Goal: Task Accomplishment & Management: Complete application form

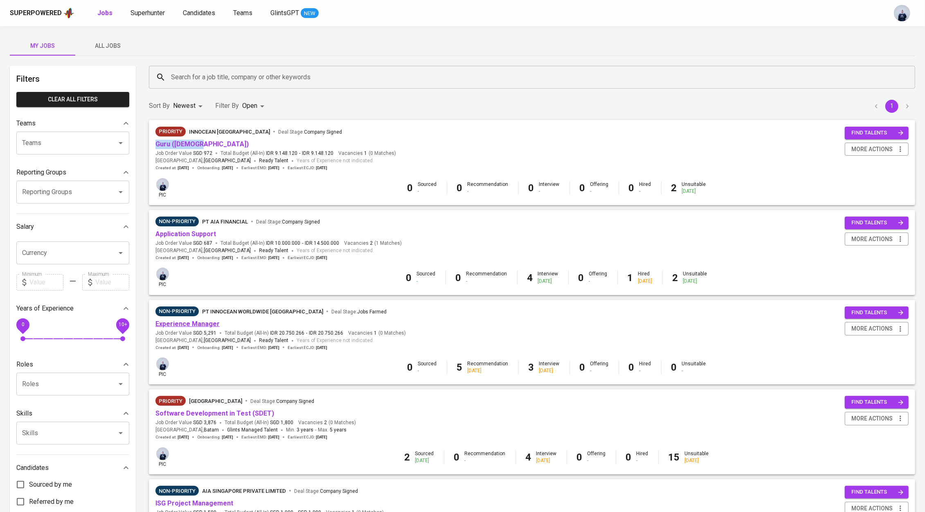
click at [194, 325] on link "Experience Manager" at bounding box center [187, 324] width 64 height 8
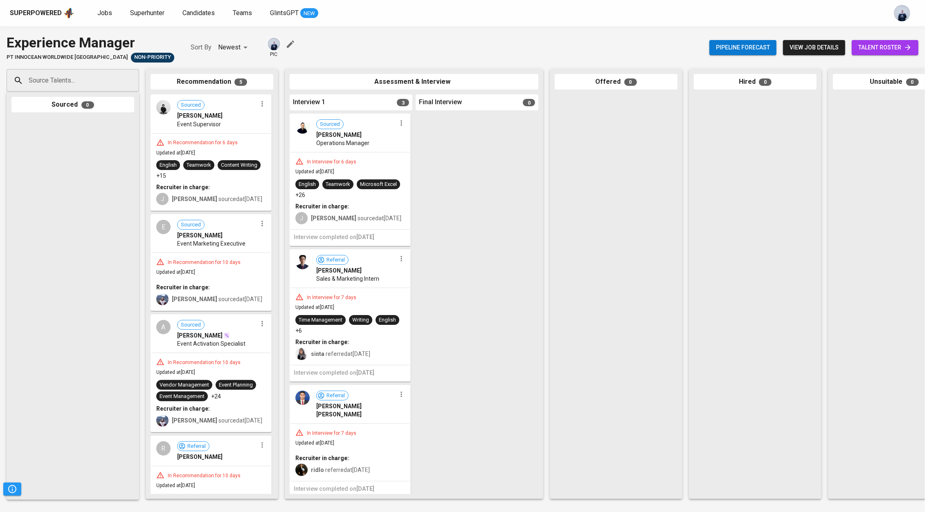
click at [805, 49] on span "view job details" at bounding box center [813, 48] width 49 height 10
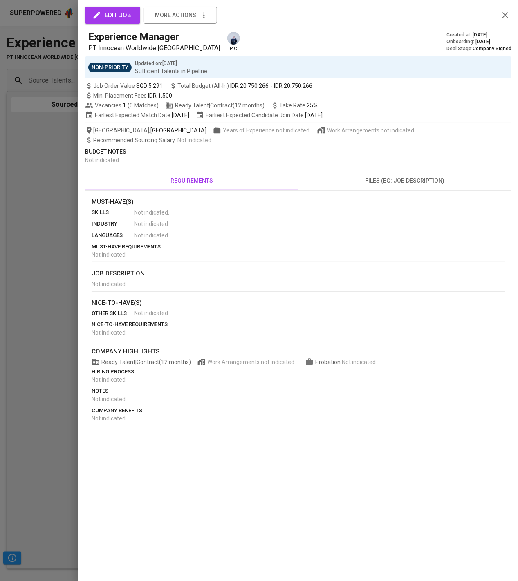
click at [386, 184] on span "files (eg: job description)" at bounding box center [405, 181] width 204 height 10
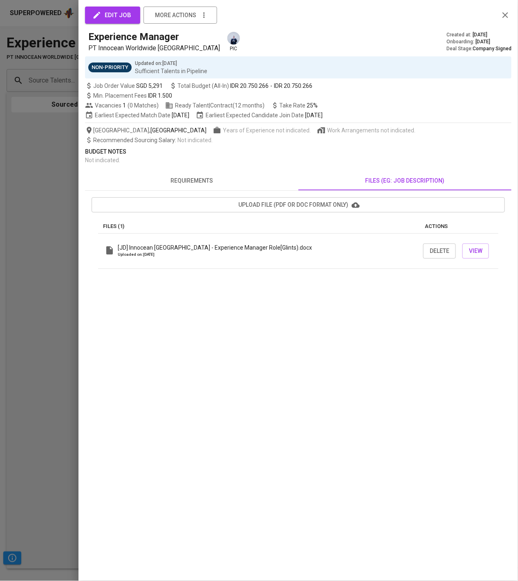
click at [272, 246] on p "[JD] Innocean Indonesia - Experience Manager Role[Glints).docx" at bounding box center [215, 248] width 194 height 8
click at [479, 247] on span "View" at bounding box center [475, 251] width 13 height 10
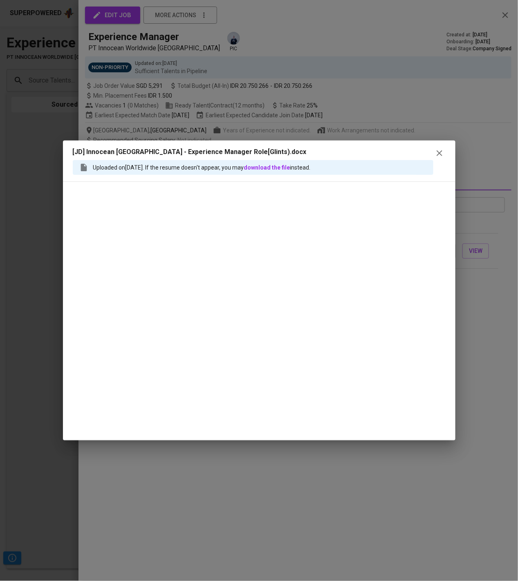
click at [437, 153] on icon "button" at bounding box center [440, 153] width 10 height 10
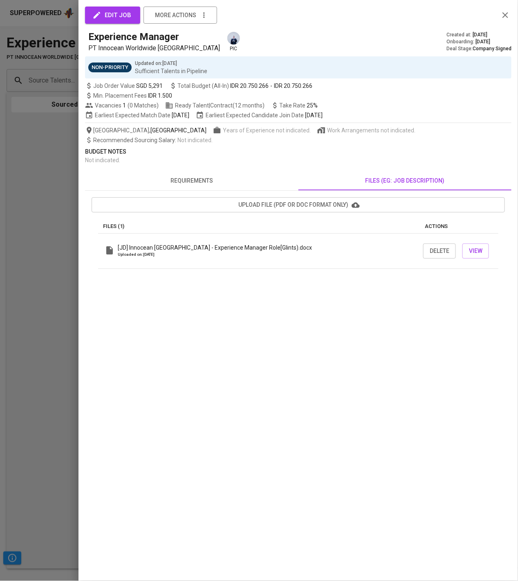
click at [342, 207] on span "upload file (pdf or doc format only)" at bounding box center [298, 205] width 400 height 10
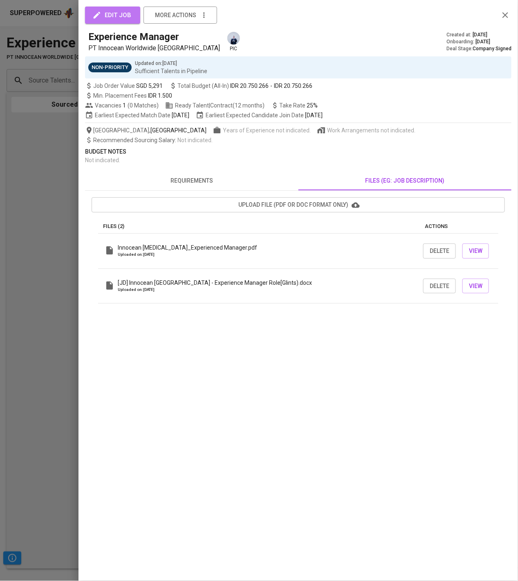
click at [108, 12] on span "edit job" at bounding box center [112, 15] width 37 height 11
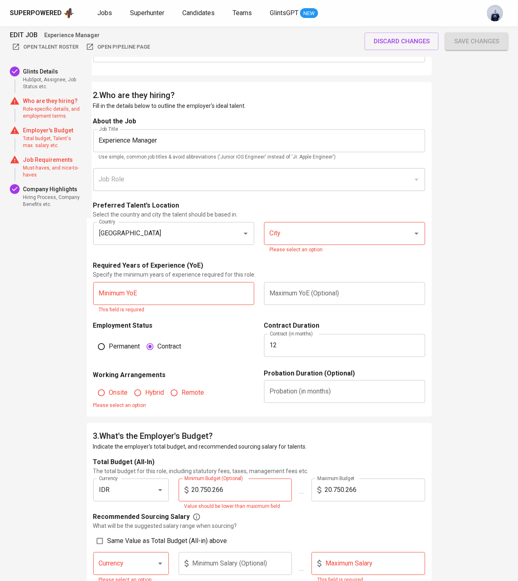
scroll to position [415, 0]
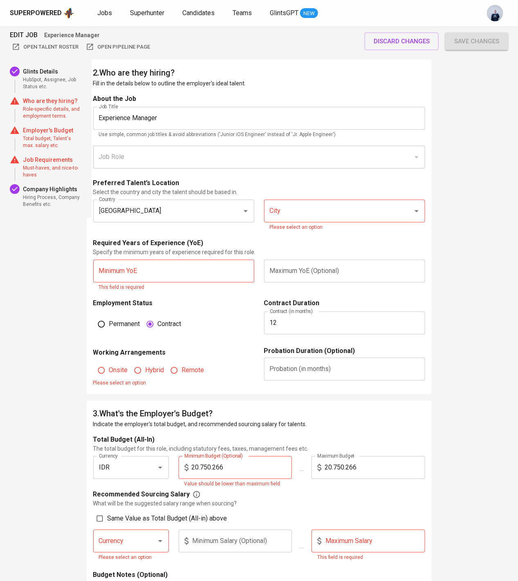
click at [299, 211] on input "City" at bounding box center [333, 212] width 131 height 16
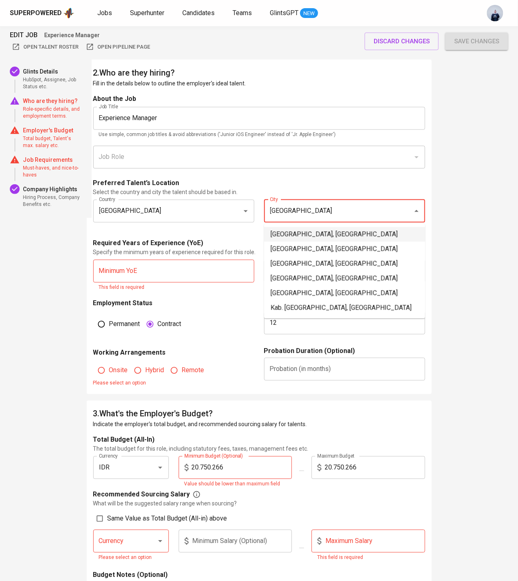
click at [290, 231] on li "Jakarta Selatan, DKI Jakarta" at bounding box center [344, 234] width 161 height 15
type input "Jakarta Selatan, DKI Jakarta"
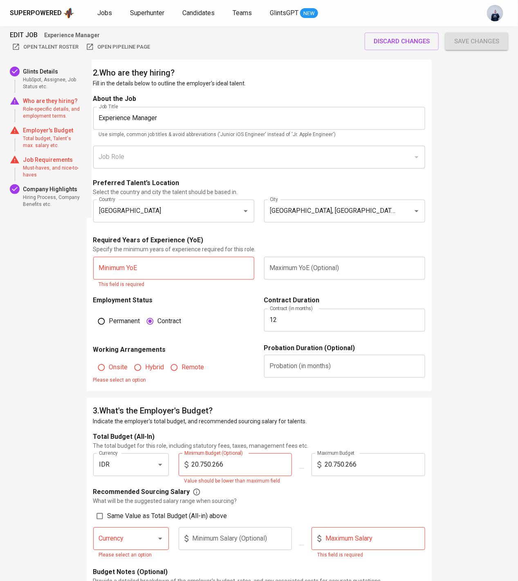
click at [175, 272] on input "text" at bounding box center [173, 268] width 161 height 23
type input "4"
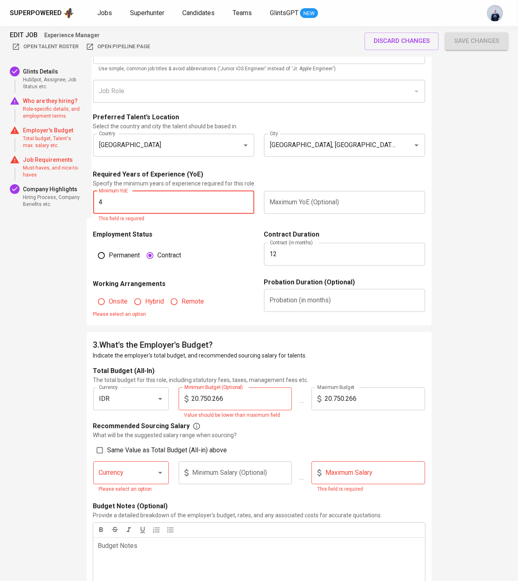
scroll to position [498, 0]
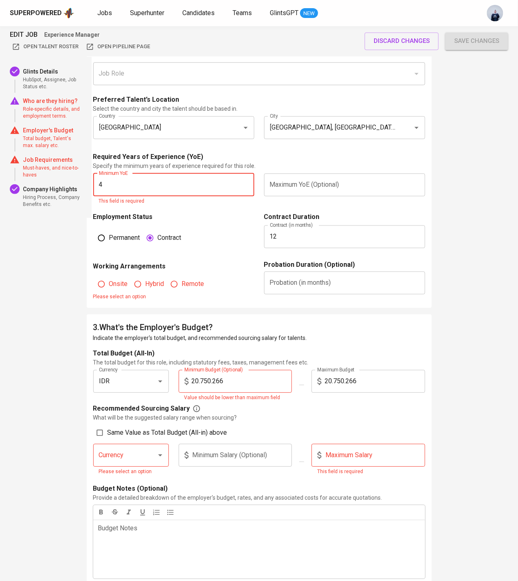
click at [107, 283] on fieldset "Onsite Hybrid Remote Please select an option" at bounding box center [173, 287] width 161 height 30
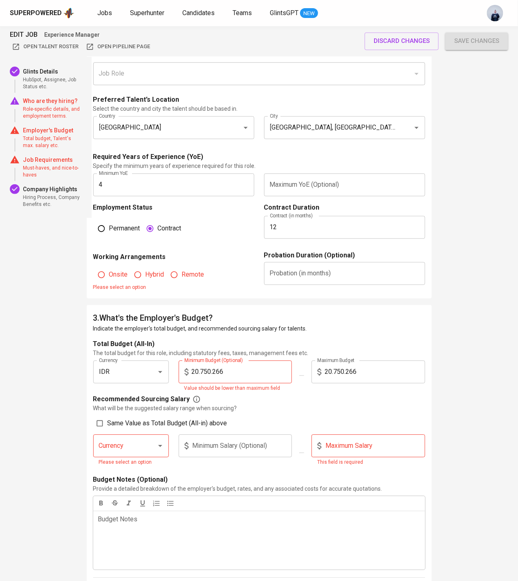
click at [106, 276] on input "Onsite" at bounding box center [102, 275] width 16 height 16
radio input "true"
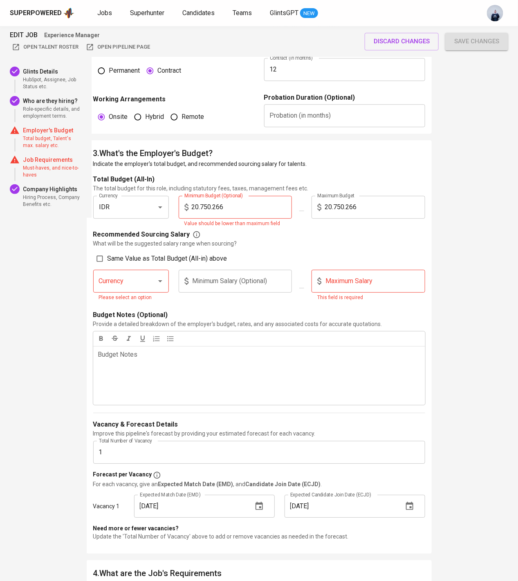
scroll to position [659, 0]
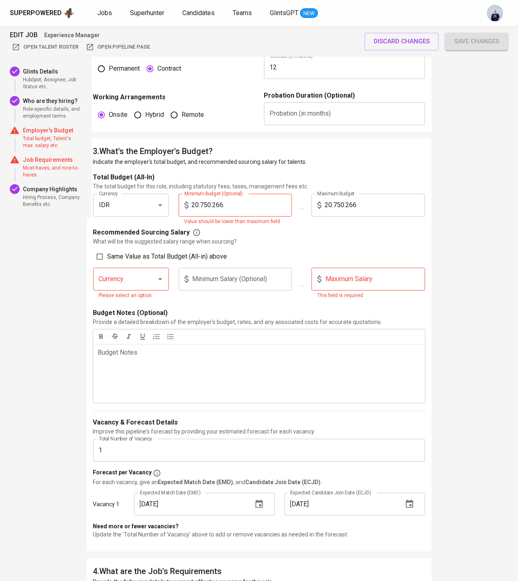
click at [347, 204] on input "20.750.266" at bounding box center [375, 205] width 101 height 23
type input "15.200.000"
click at [234, 202] on input "20.750.266" at bounding box center [242, 205] width 101 height 23
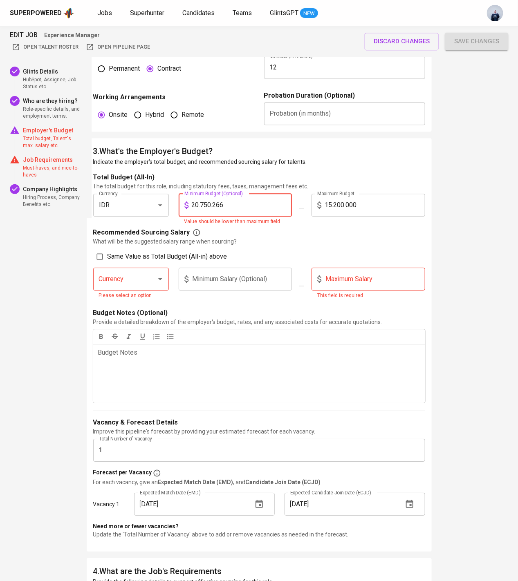
click at [207, 204] on input "20.750.266" at bounding box center [242, 205] width 101 height 23
type input "10.000.000"
click at [256, 245] on div "Recommended Sourcing Salary What will be the suggested salary range when sourci…" at bounding box center [259, 267] width 332 height 79
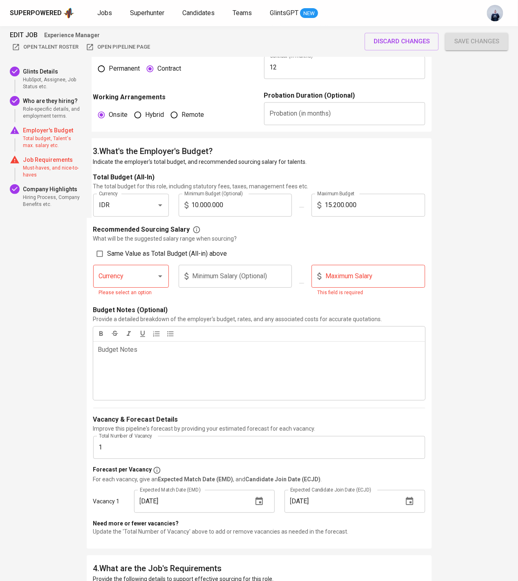
click at [103, 254] on input "Same Value as Total Budget (All-in) above" at bounding box center [100, 254] width 16 height 16
checkbox input "true"
type input "IDR"
type input "10.000.000"
type input "15.200.000"
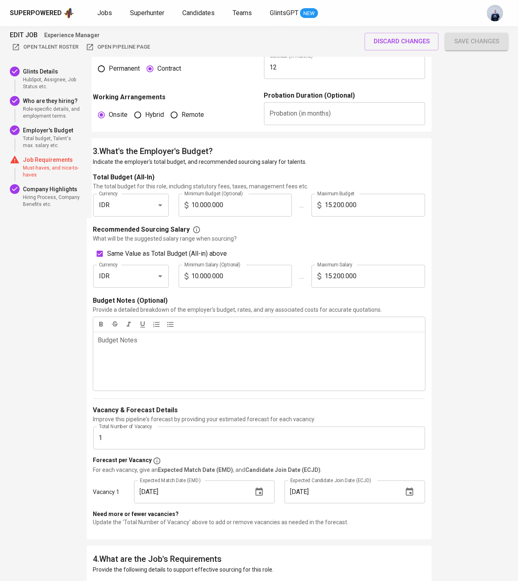
click at [124, 328] on button "button" at bounding box center [129, 324] width 12 height 11
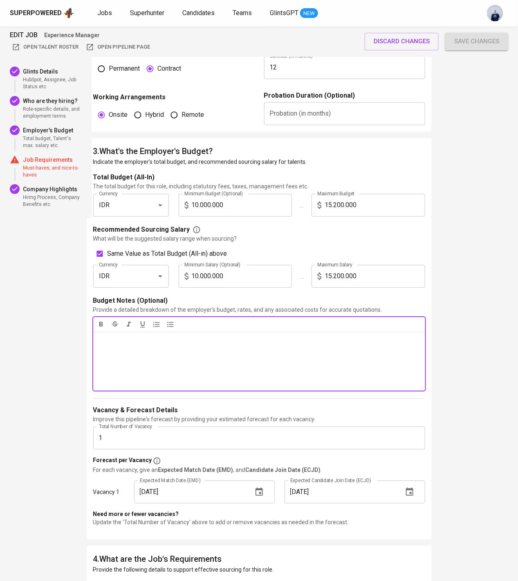
click at [113, 343] on p "Budget Notes ﻿" at bounding box center [259, 341] width 322 height 10
click at [98, 340] on span "IDR15.200.000 gross, around 13ish nett" at bounding box center [154, 341] width 113 height 8
click at [168, 325] on icon "button" at bounding box center [170, 325] width 8 height 8
click at [242, 339] on li "IDR15.200.000 gross, around 13ish nett" at bounding box center [267, 340] width 306 height 9
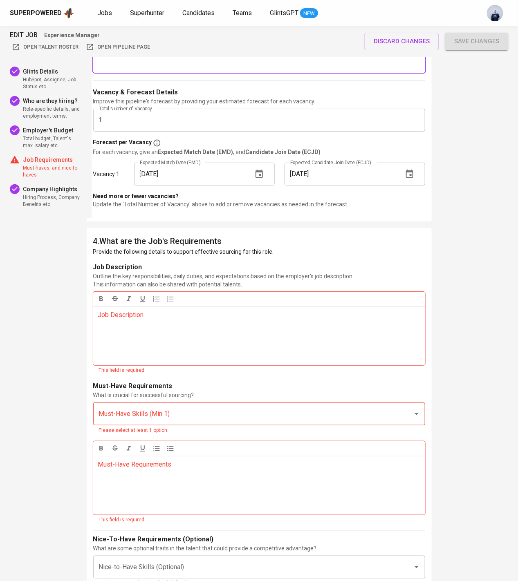
scroll to position [978, 0]
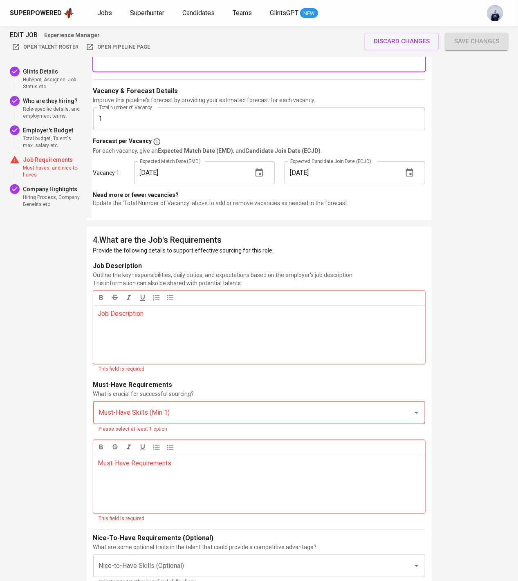
click at [135, 319] on div "Job Description ﻿" at bounding box center [259, 334] width 332 height 59
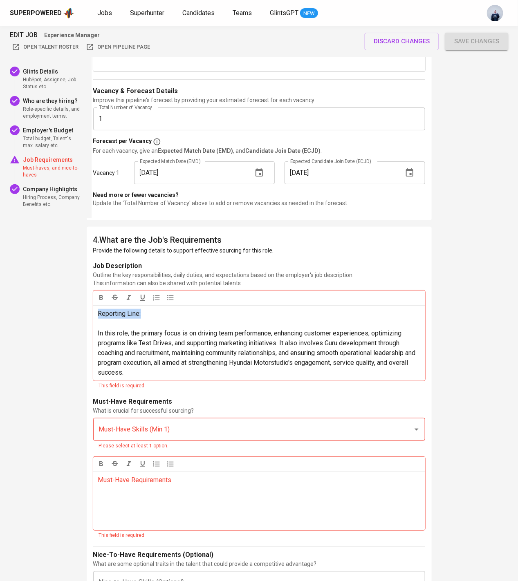
drag, startPoint x: 146, startPoint y: 314, endPoint x: -25, endPoint y: 278, distance: 174.4
click at [0, 278] on html "Superpowered Jobs Superhunter Candidates Teams GlintsGPT NEW EDIT JOB Experienc…" at bounding box center [259, 105] width 518 height 2166
click at [164, 312] on p "Reporting Line:" at bounding box center [259, 314] width 322 height 10
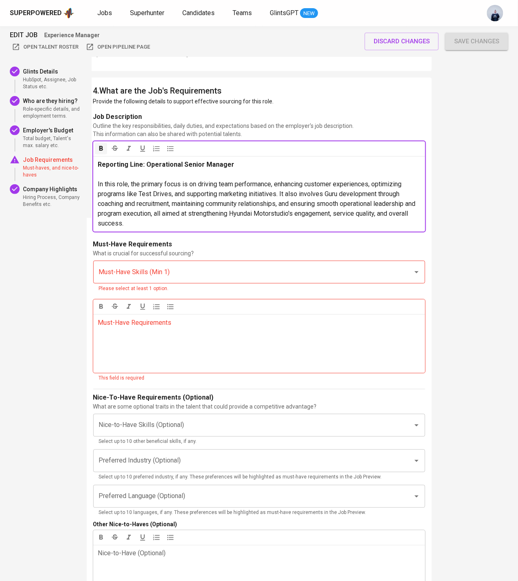
scroll to position [1168, 0]
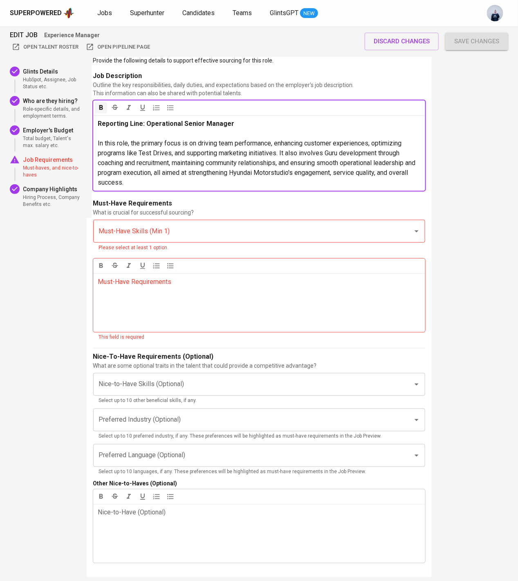
click at [162, 236] on input "Must-Have Skills (Min 1)" at bounding box center [248, 232] width 302 height 16
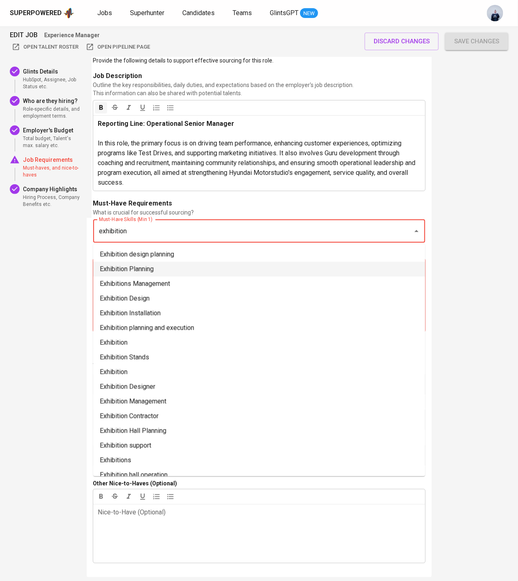
click at [168, 267] on li "Exhibition Planning" at bounding box center [259, 269] width 332 height 15
type input "exhibition"
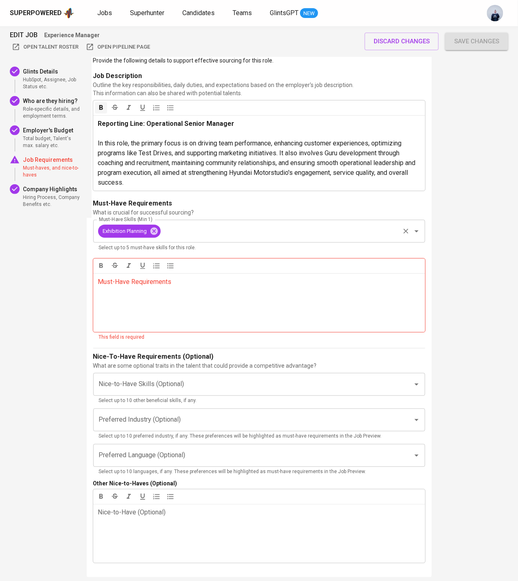
click at [178, 240] on div "Exhibition Planning Must-Have Skills (Min 1)" at bounding box center [259, 231] width 332 height 23
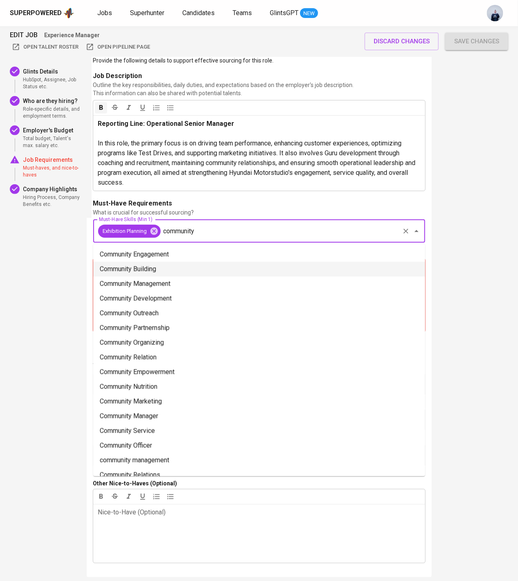
click at [204, 269] on li "Community Building" at bounding box center [259, 269] width 332 height 15
type input "community"
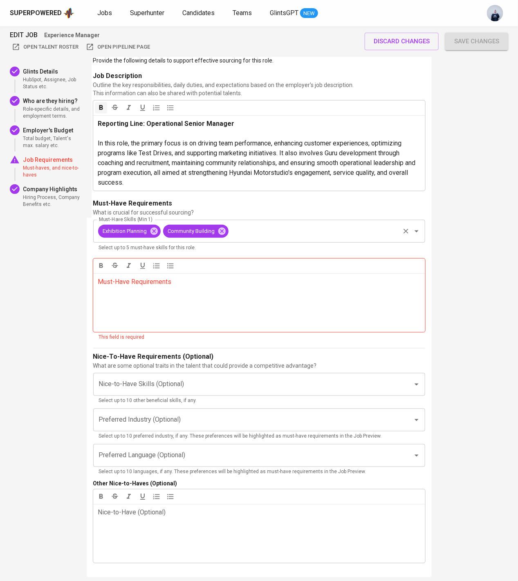
click at [242, 233] on input "Must-Have Skills (Min 1)" at bounding box center [314, 232] width 169 height 16
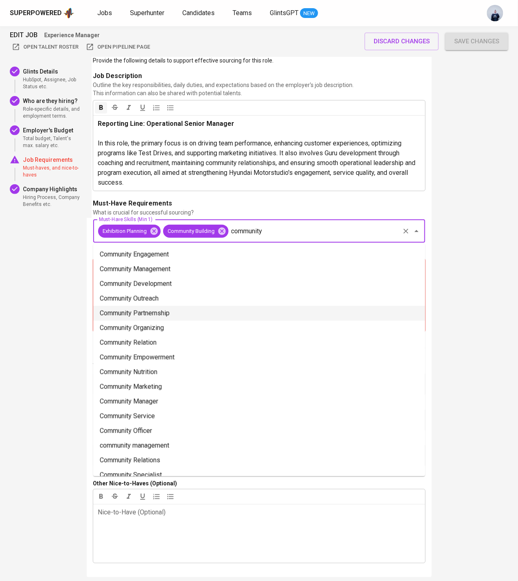
click at [185, 312] on li "Community Partnernship" at bounding box center [259, 313] width 332 height 15
type input "community"
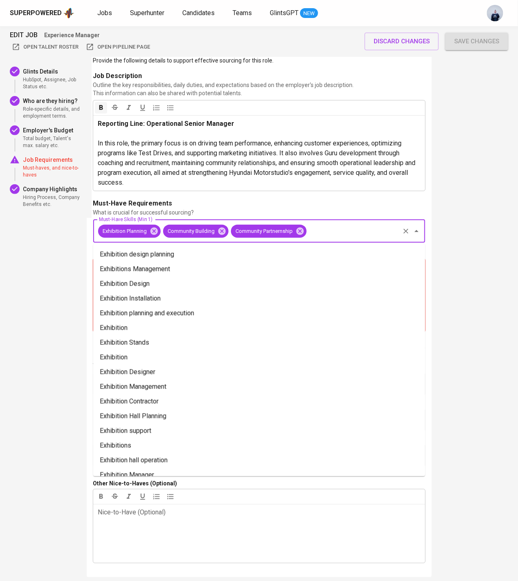
click at [330, 230] on input "Must-Have Skills (Min 1)" at bounding box center [353, 232] width 91 height 16
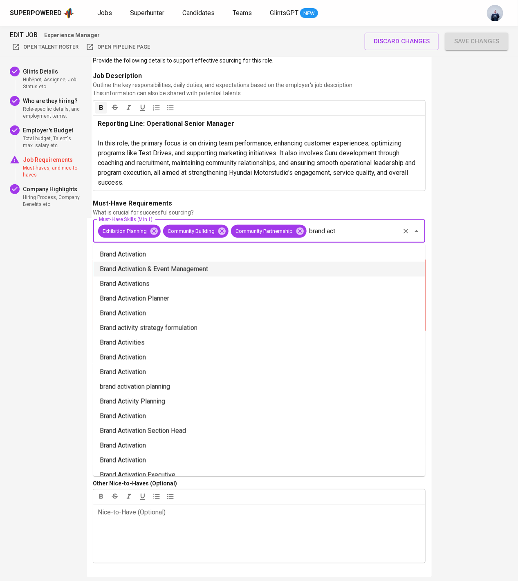
click at [268, 265] on li "Brand Activation & Event Management" at bounding box center [259, 269] width 332 height 15
type input "brand act"
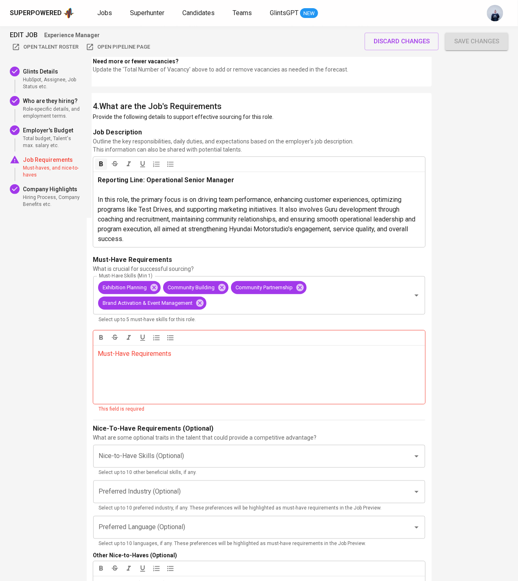
scroll to position [1101, 0]
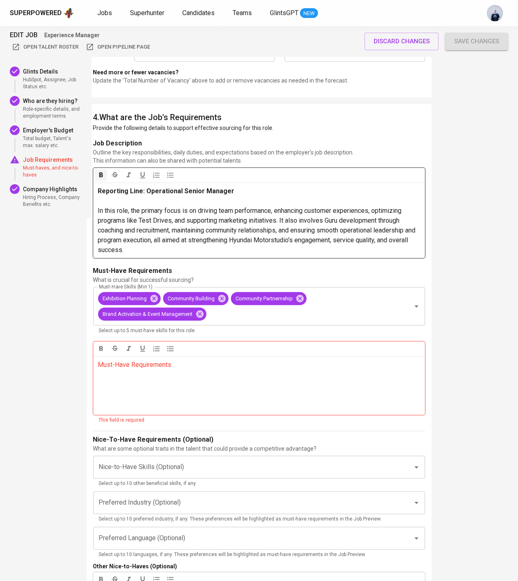
click at [177, 254] on p "In this role, the primary focus is on driving team performance, enhancing custo…" at bounding box center [259, 230] width 322 height 49
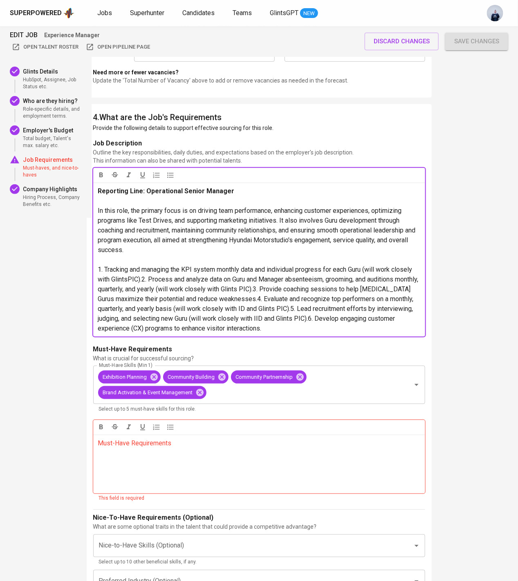
click at [144, 278] on span "1. Tracking and managing the KPI system monthly data and individual progress fo…" at bounding box center [259, 299] width 322 height 67
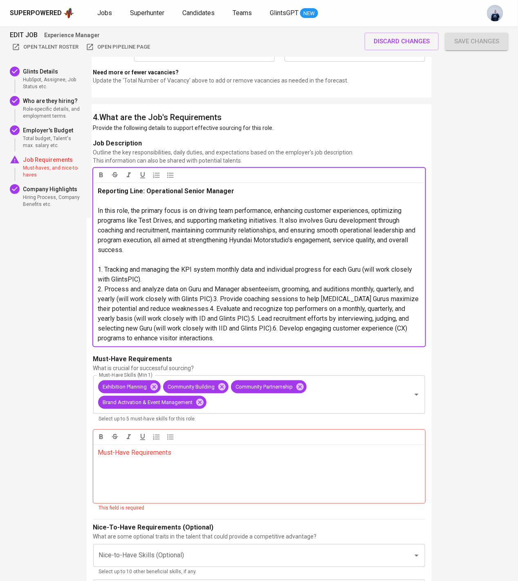
click at [226, 297] on span "2. Process and analyze data on Guru and Manager absenteeism, grooming, and audi…" at bounding box center [259, 313] width 323 height 57
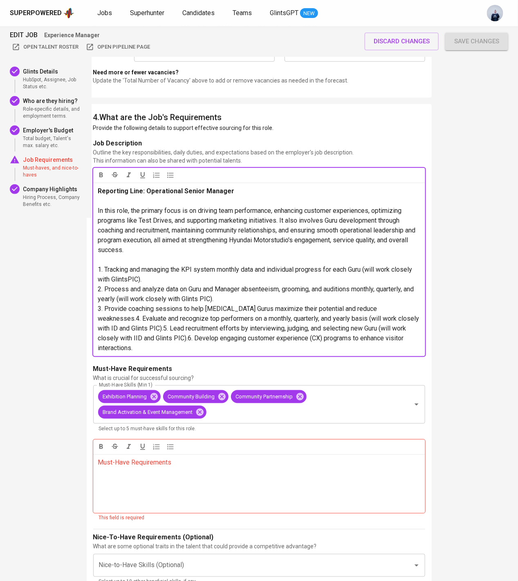
scroll to position [1116, 0]
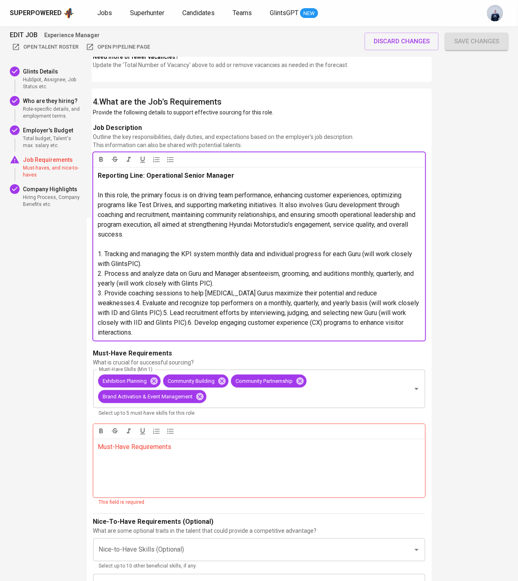
click at [384, 294] on span "3. Provide coaching sessions to help HMS Gurus maximize their potential and red…" at bounding box center [259, 313] width 323 height 47
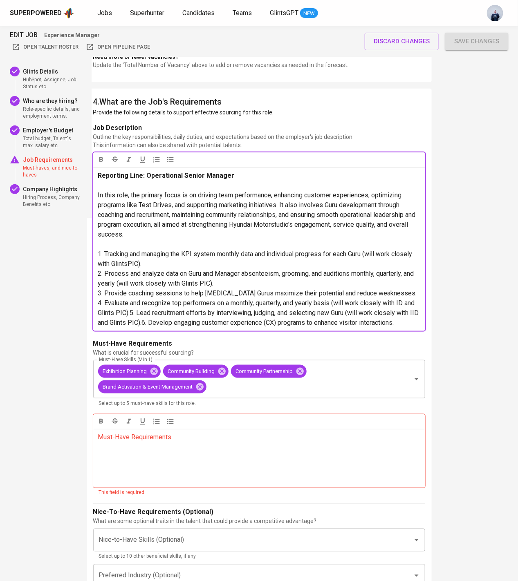
scroll to position [1143, 0]
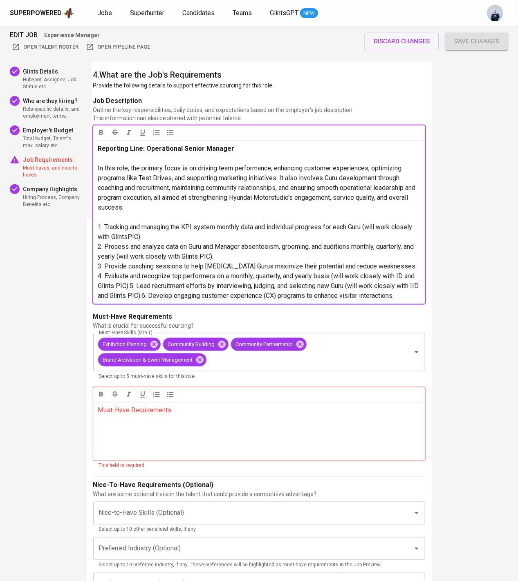
click at [132, 287] on span "4. Evaluate and recognize top performers on a monthly, quarterly, and yearly ba…" at bounding box center [259, 285] width 323 height 27
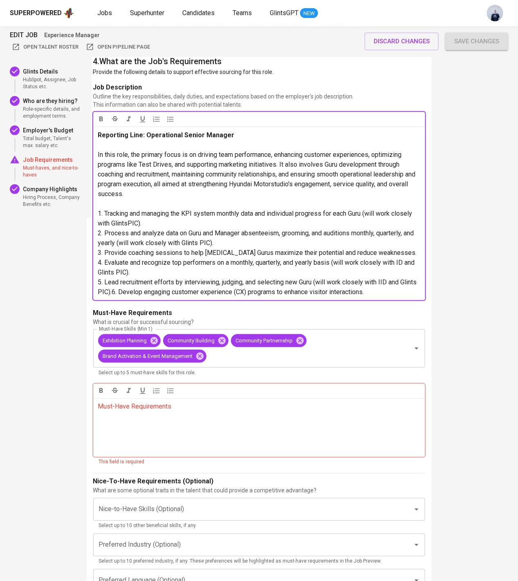
scroll to position [1158, 0]
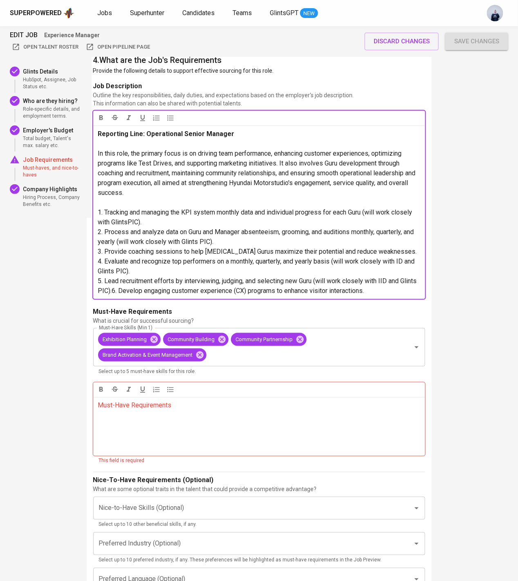
click at [130, 293] on span "5. Lead recruitment efforts by interviewing, judging, and selecting new Guru (w…" at bounding box center [258, 286] width 321 height 18
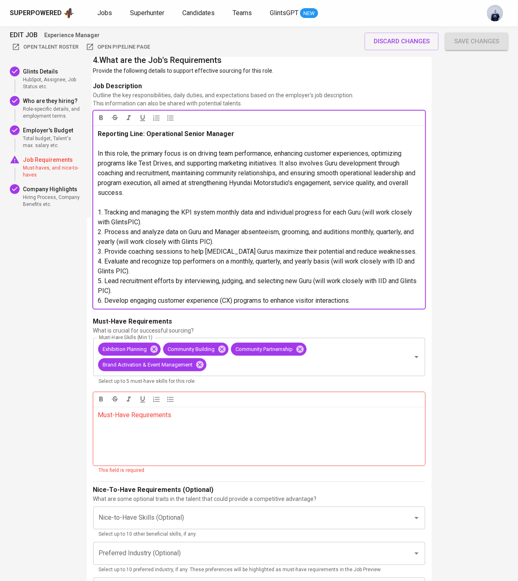
scroll to position [1176, 0]
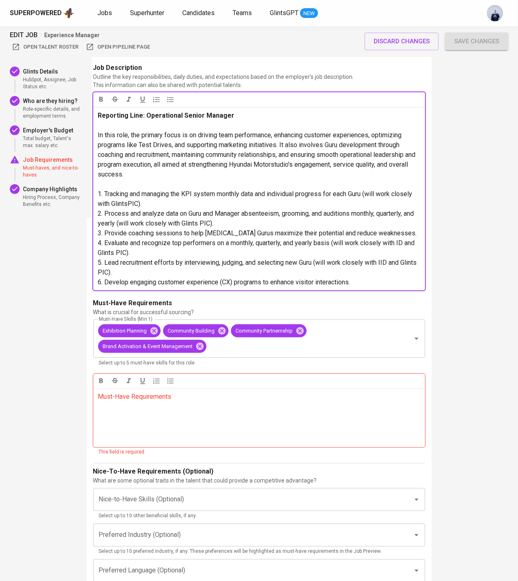
click at [370, 287] on div "Reporting Line: Operational Senior Manager ﻿ In this role, the primary focus is…" at bounding box center [259, 199] width 332 height 184
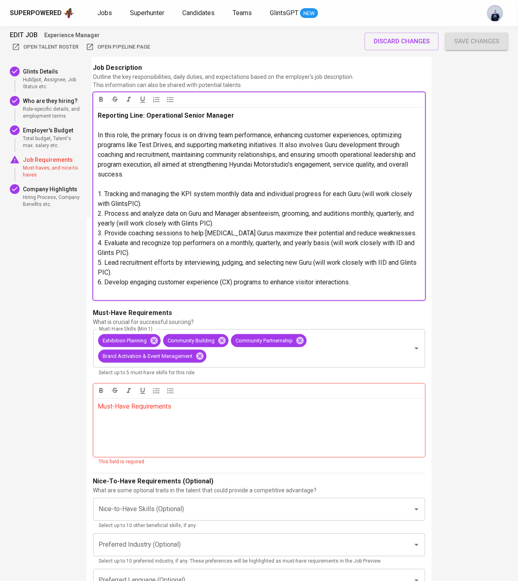
scroll to position [49, 0]
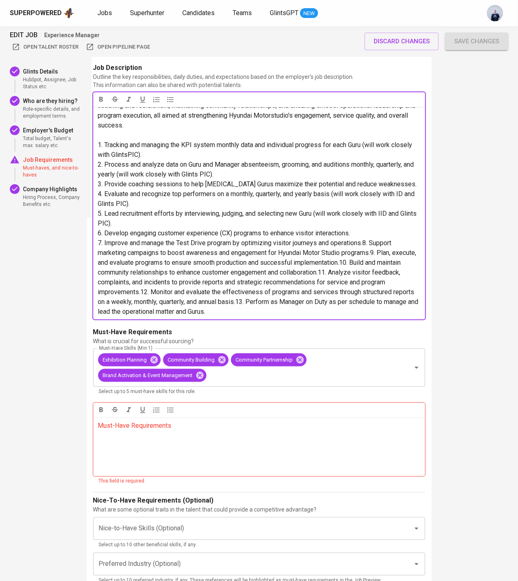
click at [368, 243] on span "7. Improve and manage the Test Drive program by optimizing visitor journeys and…" at bounding box center [259, 277] width 322 height 76
click at [408, 254] on span "8. Support marketing campaigns to boost awareness and engagement for Hyundai Mo…" at bounding box center [259, 282] width 322 height 67
click at [395, 262] on span "9. Plan, execute, and evaluate programs to ensure smooth production and success…" at bounding box center [259, 287] width 322 height 57
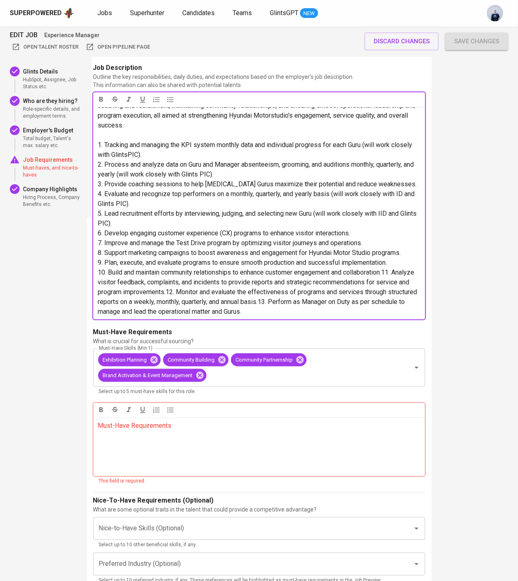
click at [391, 274] on span "10. Build and maintain community relationships to enhance customer engagement a…" at bounding box center [258, 292] width 321 height 47
click at [204, 293] on span "11. Analyze visitor feedback, complaints, and incidents to provide reports and …" at bounding box center [256, 296] width 316 height 37
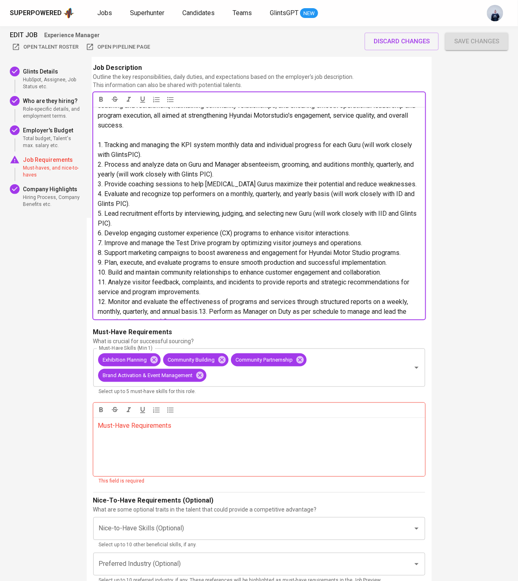
scroll to position [59, 0]
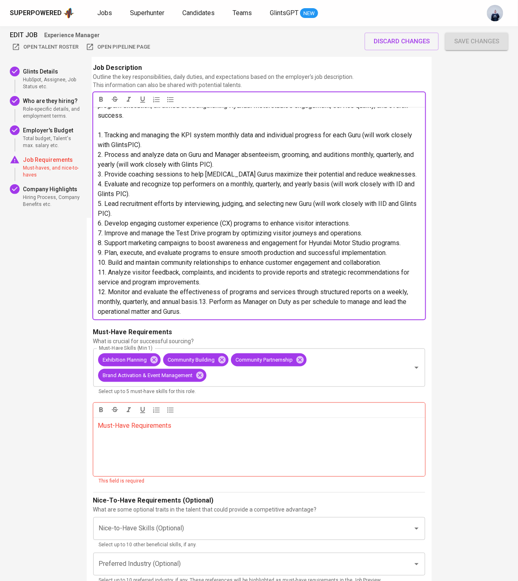
click at [204, 303] on span "12. Monitor and evaluate the effectiveness of programs and services through str…" at bounding box center [254, 301] width 312 height 27
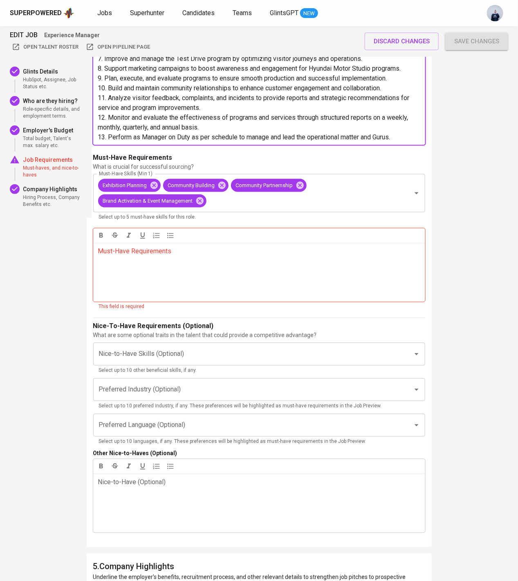
scroll to position [1363, 0]
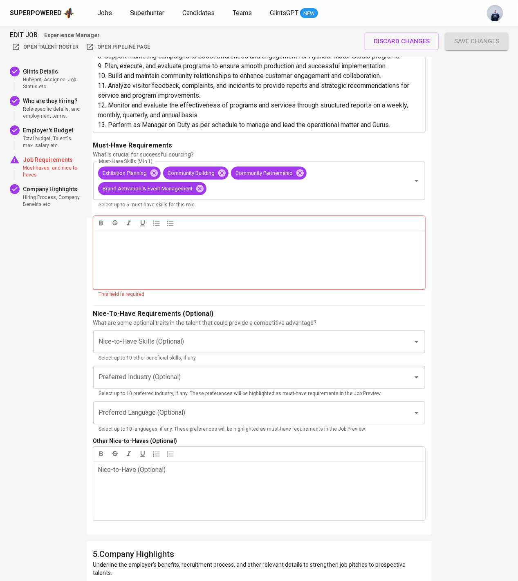
click at [185, 266] on div "Must-Have Requirements ﻿" at bounding box center [259, 260] width 332 height 59
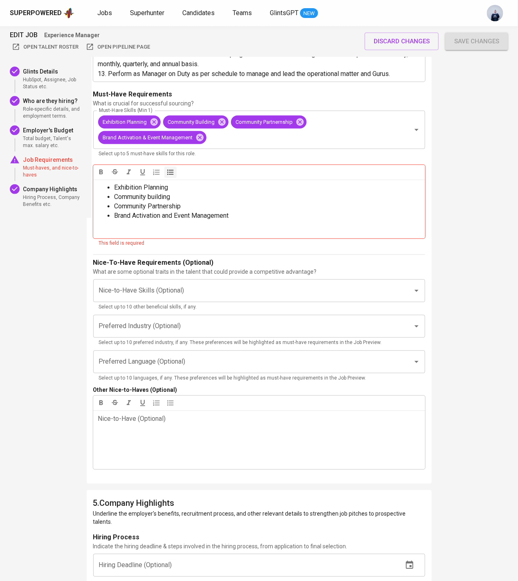
scroll to position [1442, 0]
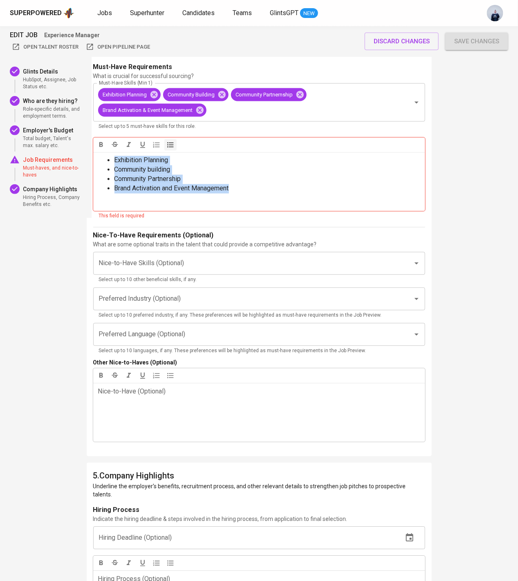
drag, startPoint x: 251, startPoint y: 191, endPoint x: 74, endPoint y: 143, distance: 182.6
copy ul "Exhibition Planning Community building Community Partnership Brand Activation a…"
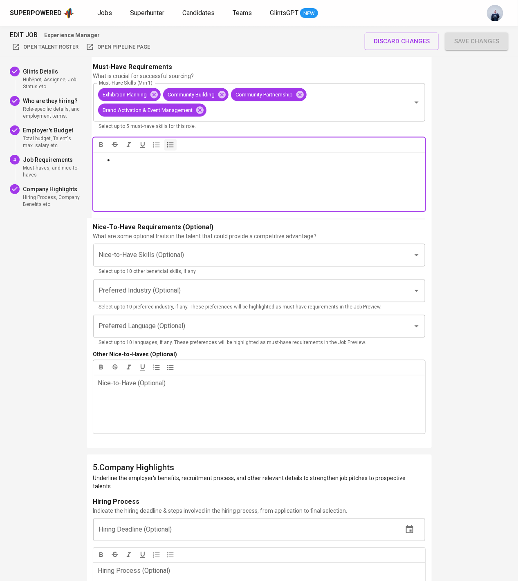
click at [112, 188] on div "Must-Have Requirements ﻿" at bounding box center [259, 182] width 332 height 59
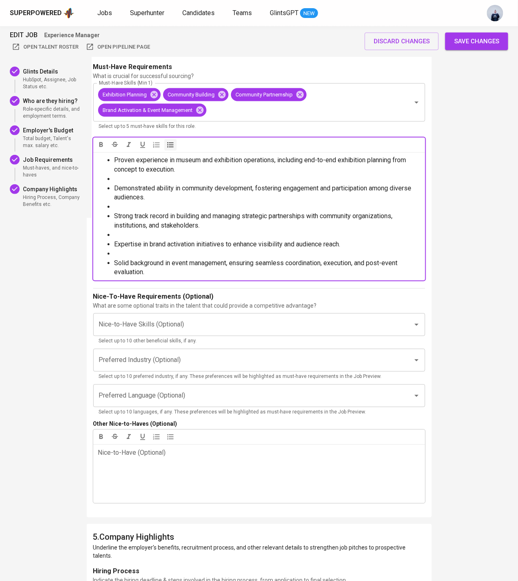
click at [126, 180] on li "﻿" at bounding box center [267, 179] width 306 height 9
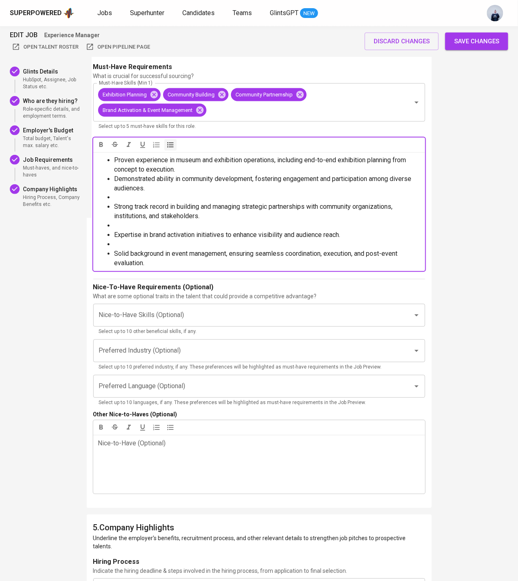
click at [304, 168] on li "Proven experience in museum and exhibition operations, including end-to-end exh…" at bounding box center [267, 165] width 306 height 19
click at [281, 162] on span "Proven experience in museum and exhibition operations, including end-to-end exh…" at bounding box center [261, 165] width 294 height 17
click at [126, 200] on li "﻿" at bounding box center [267, 197] width 306 height 9
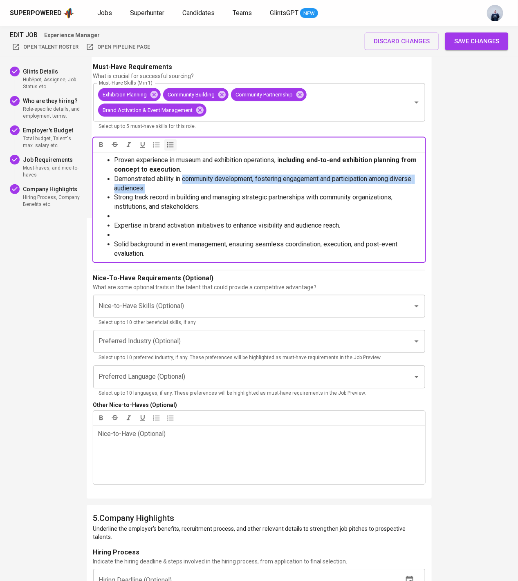
click at [183, 177] on span "Demonstrated ability in community development, fostering engagement and partici…" at bounding box center [263, 183] width 299 height 17
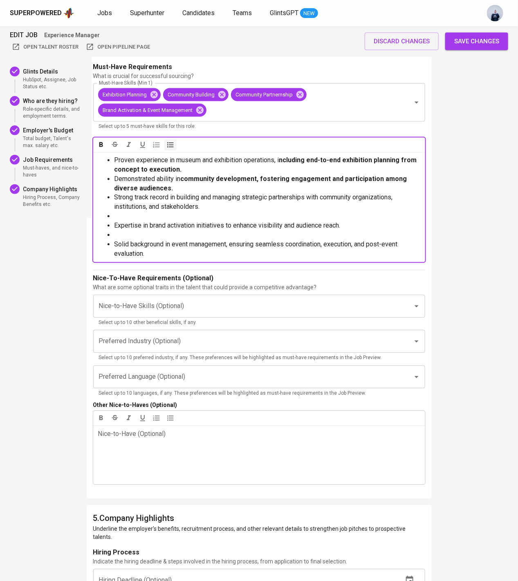
click at [133, 218] on li "﻿" at bounding box center [267, 216] width 306 height 9
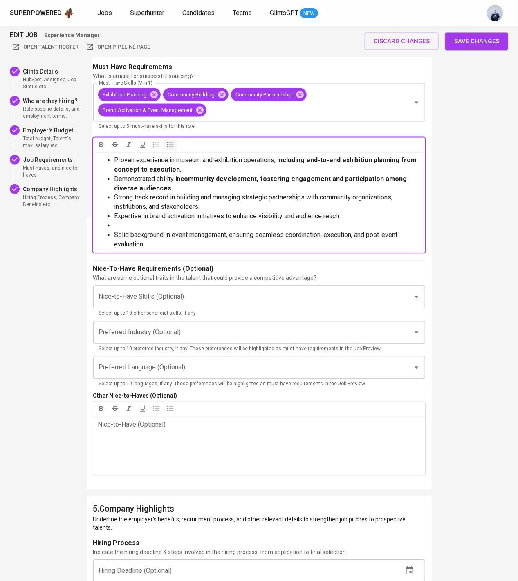
click at [216, 196] on span "Strong track record in building and managing strategic partnerships with commun…" at bounding box center [254, 202] width 280 height 17
click at [310, 198] on span "Strong track record in building and managing strategic partnerships with commun…" at bounding box center [254, 202] width 280 height 17
click at [124, 225] on li "﻿" at bounding box center [267, 226] width 306 height 9
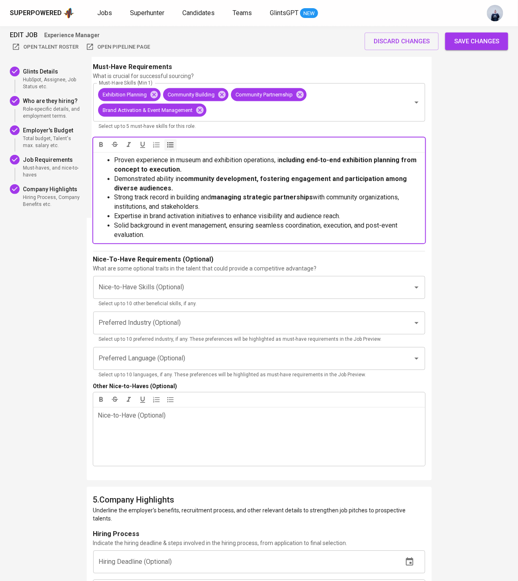
click at [148, 216] on span "Expertise in brand activation initiatives to enhance visibility and audience re…" at bounding box center [227, 217] width 226 height 8
click at [196, 217] on span "Expertise in brand activation initiatives to enhance visibility and audience re…" at bounding box center [227, 217] width 226 height 8
click at [230, 217] on span "Expertise in brand activation initiatives to enhance visibility and audience re…" at bounding box center [227, 217] width 226 height 8
click at [121, 225] on span "Solid background in event management, ensuring seamless coordination, execution…" at bounding box center [256, 230] width 285 height 17
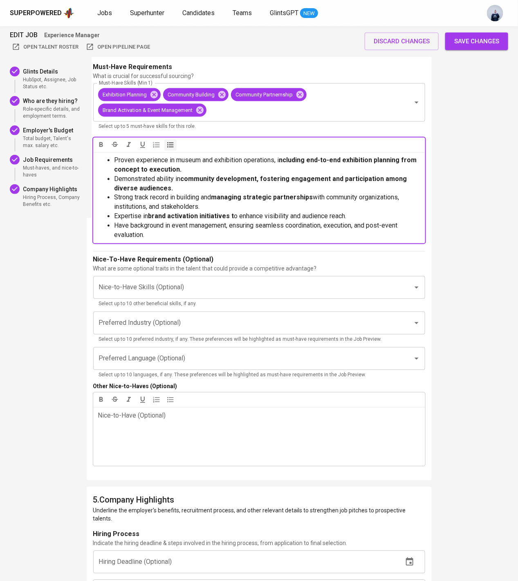
click at [172, 222] on span "Have background in event management, ensuring seamless coordination, execution,…" at bounding box center [256, 230] width 285 height 17
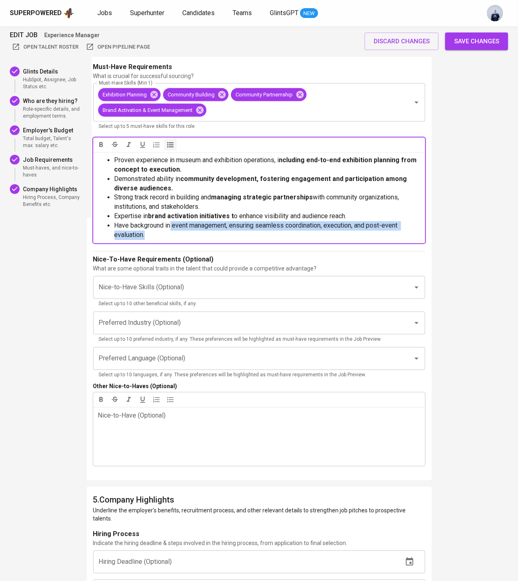
click at [191, 232] on li "Have background in event management, ensuring seamless coordination, execution,…" at bounding box center [267, 231] width 306 height 19
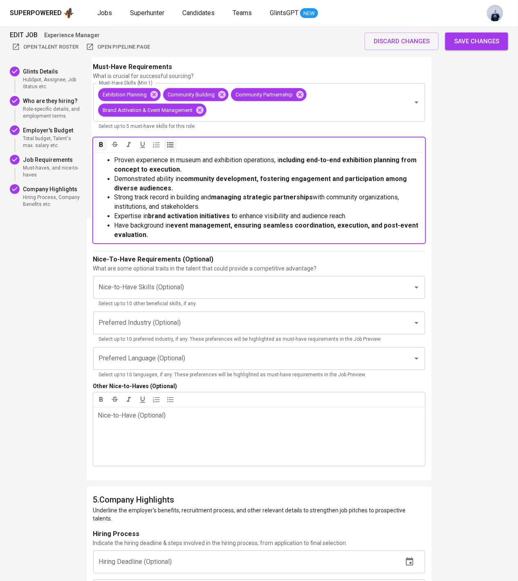
click at [216, 243] on div "Must-Have Requirements What is crucial for successful sourcing? Must-Have Skill…" at bounding box center [259, 153] width 332 height 183
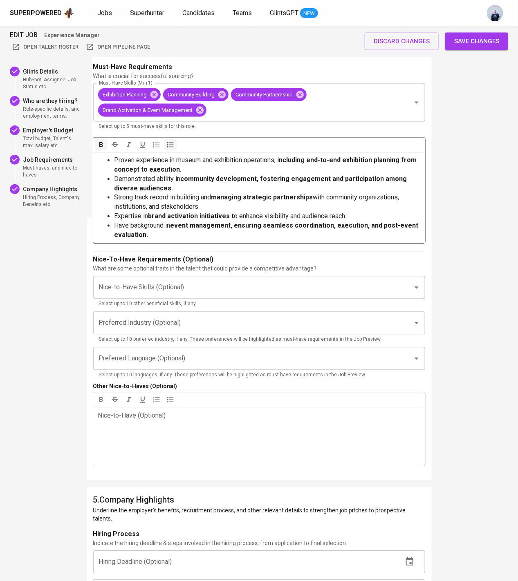
click at [171, 239] on li "Have background in event management, ensuring seamless coordination, execution,…" at bounding box center [267, 231] width 306 height 19
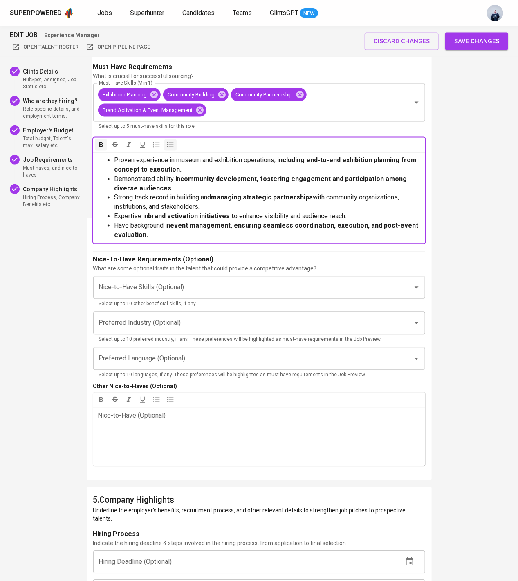
click at [172, 235] on li "Have background in event management, ensuring seamless coordination, execution,…" at bounding box center [267, 231] width 306 height 19
click at [186, 169] on li "Proven experience in museum and exhibition operations, i ncluding end-to-end ex…" at bounding box center [267, 165] width 306 height 19
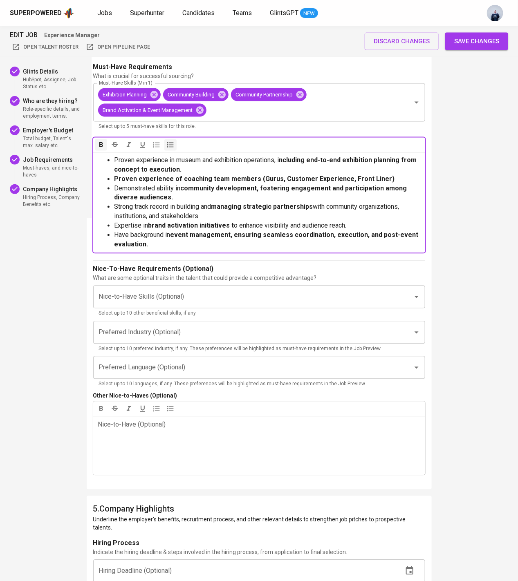
click at [114, 179] on ul "Proven experience in museum and exhibition operations, i ncluding end-to-end ex…" at bounding box center [259, 170] width 322 height 28
click at [178, 180] on span "Proven experience of coaching team members (Gurus, Customer Experience, Front L…" at bounding box center [254, 179] width 281 height 8
click at [251, 180] on span "coaching team members (Gurus, Customer Experience, Front Liner)" at bounding box center [281, 179] width 211 height 8
click at [383, 179] on li "Proven experience of coaching team members (Gurus, Customer Experience, Front L…" at bounding box center [267, 179] width 306 height 9
click at [276, 178] on span "(Gurus, Customer Experience, Front Liner)" at bounding box center [313, 179] width 118 height 8
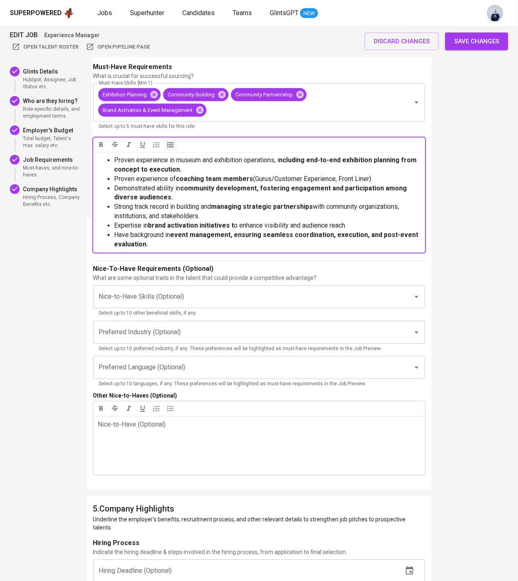
click at [339, 180] on span "(Gurus/Customer Experience, Front Liner)" at bounding box center [313, 179] width 118 height 8
click at [201, 239] on li "Have background in event management, ensuring seamless coordination, execution,…" at bounding box center [267, 240] width 306 height 19
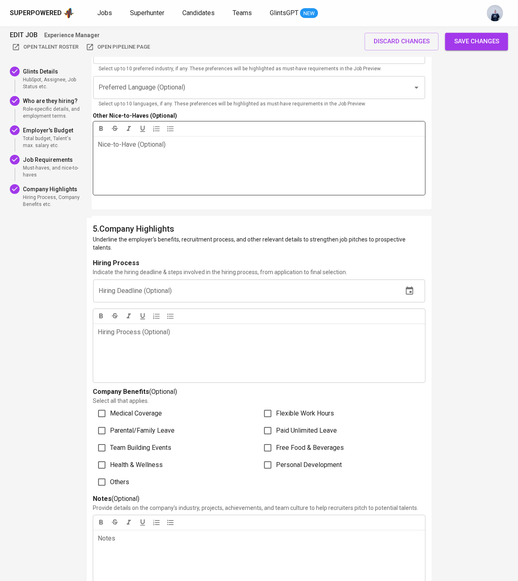
scroll to position [1754, 0]
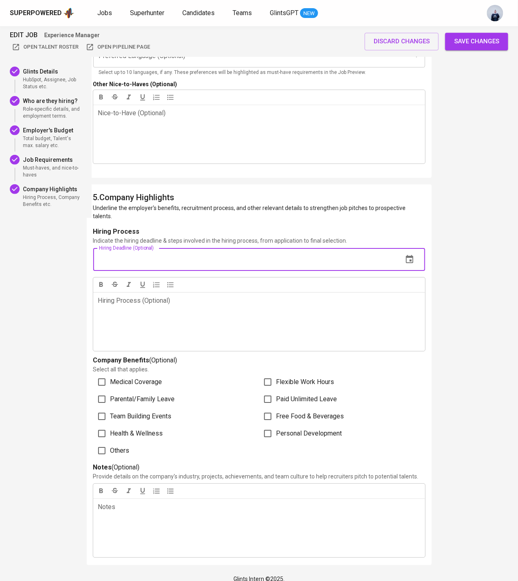
click at [159, 254] on input "text" at bounding box center [244, 259] width 303 height 23
click at [412, 255] on icon "button" at bounding box center [410, 260] width 10 height 10
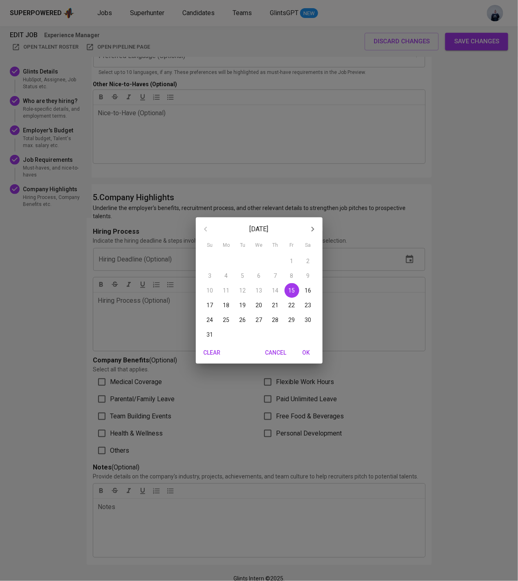
click at [210, 332] on p "31" at bounding box center [210, 335] width 7 height 8
type input "08/31/2025"
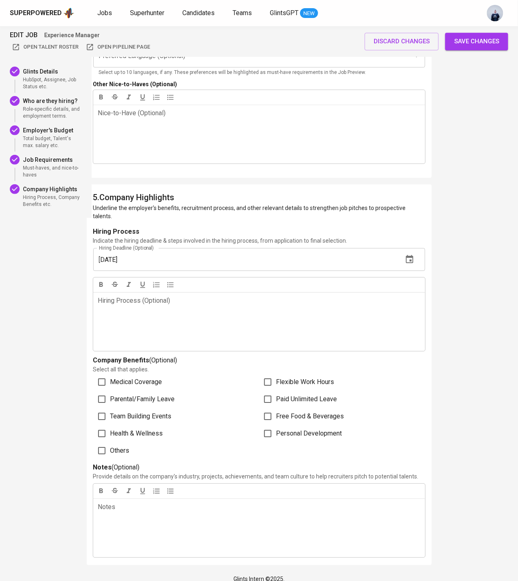
click at [139, 296] on p "Hiring Process (Optional) ﻿" at bounding box center [259, 301] width 322 height 10
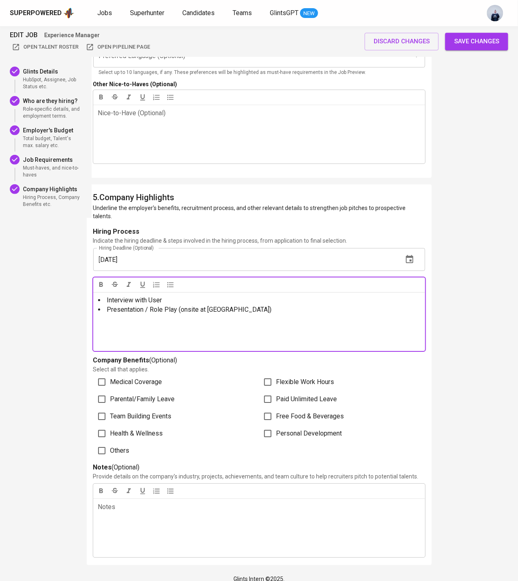
click at [171, 296] on li "Interview with User" at bounding box center [259, 300] width 322 height 9
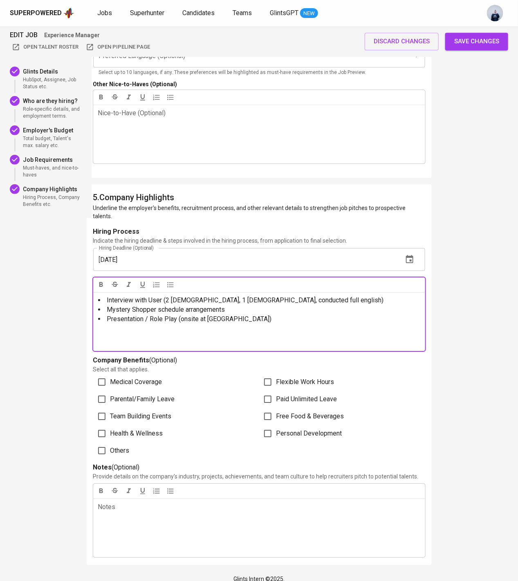
click at [258, 315] on li "Presentation / Role Play (onsite at [GEOGRAPHIC_DATA])" at bounding box center [259, 319] width 322 height 9
click at [150, 412] on span "Team Building Events" at bounding box center [140, 417] width 61 height 10
click at [110, 412] on input "Team Building Events" at bounding box center [101, 416] width 17 height 17
checkbox input "true"
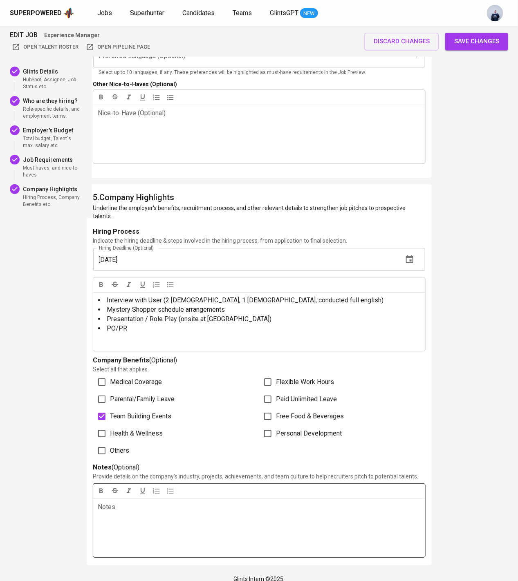
click at [128, 512] on div "Notes ﻿" at bounding box center [259, 528] width 332 height 59
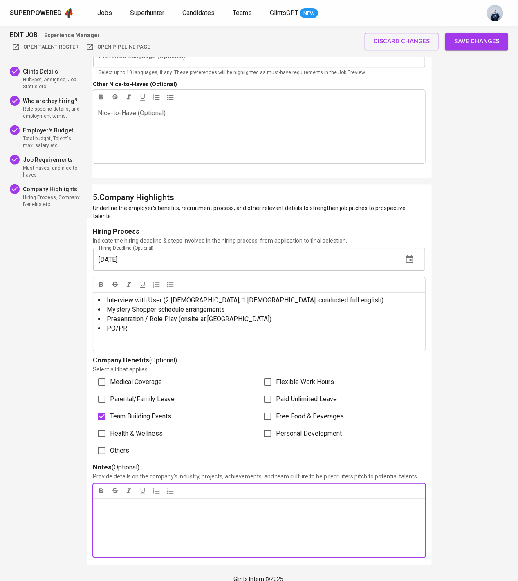
click at [128, 504] on div "Notes ﻿" at bounding box center [259, 528] width 332 height 59
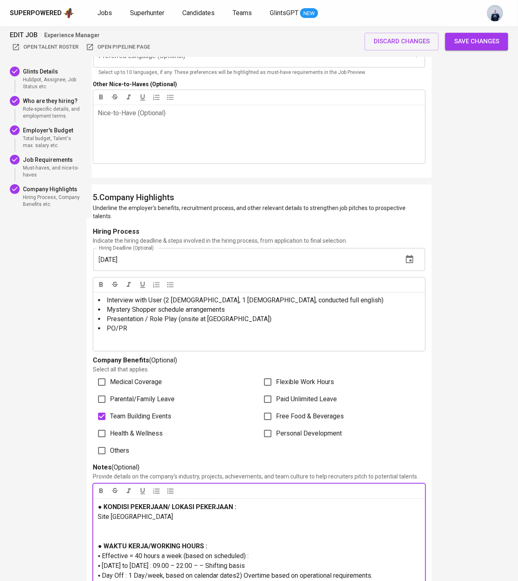
scroll to position [1839, 0]
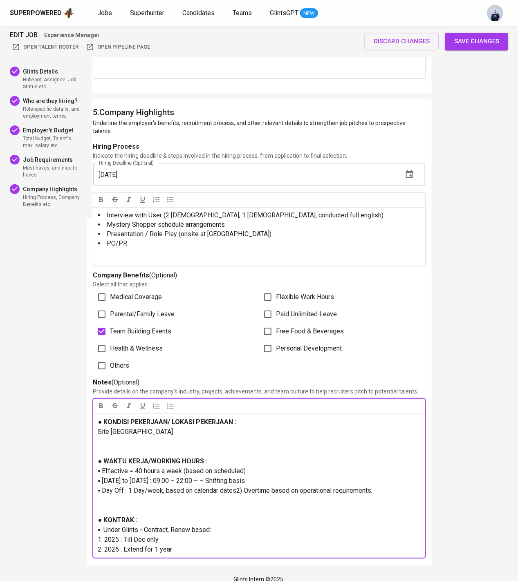
click at [116, 497] on p at bounding box center [259, 506] width 322 height 20
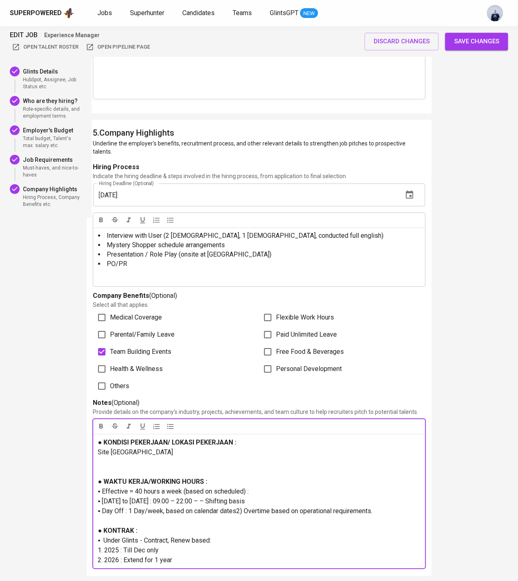
scroll to position [1818, 0]
click at [124, 461] on p at bounding box center [259, 468] width 322 height 20
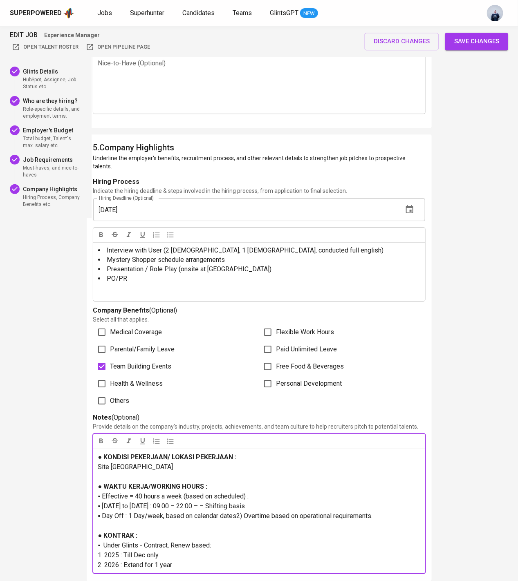
scroll to position [1819, 0]
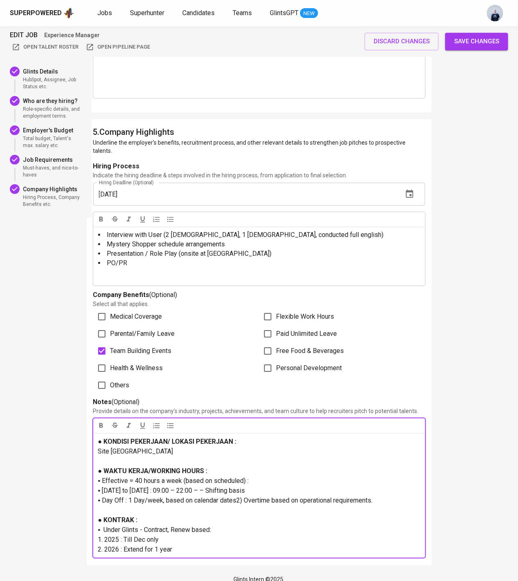
click at [173, 447] on p "Site [GEOGRAPHIC_DATA]" at bounding box center [259, 452] width 322 height 10
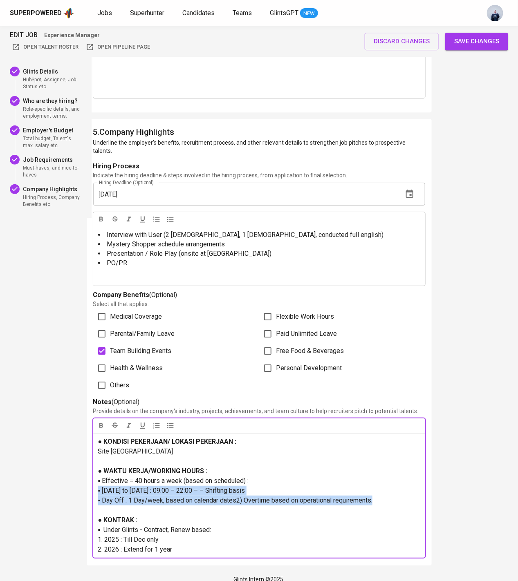
drag, startPoint x: 396, startPoint y: 495, endPoint x: 90, endPoint y: 483, distance: 305.7
click at [90, 483] on div "5 . Company Highlights Underline the employer's benefits, recruitment process, …" at bounding box center [259, 342] width 345 height 447
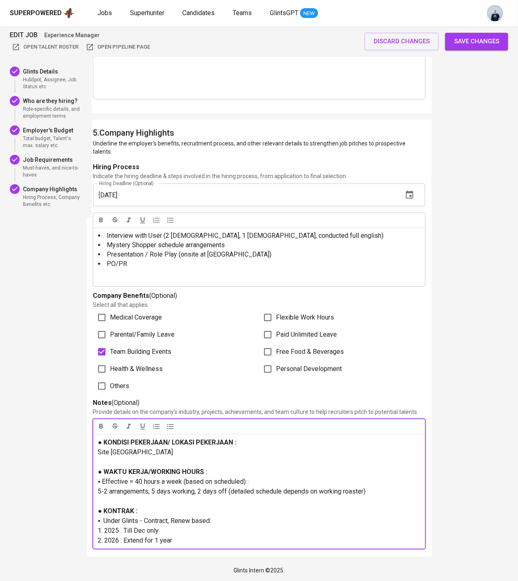
scroll to position [1809, 0]
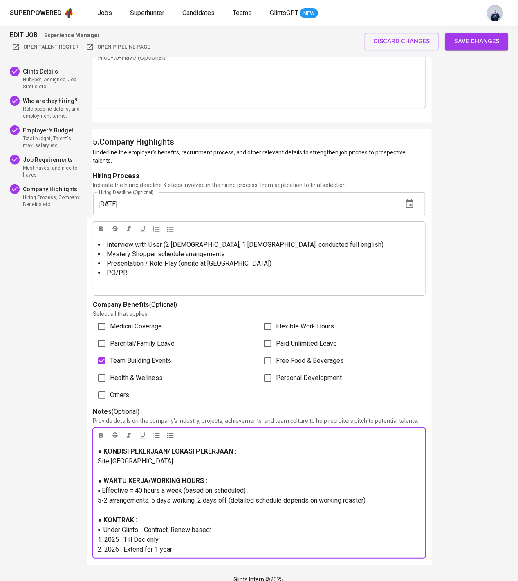
click at [99, 487] on span "▪ Effective = 40 hours a week (based on scheduled) :" at bounding box center [173, 491] width 151 height 8
copy span "▪"
paste div
click at [260, 250] on li "Mystery Shopper schedule arrangements" at bounding box center [259, 254] width 322 height 9
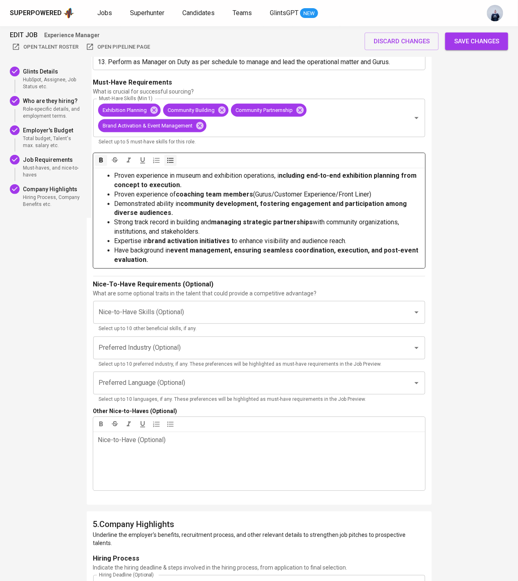
scroll to position [1425, 0]
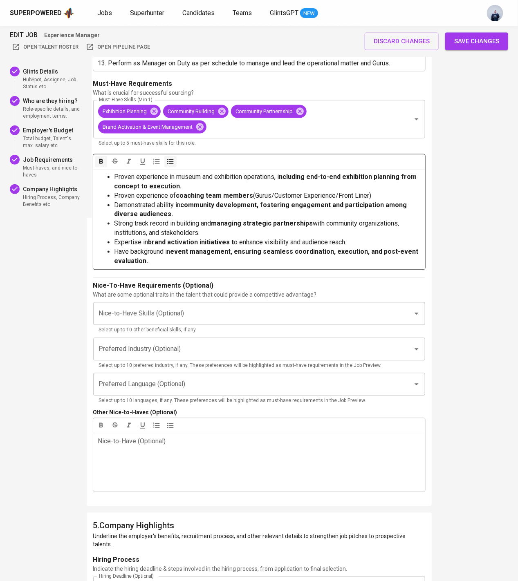
click at [193, 265] on li "Have background in event management, ensuring seamless coordination, execution,…" at bounding box center [267, 257] width 306 height 19
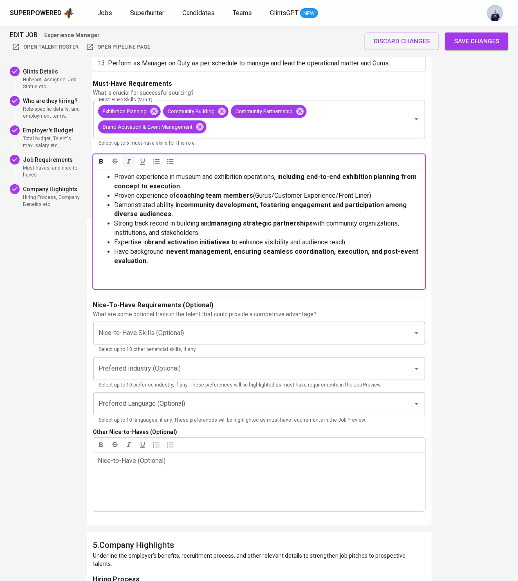
scroll to position [54, 0]
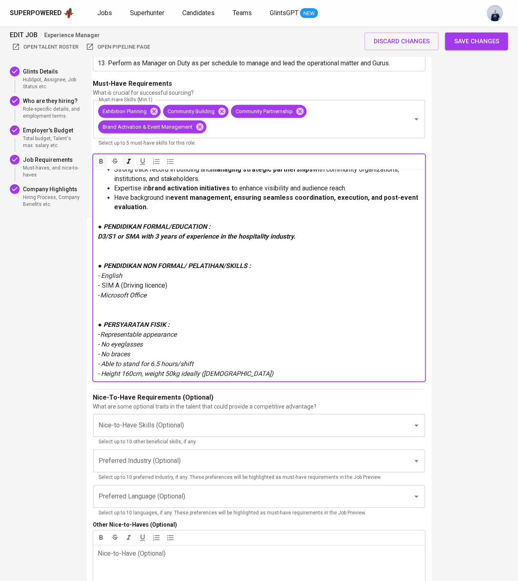
click at [129, 253] on p at bounding box center [259, 252] width 322 height 20
drag, startPoint x: 110, startPoint y: 235, endPoint x: 93, endPoint y: 235, distance: 16.8
click at [93, 235] on div "Proven experience in museum and exhibition operations, i ncluding end-to-end ex…" at bounding box center [259, 275] width 332 height 213
click at [107, 236] on span "S1 or SMA with 3 years of experience in the hospitality industry." at bounding box center [192, 237] width 188 height 8
click at [294, 234] on p "S1 or SMA with 3 years of experience in the hospitality industry." at bounding box center [259, 237] width 322 height 10
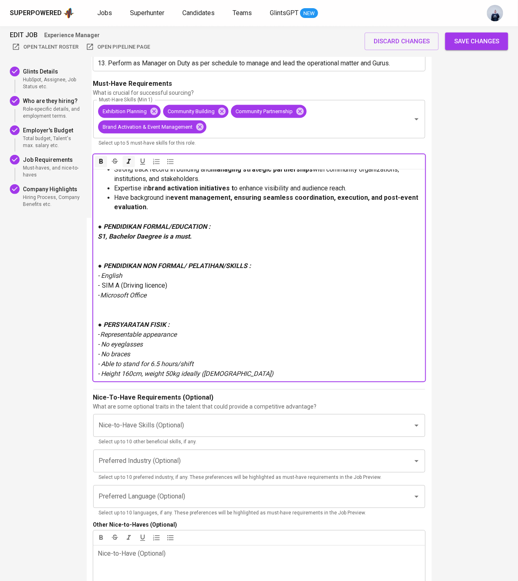
click at [145, 235] on span "S1, Bachelor Daegree is a must." at bounding box center [145, 237] width 94 height 8
drag, startPoint x: 200, startPoint y: 238, endPoint x: 85, endPoint y: 238, distance: 114.9
click at [211, 246] on p at bounding box center [259, 252] width 322 height 20
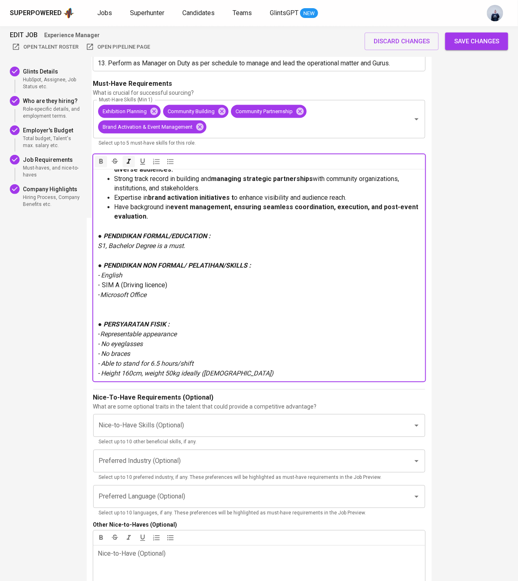
click at [106, 312] on p at bounding box center [259, 311] width 322 height 20
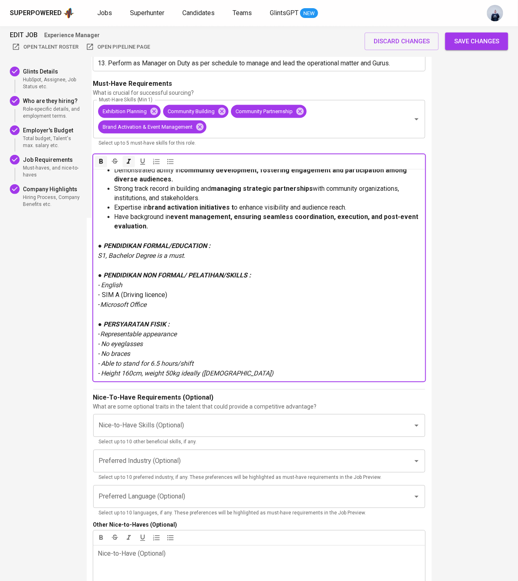
scroll to position [34, 0]
click at [147, 286] on p "- English" at bounding box center [259, 286] width 322 height 10
drag, startPoint x: 204, startPoint y: 360, endPoint x: 94, endPoint y: 362, distance: 110.4
click at [94, 362] on div "Proven experience in museum and exhibition operations, i ncluding end-to-end ex…" at bounding box center [259, 275] width 332 height 213
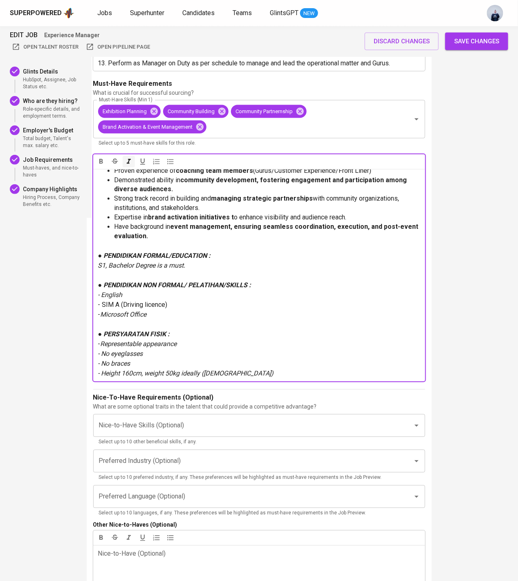
click at [129, 373] on span "- Height 160cm, weight 50kg ideally (Female)" at bounding box center [186, 374] width 176 height 8
click at [171, 374] on span "- Height 175cm, weight 50kg ideally (Female)" at bounding box center [186, 374] width 176 height 8
click at [212, 374] on span "- Height 175cm, weight 70kg ideally (Female)" at bounding box center [186, 374] width 176 height 8
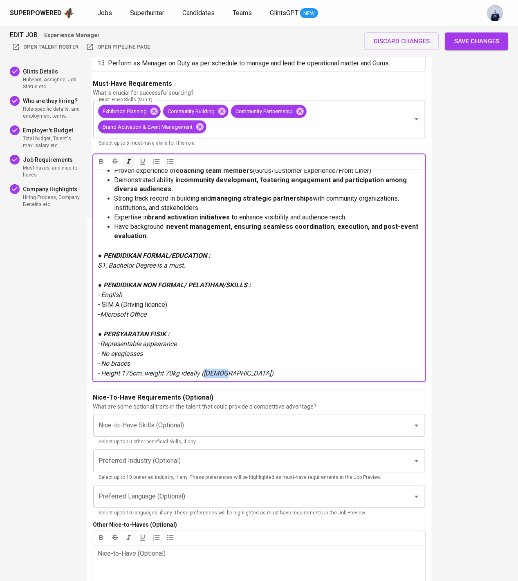
click at [212, 374] on span "- Height 175cm, weight 70kg ideally (Female)" at bounding box center [186, 374] width 176 height 8
click at [233, 375] on p "- Height 175cm, weight 70kg ideally ([DEMOGRAPHIC_DATA])" at bounding box center [259, 374] width 322 height 10
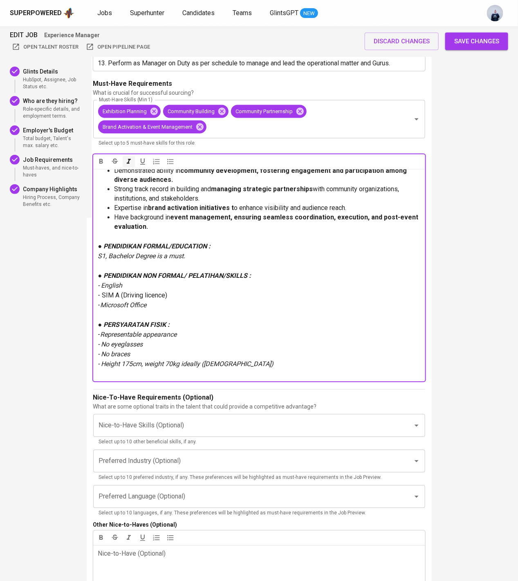
click at [101, 365] on span "- Height 175cm, weight 70kg ideally ([DEMOGRAPHIC_DATA])" at bounding box center [186, 365] width 176 height 8
copy span "-"
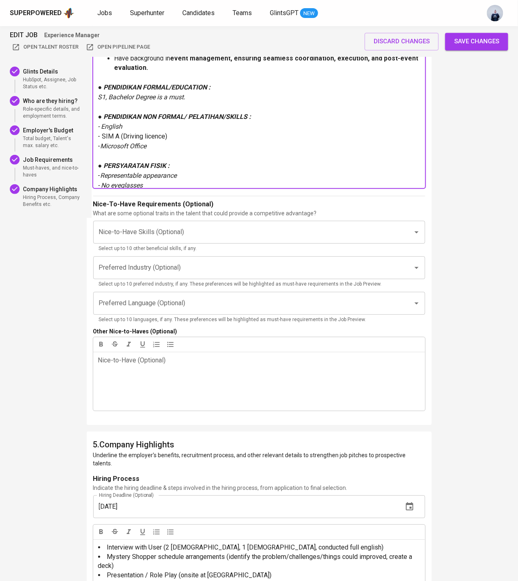
scroll to position [1922, 0]
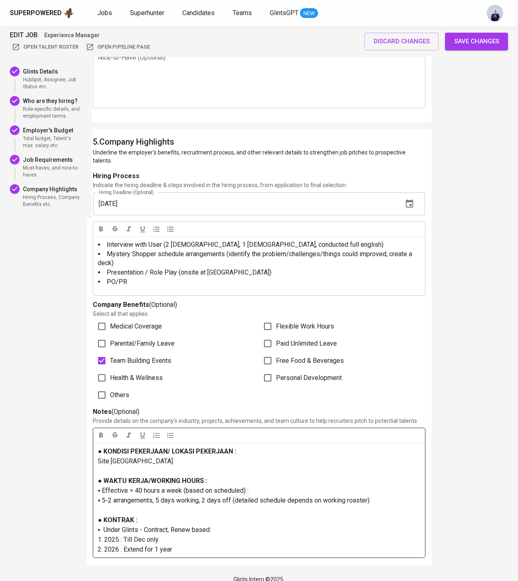
click at [175, 457] on p "Site [GEOGRAPHIC_DATA]" at bounding box center [259, 462] width 322 height 10
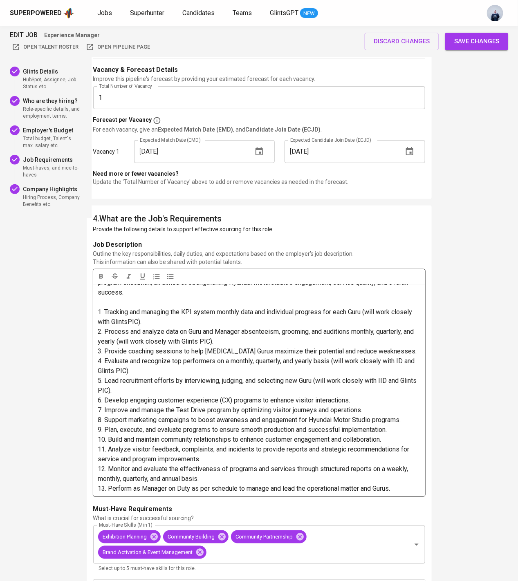
scroll to position [0, 0]
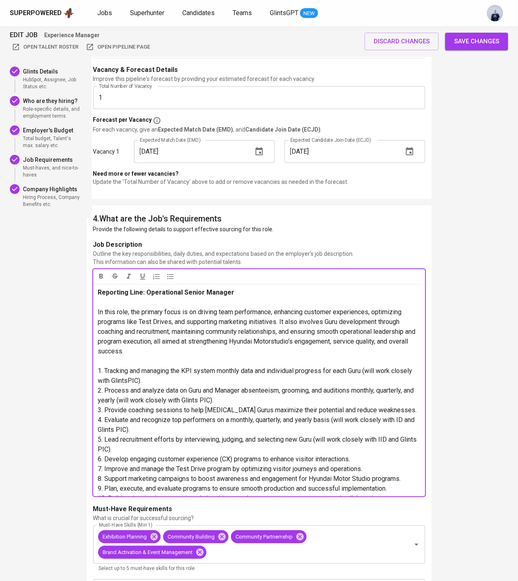
click at [245, 295] on div "Reporting Line: Operational Senior Manager ﻿ In this role, the primary focus is…" at bounding box center [259, 390] width 332 height 213
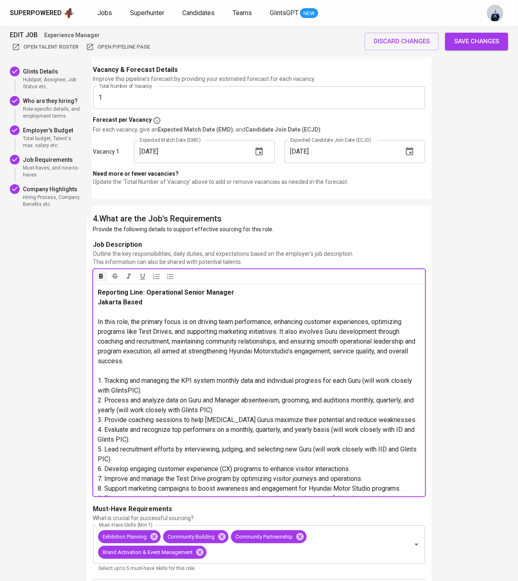
click at [106, 303] on span "Jakarta Based" at bounding box center [120, 303] width 45 height 8
click at [107, 302] on span "Janodetabek Based" at bounding box center [128, 303] width 61 height 8
click at [174, 302] on span "Jabodetabek preferred Based" at bounding box center [151, 303] width 106 height 8
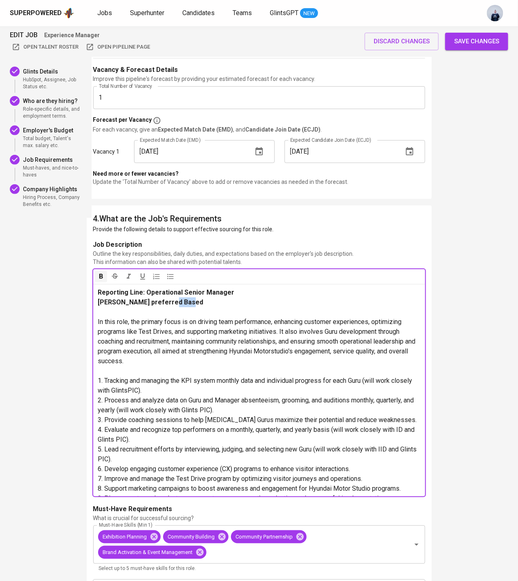
click at [174, 302] on span "Jabodetabek preferred Based" at bounding box center [151, 303] width 106 height 8
drag, startPoint x: 174, startPoint y: 302, endPoint x: 56, endPoint y: 267, distance: 123.2
click at [56, 267] on div "EDIT JOB Experience Manager Open Talent Roster Open Pipeline Page discard chang…" at bounding box center [259, 258] width 518 height 2462
click at [172, 276] on icon "button" at bounding box center [170, 276] width 6 height 5
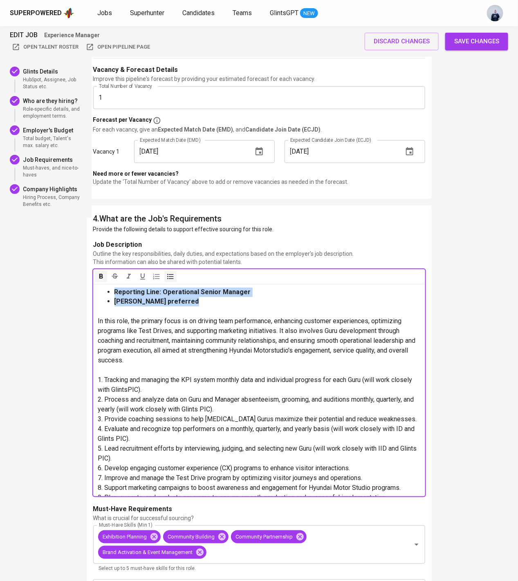
click at [201, 301] on li "[PERSON_NAME] preferred" at bounding box center [267, 301] width 306 height 9
drag, startPoint x: 195, startPoint y: 301, endPoint x: 53, endPoint y: 269, distance: 145.8
click at [53, 269] on div "EDIT JOB Experience Manager Open Talent Roster Open Pipeline Page discard chang…" at bounding box center [259, 258] width 518 height 2462
copy ul "Reporting Line: Operational Senior Manager Jabodetabek preferred"
click at [489, 40] on span "Save changes" at bounding box center [476, 41] width 45 height 11
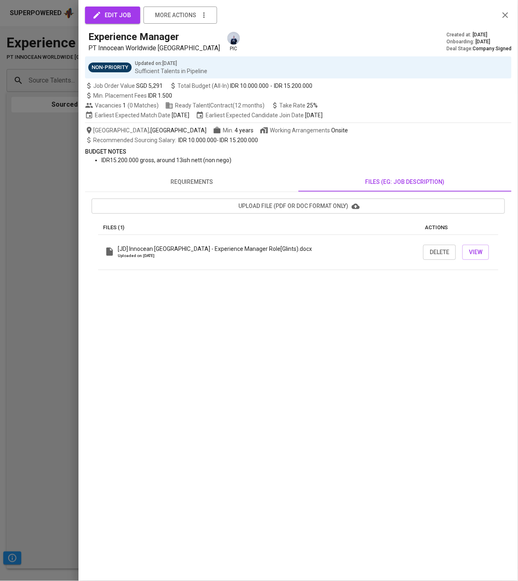
click at [207, 180] on span "requirements" at bounding box center [192, 182] width 204 height 10
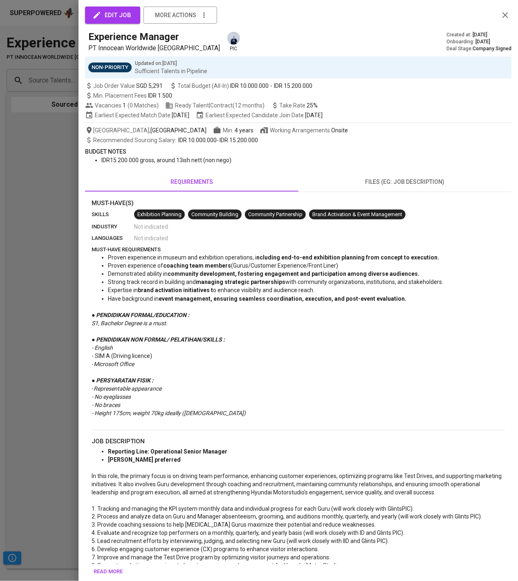
click at [385, 186] on span "files (eg: job description)" at bounding box center [405, 182] width 204 height 10
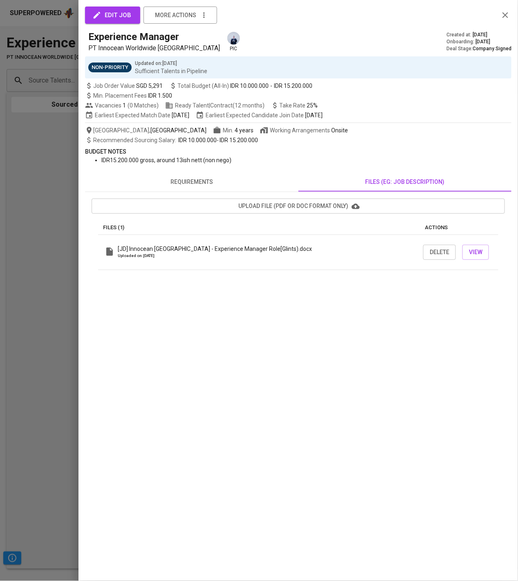
click at [337, 209] on span "upload file (pdf or doc format only)" at bounding box center [298, 206] width 400 height 10
click at [43, 148] on div at bounding box center [259, 290] width 518 height 581
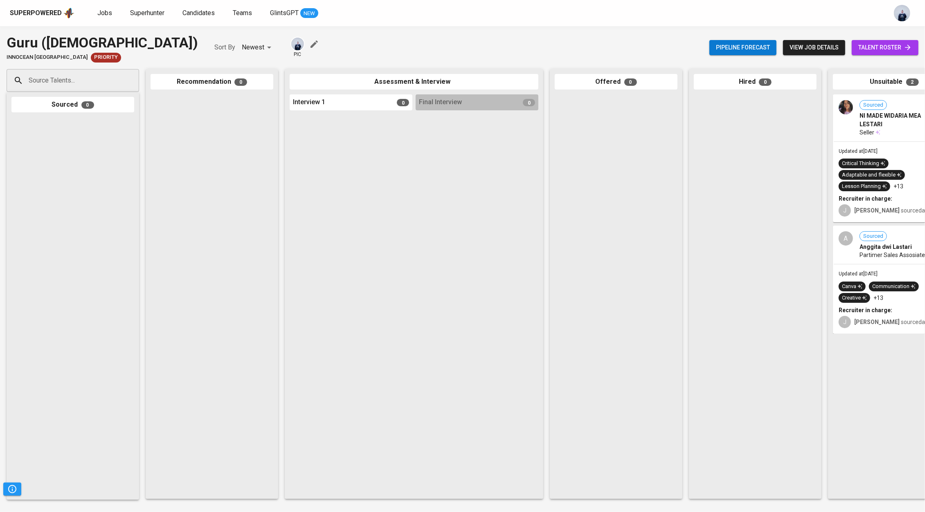
click at [793, 51] on span "view job details" at bounding box center [813, 48] width 49 height 10
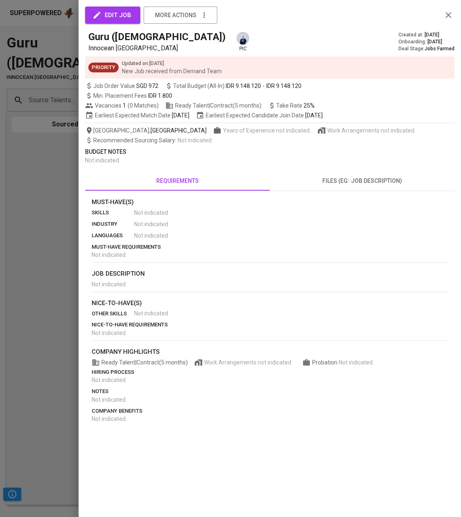
click at [117, 11] on span "edit job" at bounding box center [112, 15] width 37 height 11
click at [122, 12] on span "edit job" at bounding box center [112, 15] width 37 height 11
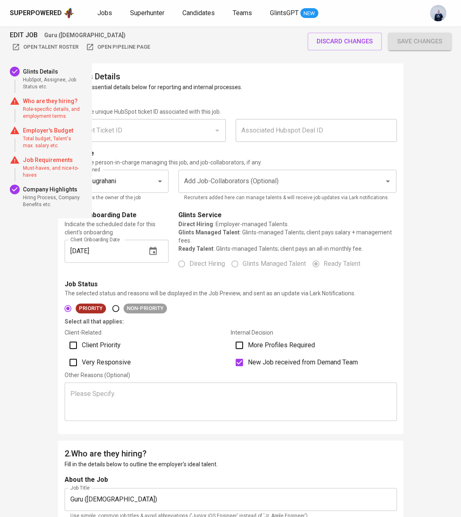
click at [139, 79] on h6 "1 . Glints Details" at bounding box center [231, 76] width 332 height 13
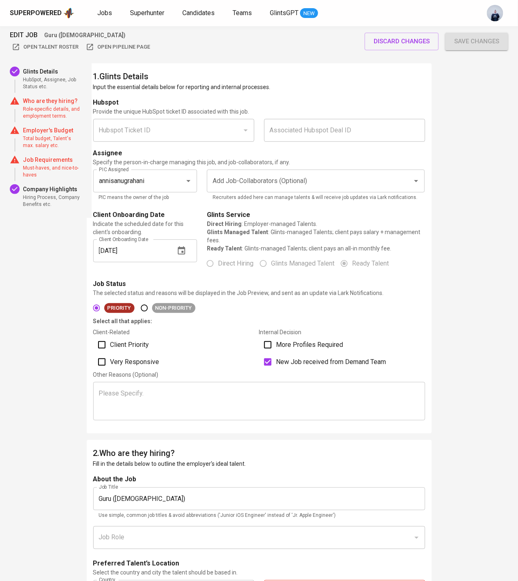
click at [194, 116] on div "Hubspot Ticket ID Hubspot Ticket ID" at bounding box center [173, 130] width 171 height 33
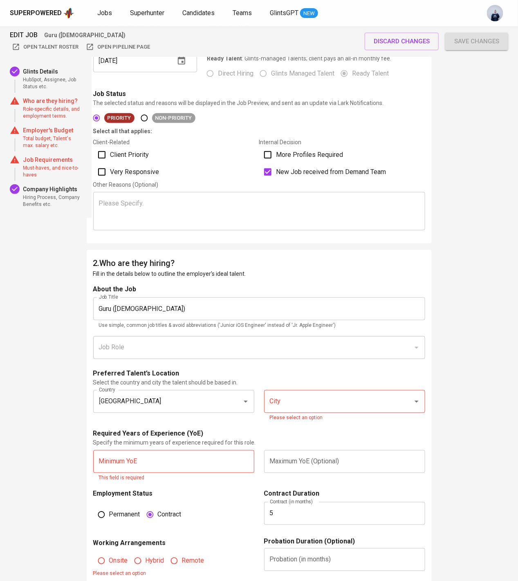
scroll to position [215, 0]
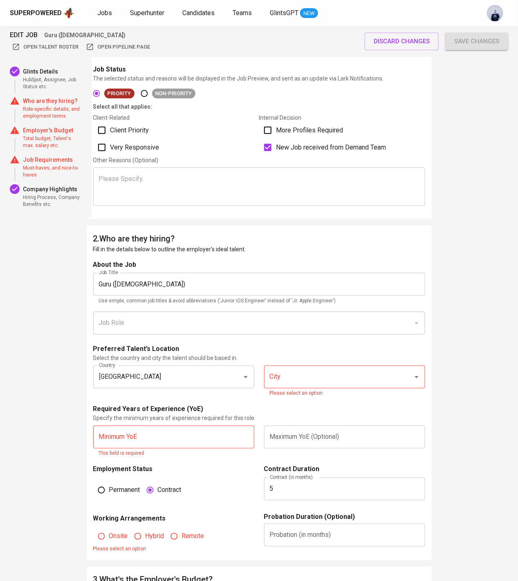
click at [136, 131] on span "Client Priority" at bounding box center [129, 131] width 39 height 10
click at [110, 131] on input "Client Priority" at bounding box center [101, 130] width 17 height 17
checkbox input "true"
click at [287, 145] on span "New Job received from Demand Team" at bounding box center [331, 148] width 110 height 10
click at [276, 145] on input "New Job received from Demand Team" at bounding box center [267, 147] width 17 height 17
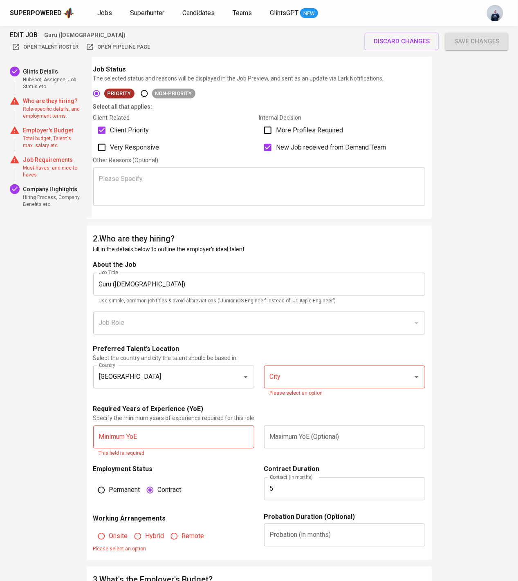
checkbox input "false"
click at [139, 146] on span "Very Responsive" at bounding box center [134, 148] width 49 height 10
click at [110, 146] on input "Very Responsive" at bounding box center [101, 147] width 17 height 17
checkbox input "true"
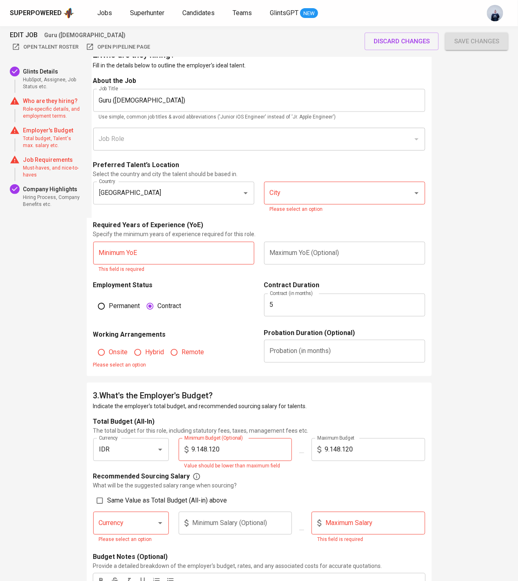
scroll to position [410, 0]
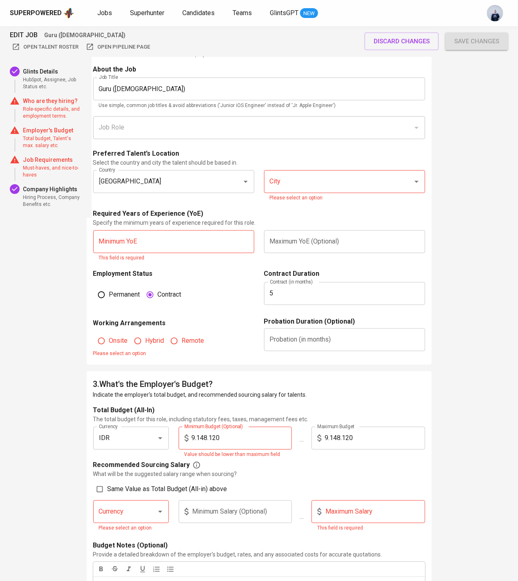
click at [332, 175] on input "City" at bounding box center [333, 182] width 131 height 16
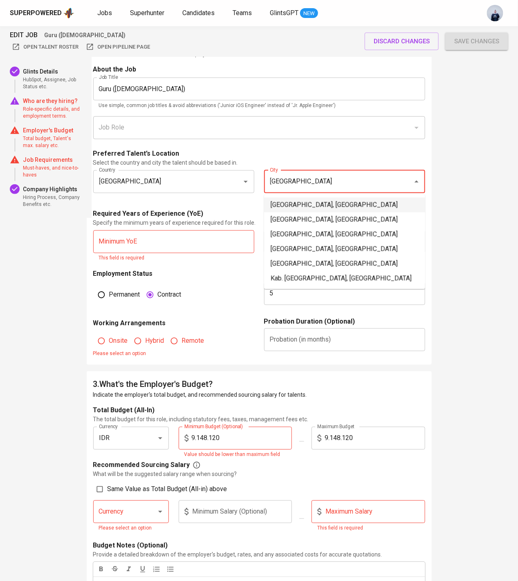
click at [306, 200] on li "Jakarta Selatan, DKI Jakarta" at bounding box center [344, 205] width 161 height 15
type input "Jakarta Selatan, DKI Jakarta"
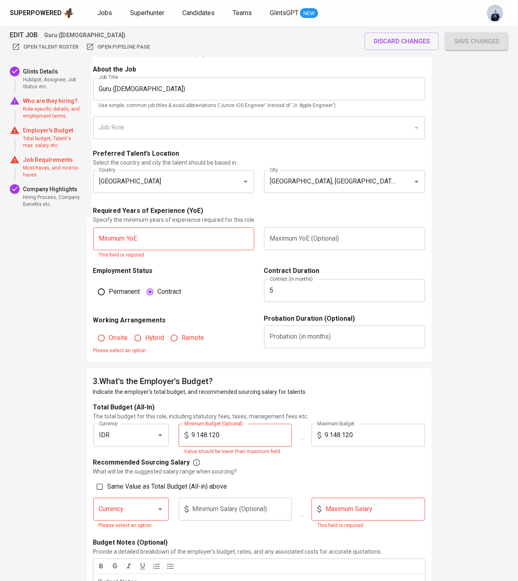
click at [143, 243] on input "text" at bounding box center [173, 239] width 161 height 23
type input "1"
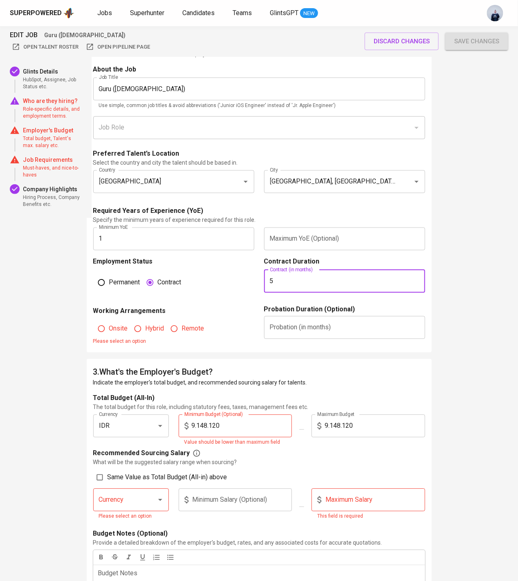
click at [295, 295] on div "Contract Duration Contract (in months) 5 Contract (in months)" at bounding box center [344, 281] width 161 height 48
type input "4"
click at [109, 330] on span "Onsite" at bounding box center [118, 329] width 19 height 10
click at [109, 330] on input "Onsite" at bounding box center [102, 329] width 16 height 16
radio input "true"
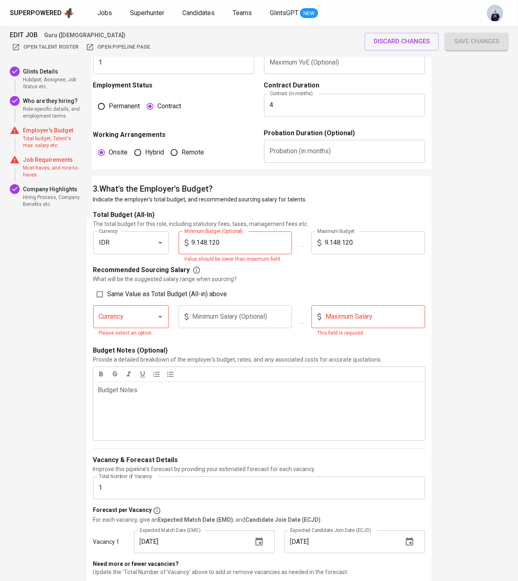
scroll to position [641, 0]
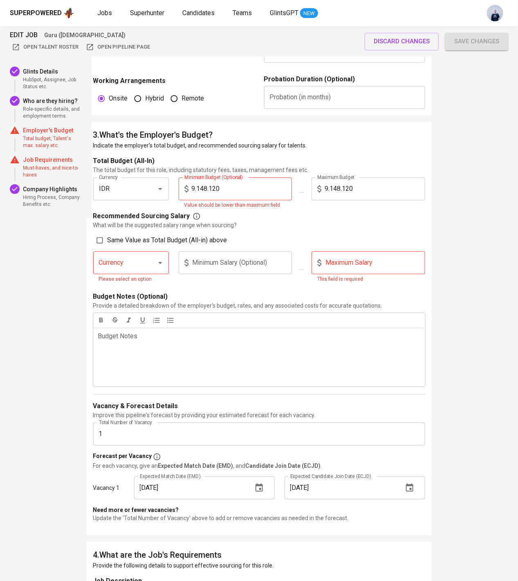
click at [99, 239] on input "Same Value as Total Budget (All-in) above" at bounding box center [100, 241] width 16 height 16
checkbox input "true"
type input "IDR"
type input "9.148.120"
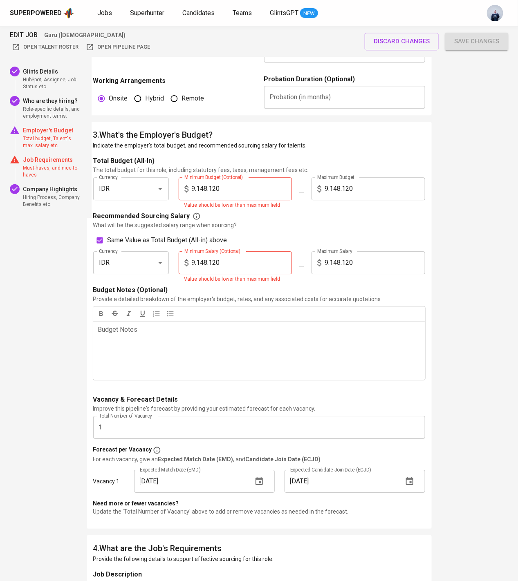
click at [348, 187] on input "9.148.120" at bounding box center [375, 188] width 101 height 23
paste input "6.150.636"
type input "6.150.636"
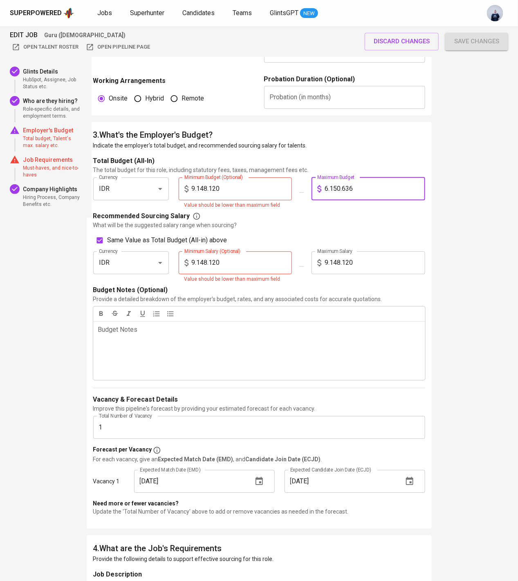
checkbox input "false"
click at [330, 188] on input "6.150.636" at bounding box center [375, 188] width 101 height 23
type input "6.150.636"
click at [371, 258] on input "9.148.120" at bounding box center [375, 262] width 101 height 23
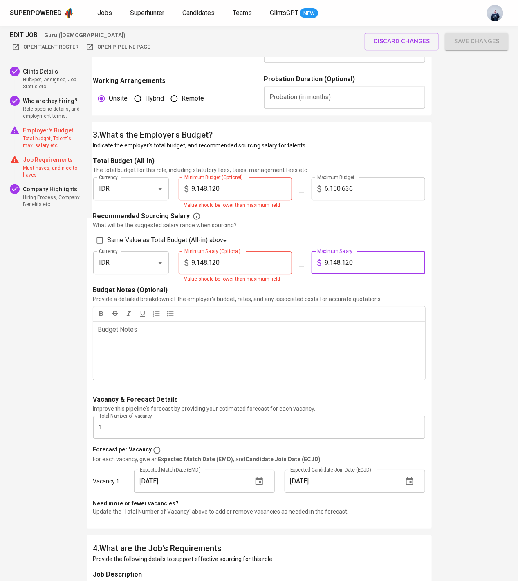
click at [371, 258] on input "9.148.120" at bounding box center [375, 262] width 101 height 23
paste input "6.150.636"
type input "6.150.636"
checkbox input "true"
type input "6.150.636"
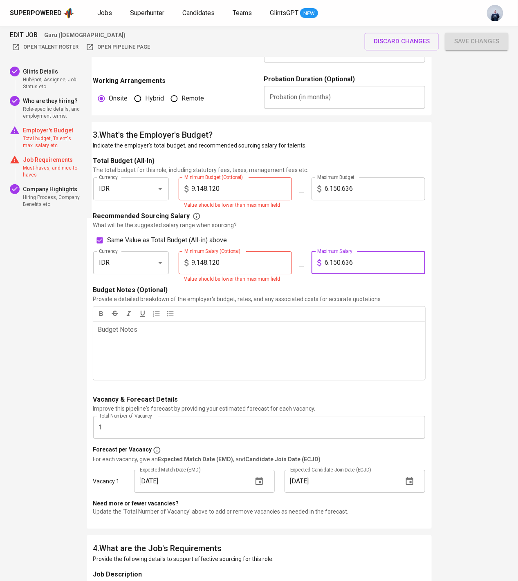
click at [207, 191] on input "9.148.120" at bounding box center [242, 188] width 101 height 23
type input "0"
checkbox input "false"
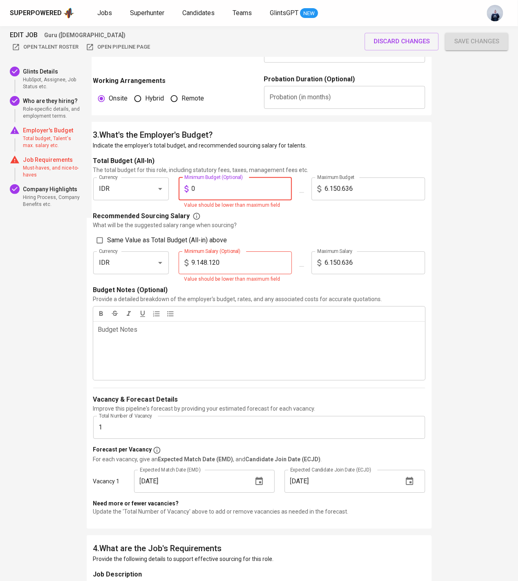
type input "0"
click at [204, 270] on input "9.148.120" at bounding box center [242, 262] width 101 height 23
type input "0"
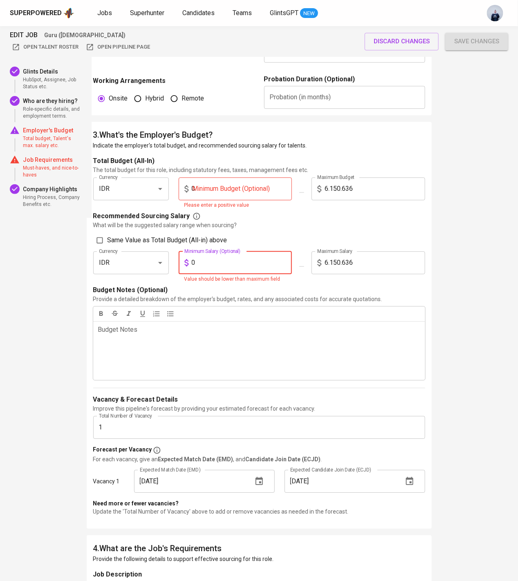
checkbox input "true"
type input "0"
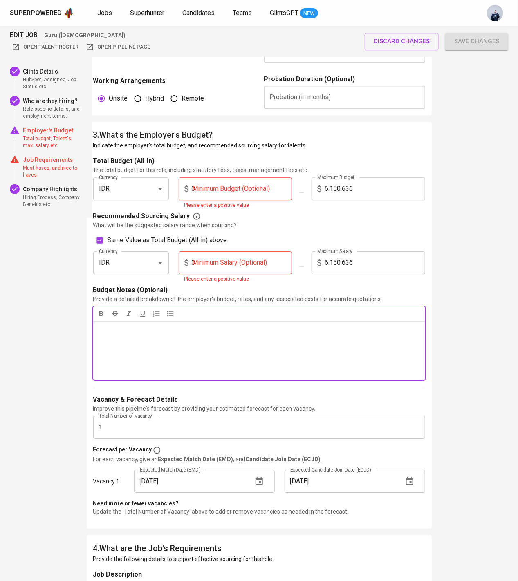
click at [171, 336] on div "Budget Notes ﻿" at bounding box center [259, 350] width 332 height 59
click at [174, 330] on span "Gross Salary: 6,150,636 (kotor)" at bounding box center [142, 330] width 88 height 8
drag, startPoint x: 216, startPoint y: 347, endPoint x: 74, endPoint y: 328, distance: 142.4
click at [74, 328] on div "EDIT JOB Guru (Female) Open Talent Roster Open Pipeline Page discard changes Sa…" at bounding box center [259, 420] width 518 height 2070
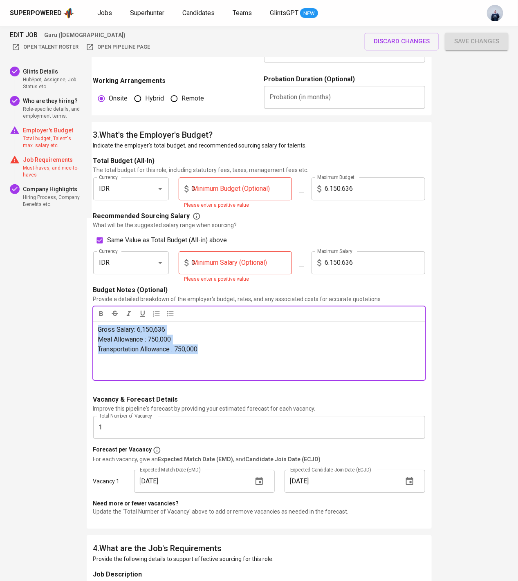
click at [169, 314] on icon "button" at bounding box center [170, 314] width 8 height 8
click at [266, 352] on li "Transportation Allowance : 750,000" at bounding box center [267, 347] width 306 height 9
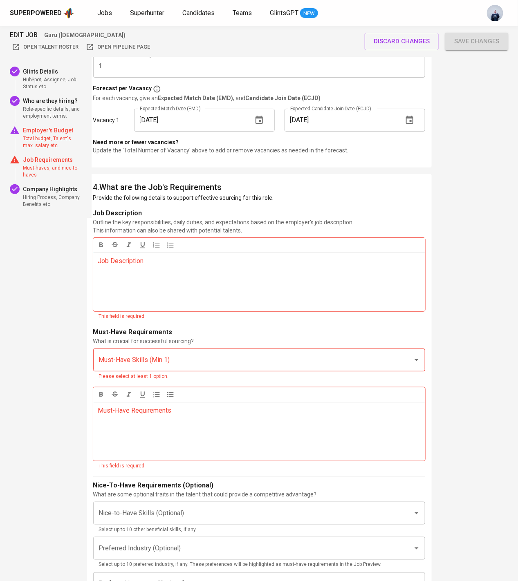
scroll to position [1007, 0]
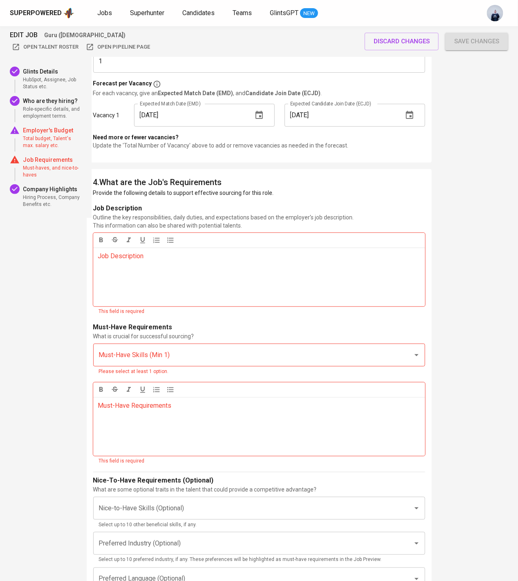
click at [141, 258] on p "Job Description ﻿" at bounding box center [259, 256] width 322 height 10
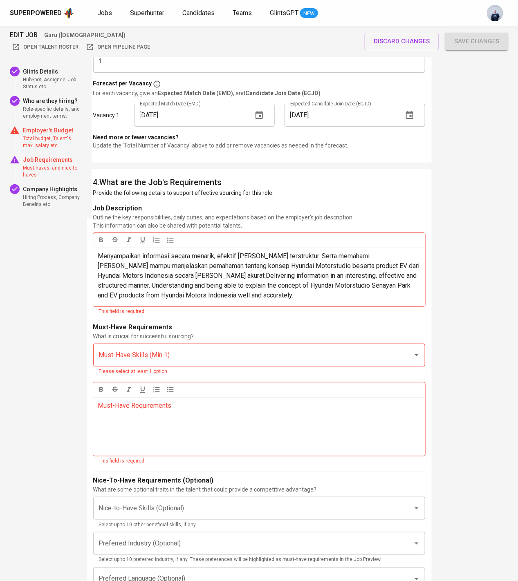
click at [145, 273] on span "Menyampaikan informasi secara menarik, efektif dan terstruktur. Serta memahami …" at bounding box center [259, 275] width 323 height 47
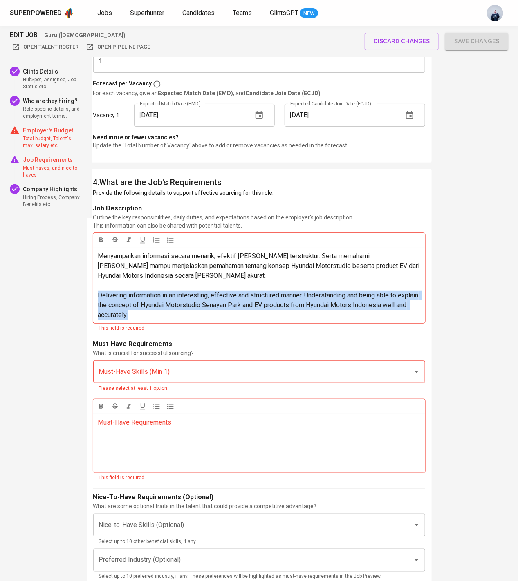
click at [177, 312] on p "Delivering information in an interesting, effective and structured manner. Unde…" at bounding box center [259, 305] width 322 height 29
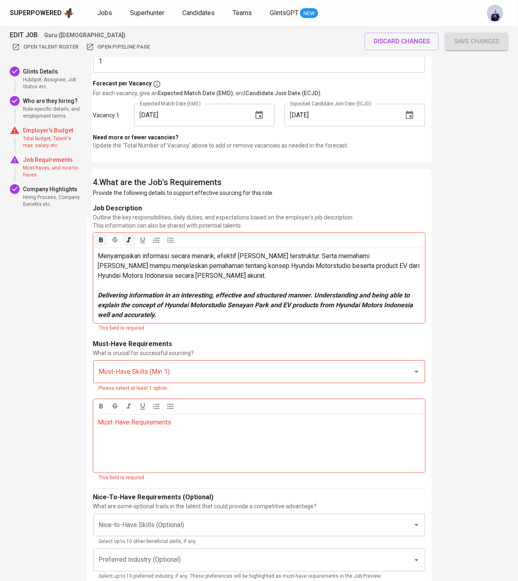
click at [212, 311] on p "Delivering information in an interesting, effective and structured manner. Unde…" at bounding box center [259, 305] width 322 height 29
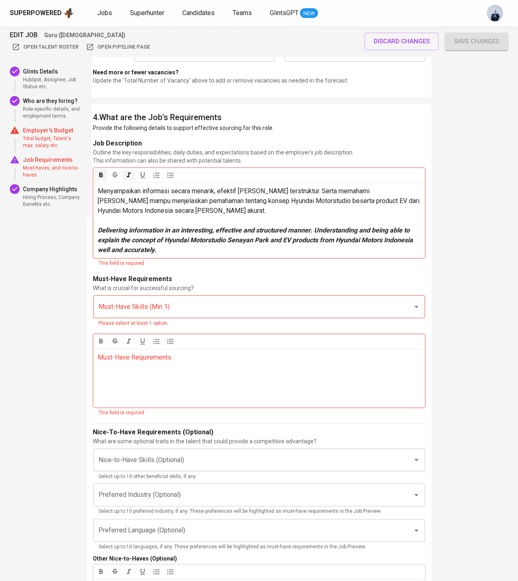
scroll to position [1088, 0]
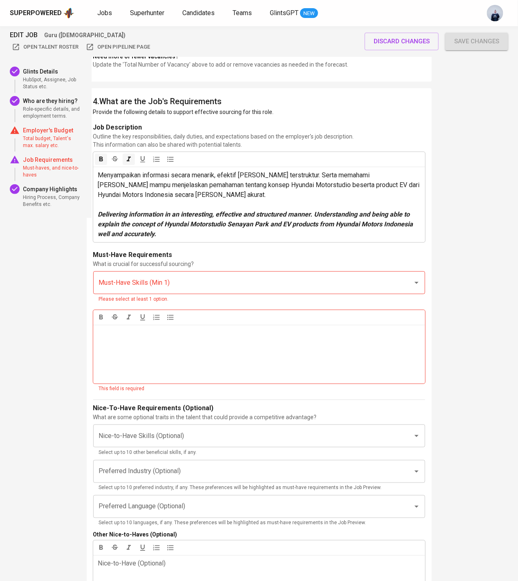
click at [118, 343] on div "Must-Have Requirements ﻿" at bounding box center [259, 354] width 332 height 59
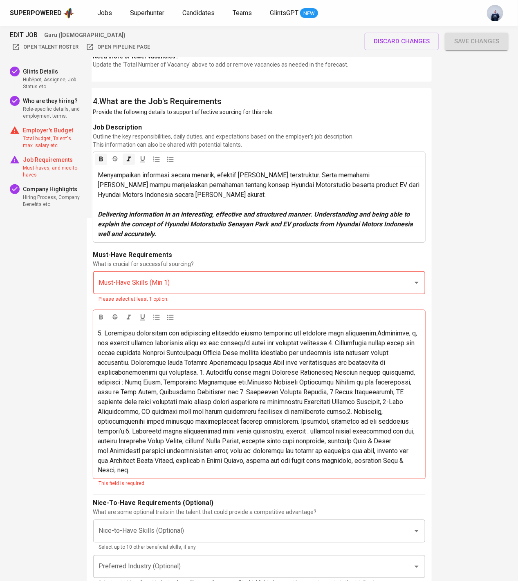
click at [274, 373] on span at bounding box center [258, 402] width 321 height 145
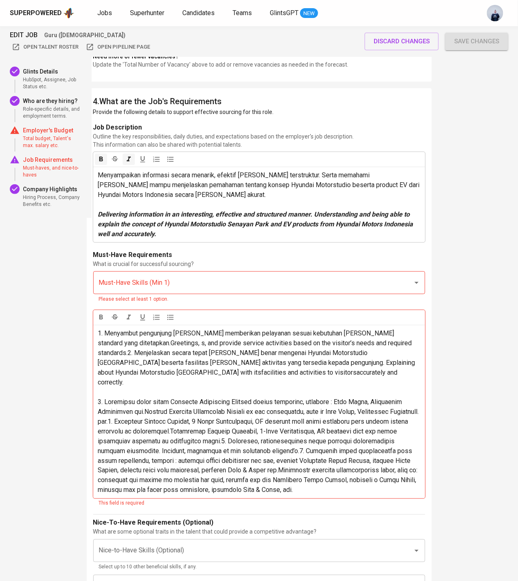
click at [405, 342] on span "1. Menyambut pengunjung dan memberikan pelayanan sesuai kebutuhan dan standard …" at bounding box center [257, 358] width 319 height 57
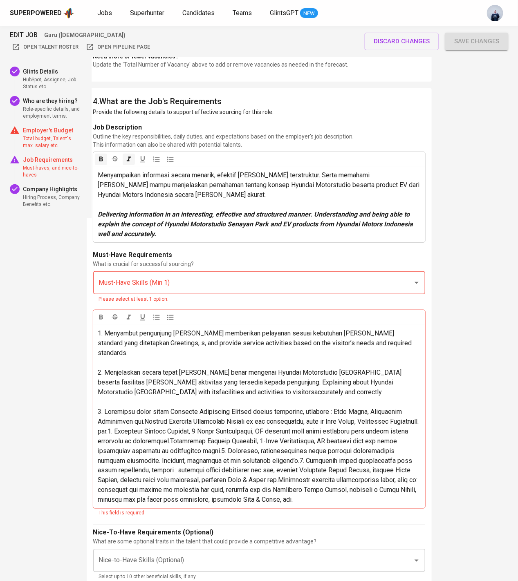
click at [162, 342] on span "1. Menyambut pengunjung dan memberikan pelayanan sesuai kebutuhan dan standard …" at bounding box center [256, 343] width 316 height 27
click at [132, 344] on span "1. Menyambut pengunjung dan memberikan pelayanan sesuai kebutuhan dan standard …" at bounding box center [252, 343] width 309 height 27
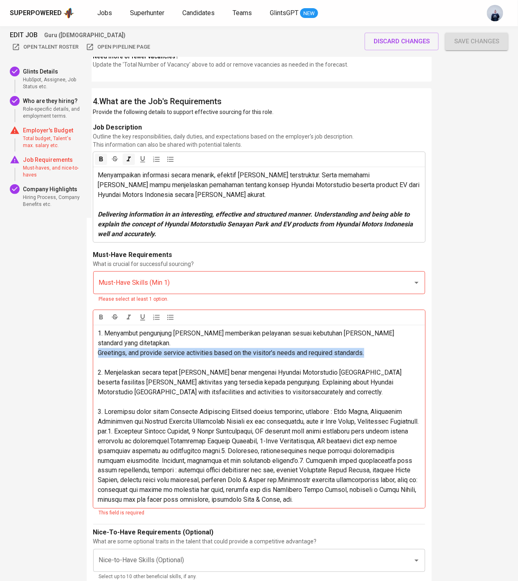
click at [385, 348] on p "Greetings, and provide service activities based on the visitor’s needs and requ…" at bounding box center [259, 353] width 322 height 10
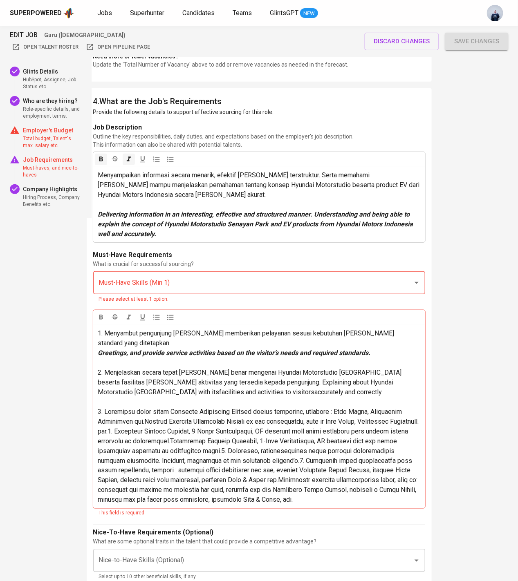
click at [328, 385] on p "2. Menjelaskan secara tepat dan benar mengenai Hyundai Motorstudio Senayan Park…" at bounding box center [259, 382] width 322 height 29
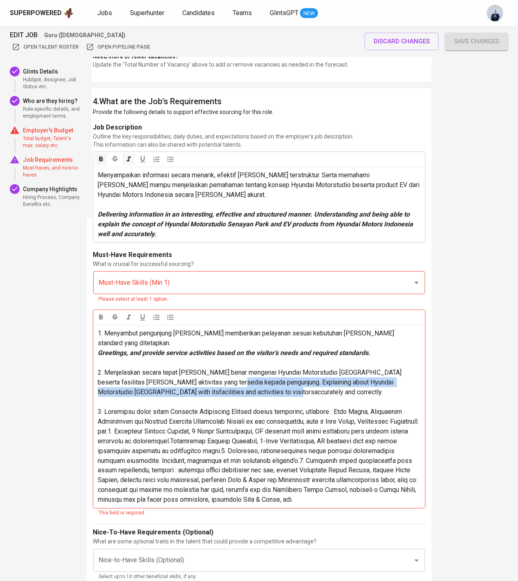
click at [224, 373] on span "2. Menjelaskan secara tepat dan benar mengenai Hyundai Motorstudio Senayan Park…" at bounding box center [250, 382] width 305 height 27
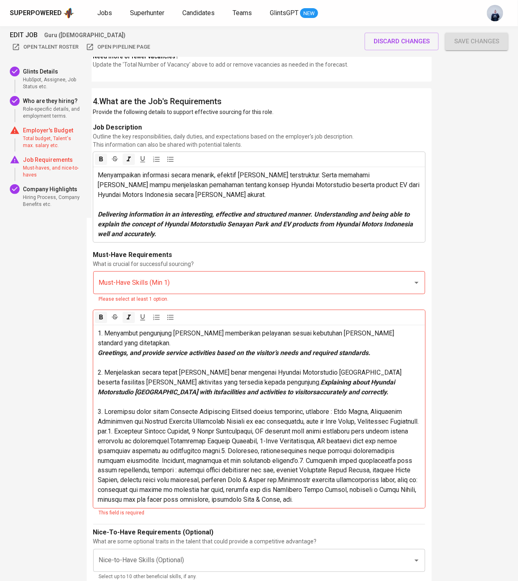
click at [224, 373] on span "2. Menjelaskan secara tepat dan benar mengenai Hyundai Motorstudio Senayan Park…" at bounding box center [250, 378] width 305 height 18
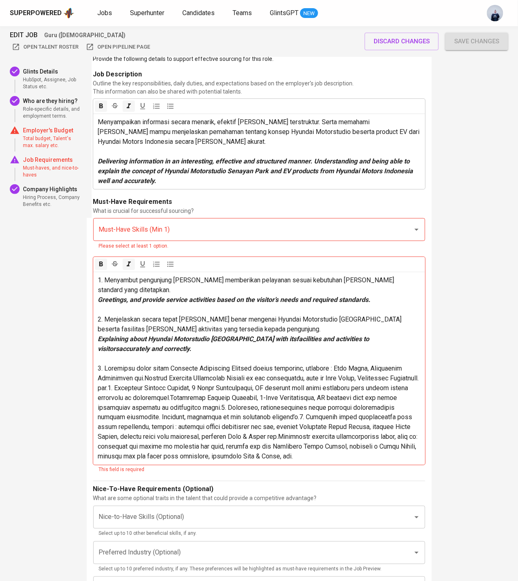
scroll to position [1152, 0]
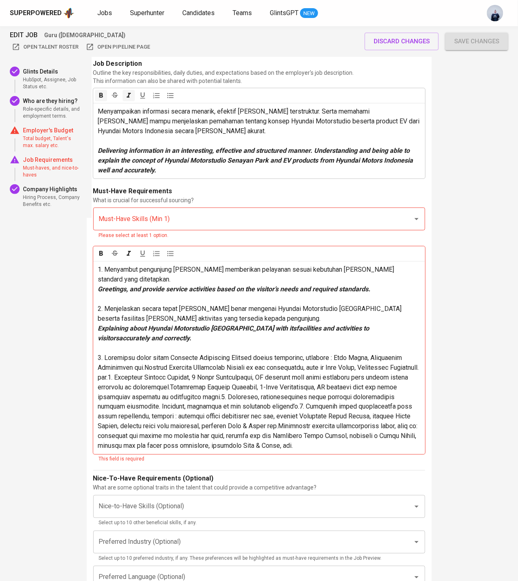
click at [139, 370] on span at bounding box center [259, 402] width 323 height 96
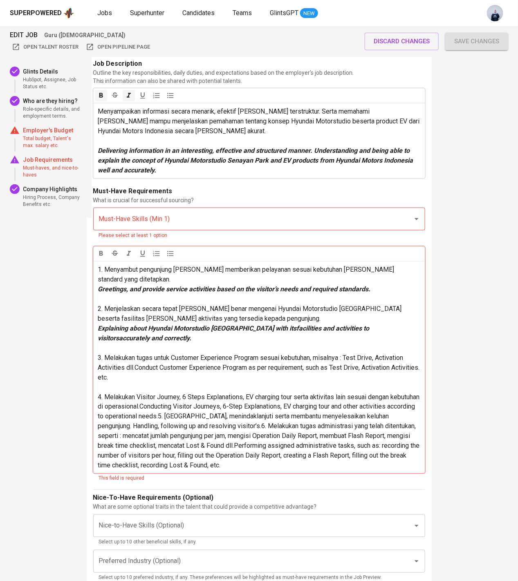
click at [292, 416] on span "4. Melakukan Visitor Journey, 6 Steps Explanations, EV charging tour serta akti…" at bounding box center [259, 431] width 323 height 76
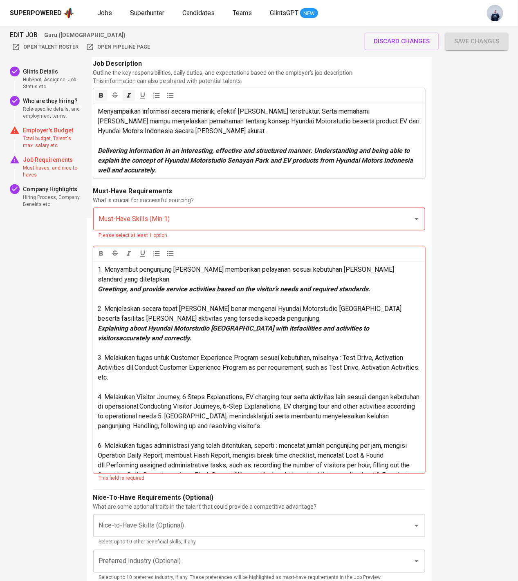
click at [218, 404] on span "4. Melakukan Visitor Journey, 6 Steps Explanations, EV charging tour serta akti…" at bounding box center [259, 411] width 323 height 37
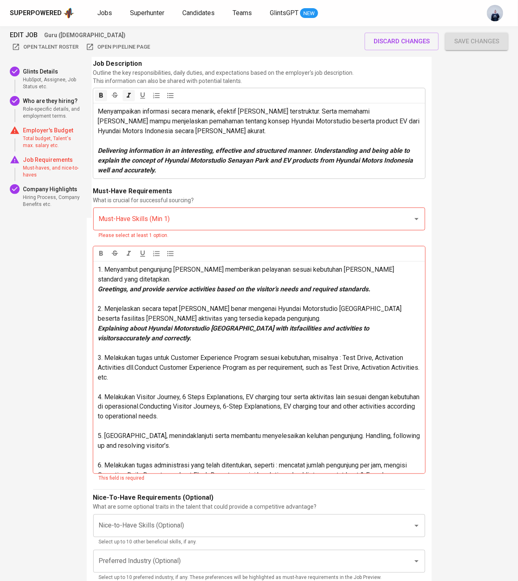
click at [174, 397] on span "4. Melakukan Visitor Journey, 6 Steps Explanations, EV charging tour serta akti…" at bounding box center [259, 406] width 323 height 27
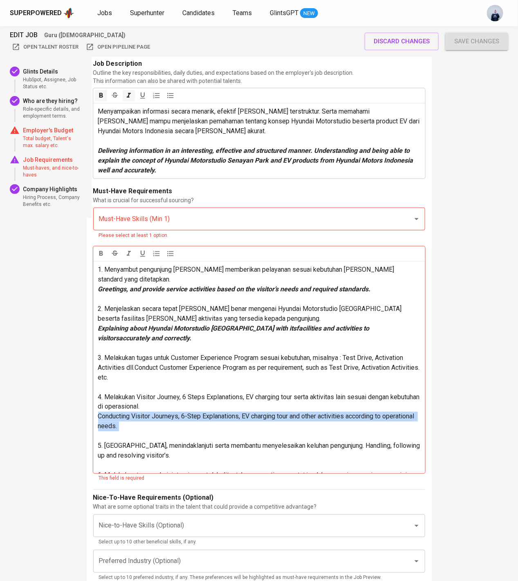
click at [211, 432] on p "﻿" at bounding box center [259, 437] width 322 height 10
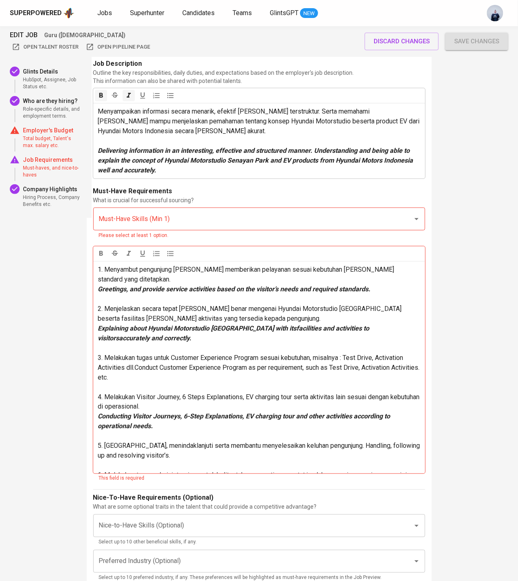
click at [136, 358] on span "3. Melakukan tugas untuk Customer Experience Program sesuai kebutuhan, misalnya…" at bounding box center [259, 367] width 323 height 27
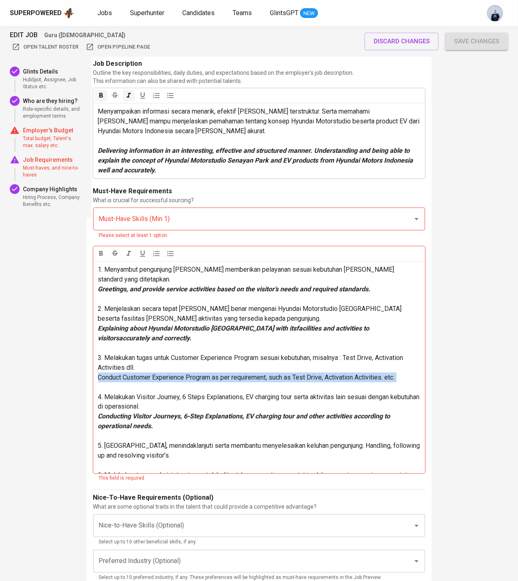
click at [405, 383] on p "﻿" at bounding box center [259, 388] width 322 height 10
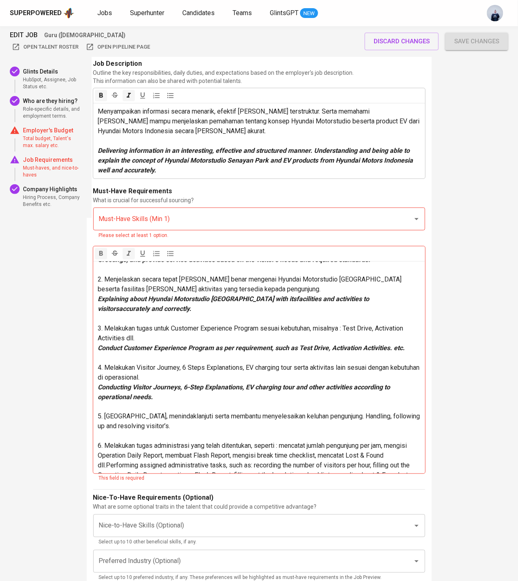
click at [108, 454] on span "6. Melakukan tugas administrasi yang telah ditentukan, seperti : mencatat jumla…" at bounding box center [255, 460] width 315 height 37
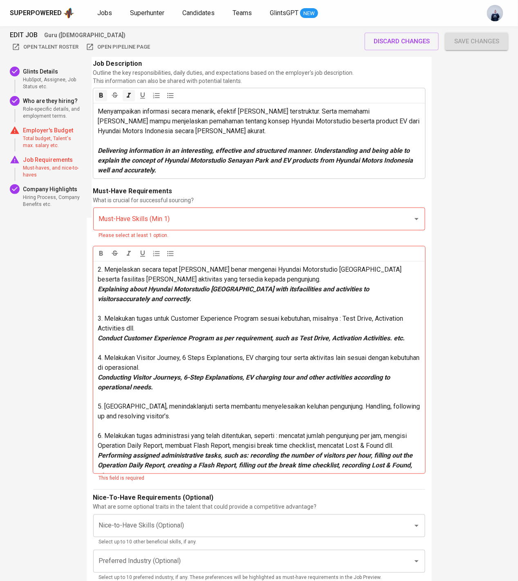
click at [346, 403] on span "5. Menangani, menindaklanjuti serta membantu menyelesaikan keluhan pengunjung. …" at bounding box center [260, 412] width 324 height 18
click at [246, 412] on p "Handling, following up and resolving visitor’s." at bounding box center [259, 417] width 322 height 10
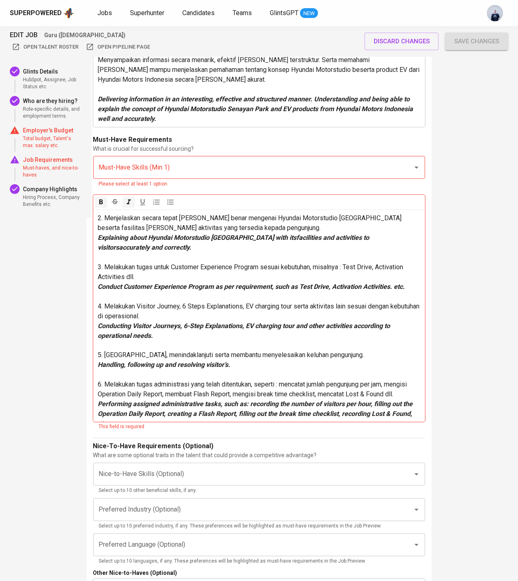
scroll to position [1218, 0]
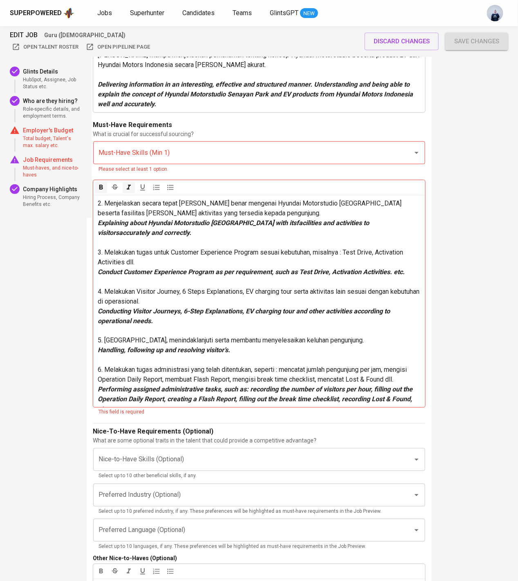
click at [149, 398] on p "Performing assigned administrative tasks, such as: recording the number of visi…" at bounding box center [259, 399] width 322 height 29
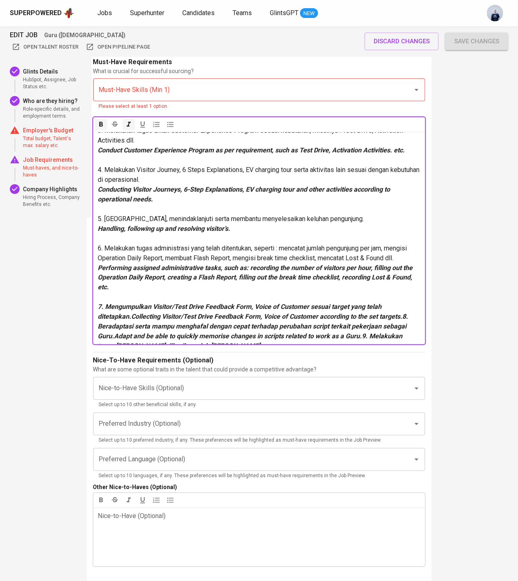
scroll to position [1295, 0]
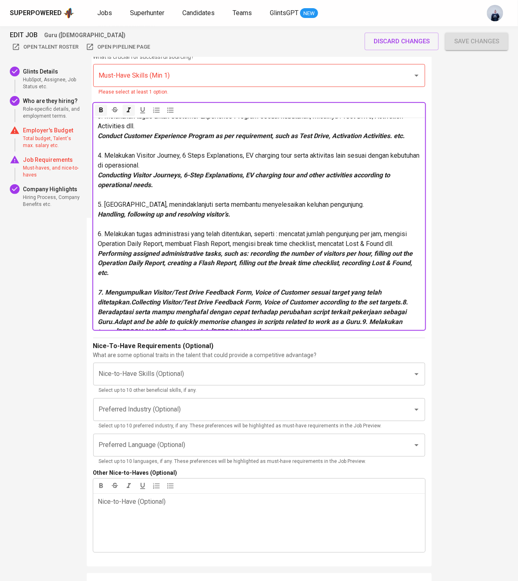
click at [132, 294] on span "7. Mengumpulkan Visitor/Test Drive Feedback Form, Voice of Customer sesuai targ…" at bounding box center [254, 312] width 312 height 47
click at [371, 299] on span "Collecting Visitor/Test Drive Feedback Form, Voice of Customer according to the…" at bounding box center [258, 317] width 321 height 37
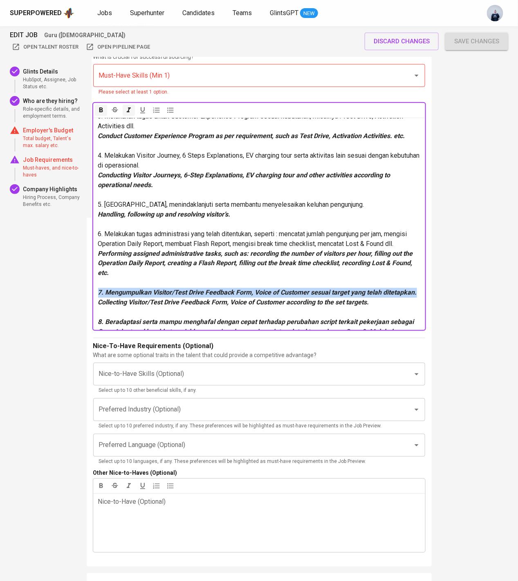
drag, startPoint x: 418, startPoint y: 282, endPoint x: 67, endPoint y: 283, distance: 350.9
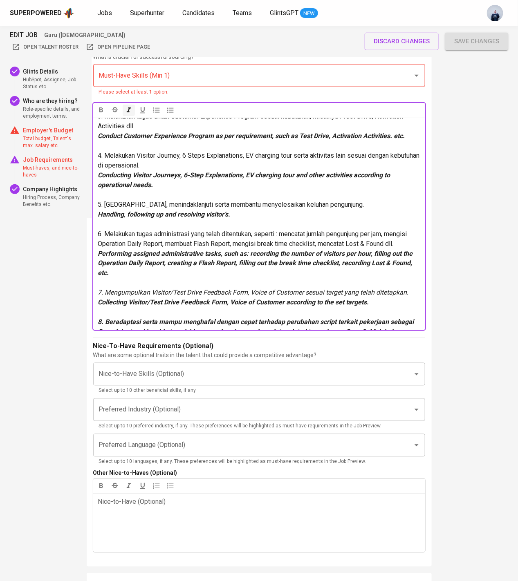
scroll to position [108, 0]
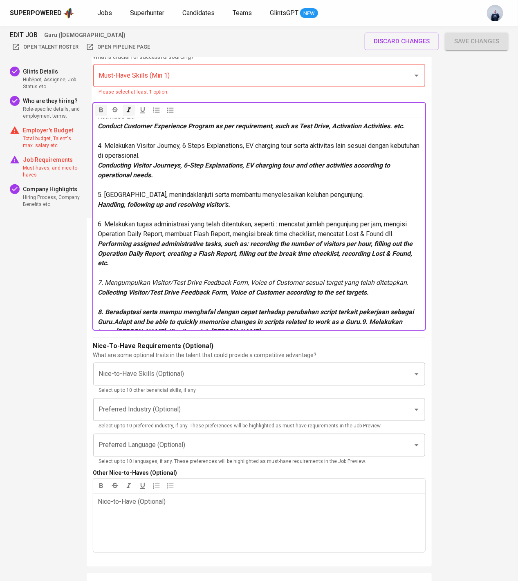
click at [114, 311] on span "8. Beradaptasi serta mampu menghafal dengan cepat terhadap perubahan script ter…" at bounding box center [257, 322] width 318 height 27
click at [346, 328] on span "Adapt and be able to quickly memorise changes in scripts related to work as a G…" at bounding box center [252, 337] width 308 height 18
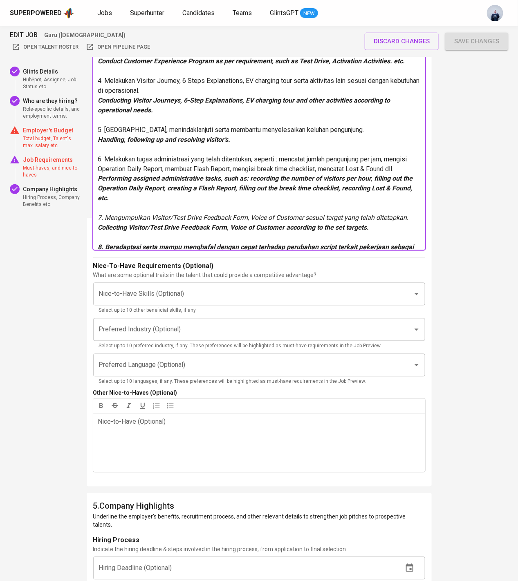
scroll to position [128, 0]
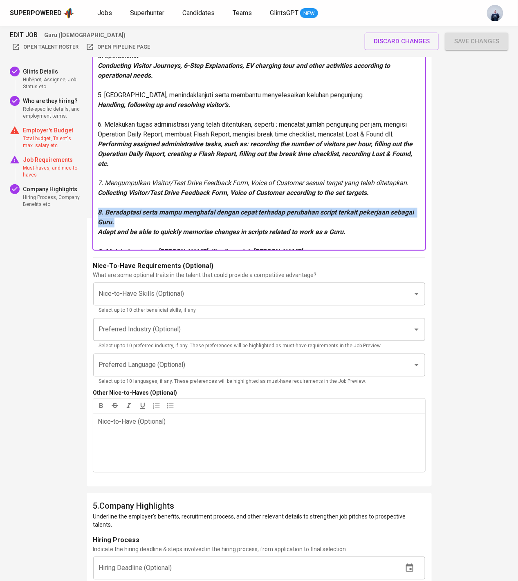
drag, startPoint x: 204, startPoint y: 209, endPoint x: 71, endPoint y: 200, distance: 133.6
click at [253, 247] on p "9. Melakukan tugas lain yang diberikan oleh Atasan." at bounding box center [259, 252] width 322 height 10
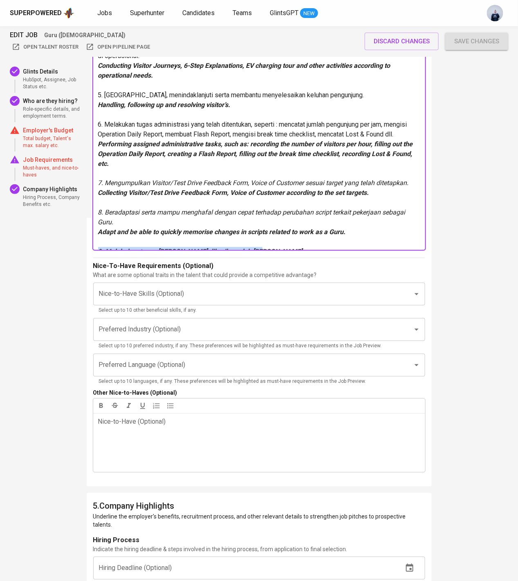
drag, startPoint x: 260, startPoint y: 239, endPoint x: 90, endPoint y: 241, distance: 170.1
click at [90, 241] on div "4 . What are the Job's Requirements Provide the following details to support ef…" at bounding box center [259, 144] width 345 height 687
click at [297, 247] on p "9. Melakukan tugas lain yang diberikan oleh Atasan." at bounding box center [259, 252] width 322 height 10
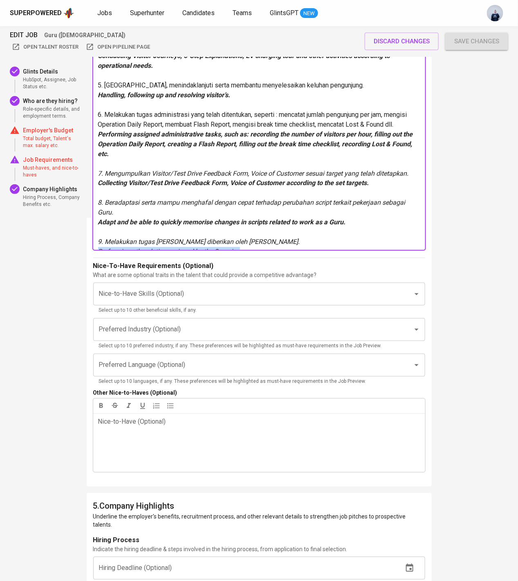
click at [99, 248] on span "Performing other duties assigned by the Superior." at bounding box center [169, 252] width 142 height 8
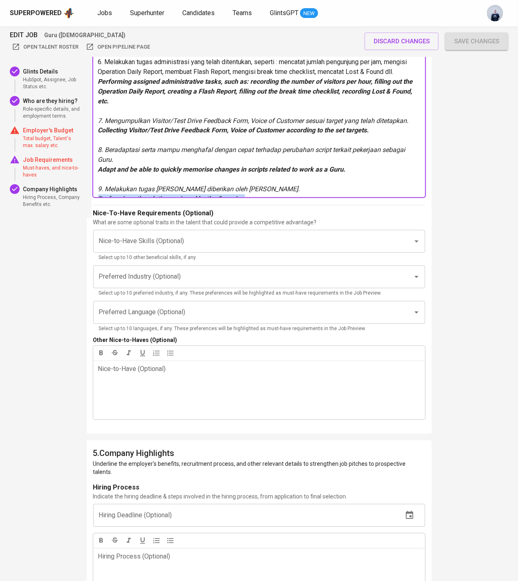
scroll to position [1433, 0]
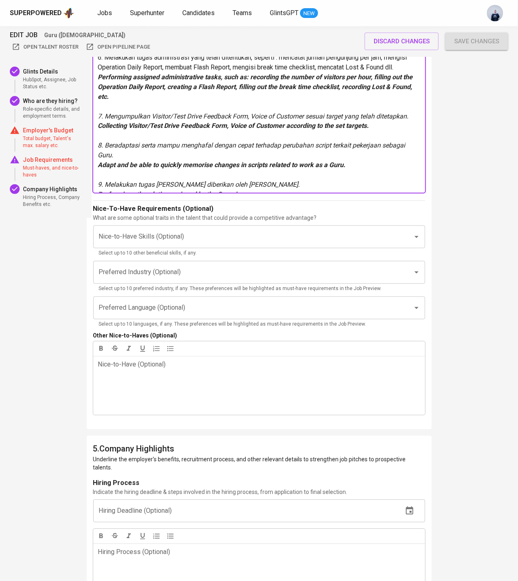
click at [294, 180] on p "9. Melakukan tugas lain yang diberikan oleh Atasan." at bounding box center [259, 185] width 322 height 10
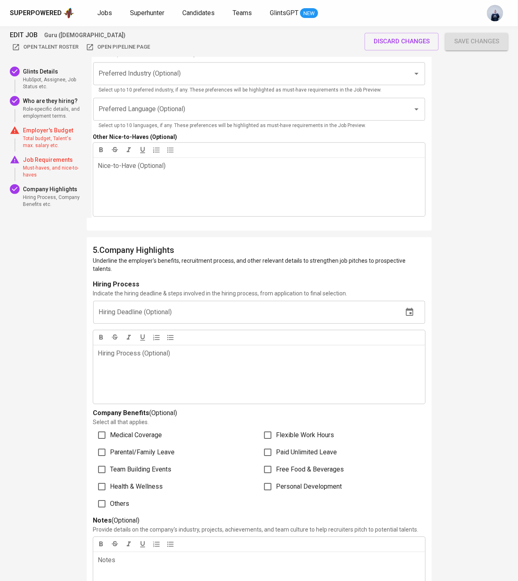
scroll to position [1684, 0]
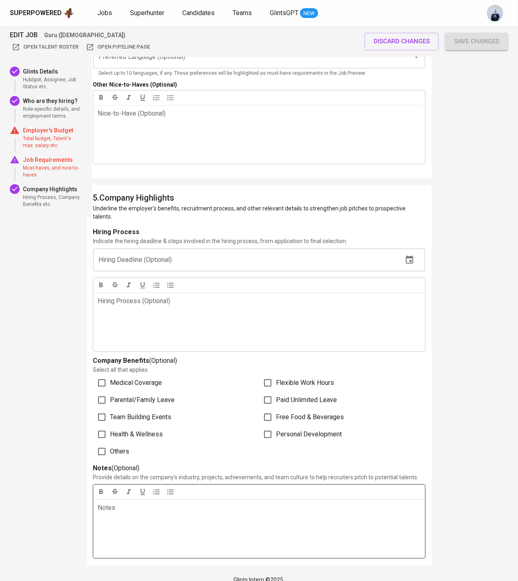
click at [112, 505] on div "Notes ﻿" at bounding box center [259, 529] width 332 height 59
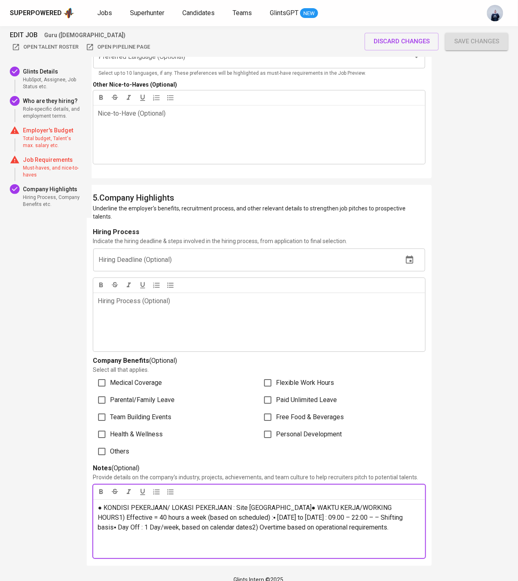
click at [236, 504] on span "● KONDISI PEKERJAAN/ LOKASI PEKERJAAN : Site Senayan Park● WAKTU KERJA/WORKING …" at bounding box center [251, 517] width 307 height 27
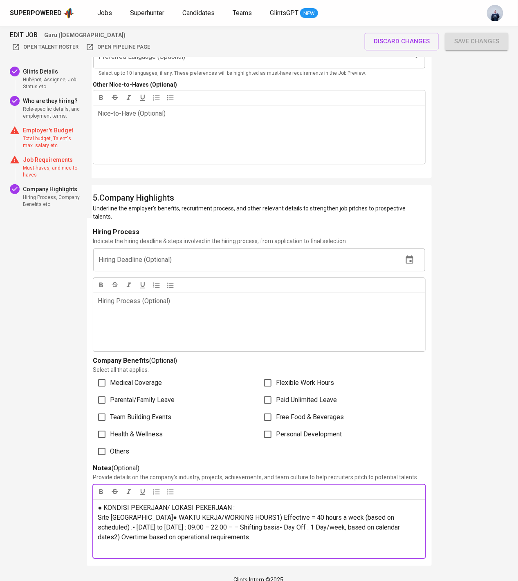
click at [151, 512] on span "Site Senayan Park● WAKTU KERJA/WORKING HOURS1) Effective = 40 hours a week (bas…" at bounding box center [250, 527] width 304 height 27
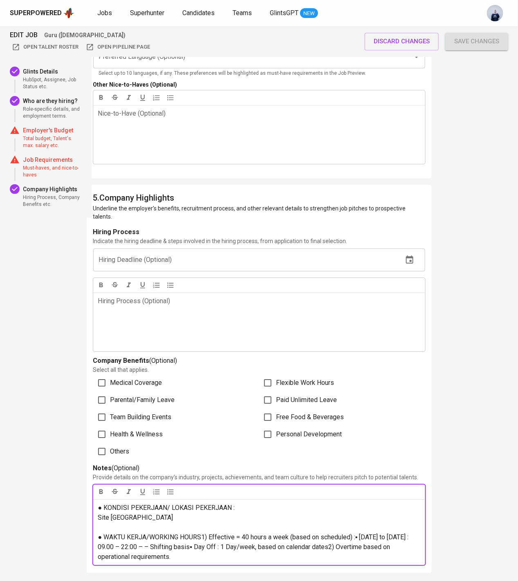
scroll to position [1692, 0]
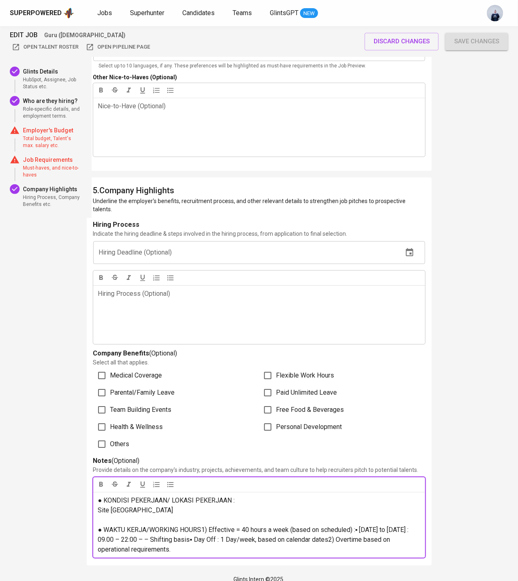
click at [357, 512] on span "● WAKTU KERJA/WORKING HOURS1) Effective = 40 hours a week (based on scheduled) …" at bounding box center [254, 539] width 312 height 27
click at [255, 512] on span "▪ Monday to Sunday : 09.00 – 22:00 – – Shifting basis▪ Day Off : 1 Day/week, ba…" at bounding box center [258, 545] width 321 height 18
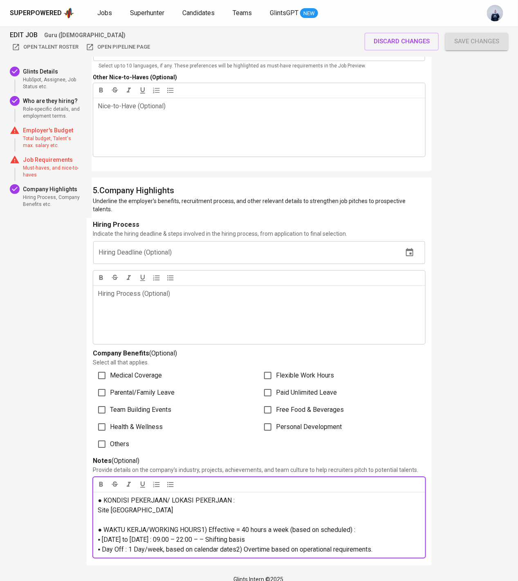
drag, startPoint x: 241, startPoint y: 493, endPoint x: 74, endPoint y: 468, distance: 168.4
click at [210, 512] on span "● WAKTU KERJA/WORKING HOURS1) Effective = 40 hours a week (based on scheduled) :" at bounding box center [227, 530] width 258 height 8
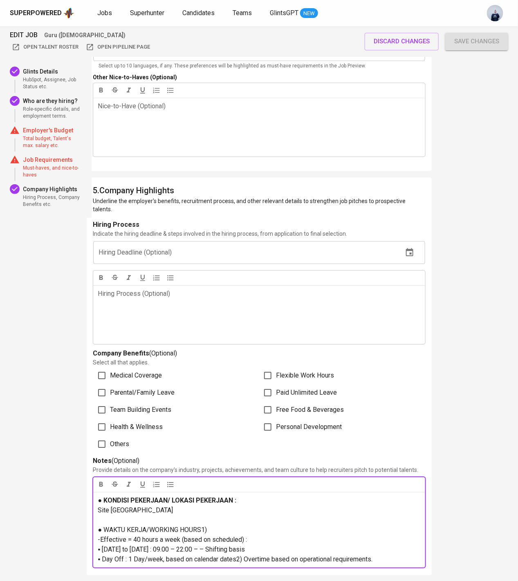
click at [214, 512] on p "● WAKTU KERJA/WORKING HOURS1)" at bounding box center [259, 530] width 322 height 10
click at [223, 512] on p "● WAKTU KERJA/WORKING HOURS)" at bounding box center [259, 530] width 322 height 10
drag, startPoint x: 214, startPoint y: 519, endPoint x: 73, endPoint y: 518, distance: 141.1
drag, startPoint x: 103, startPoint y: 541, endPoint x: 89, endPoint y: 541, distance: 14.7
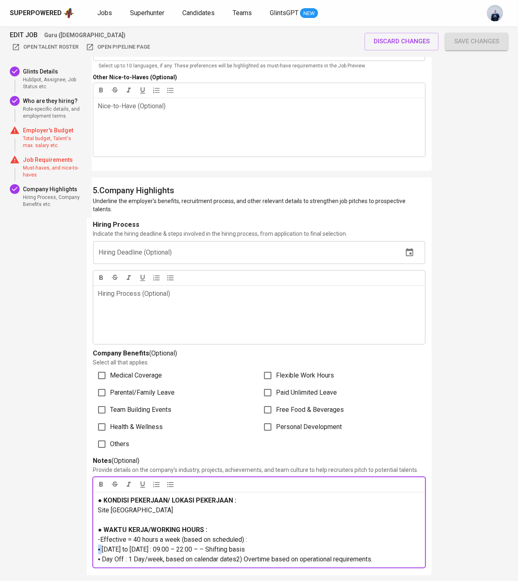
click at [89, 512] on div "5 . Company Highlights Underline the employer's benefits, recruitment process, …" at bounding box center [259, 376] width 345 height 398
copy span "▪"
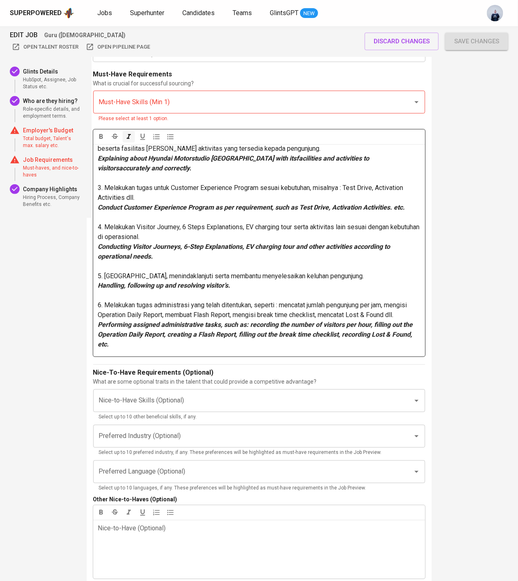
scroll to position [137, 0]
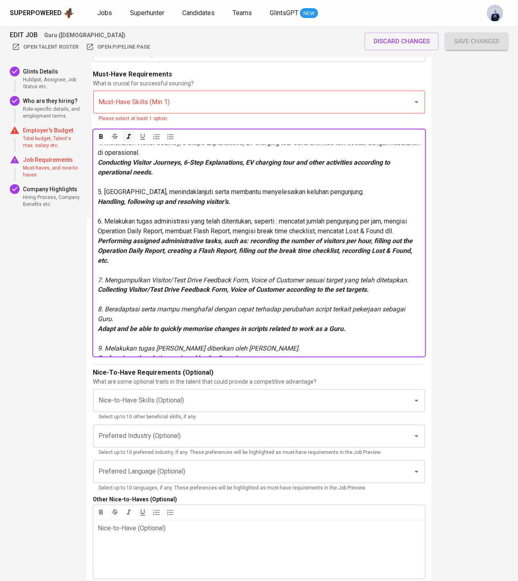
click at [256, 354] on p "Performing other duties assigned by the Superior." at bounding box center [259, 359] width 322 height 10
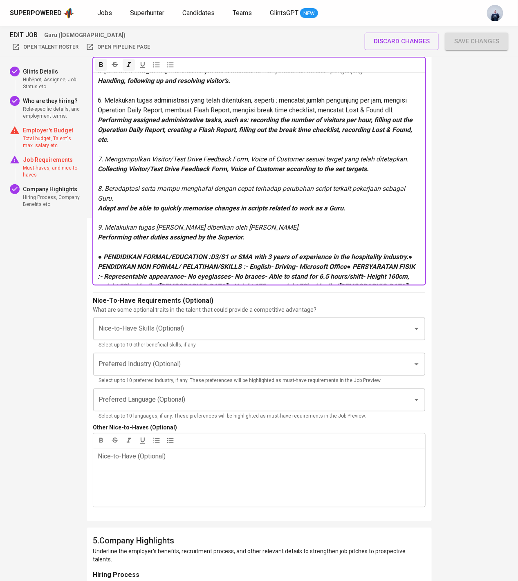
scroll to position [1355, 0]
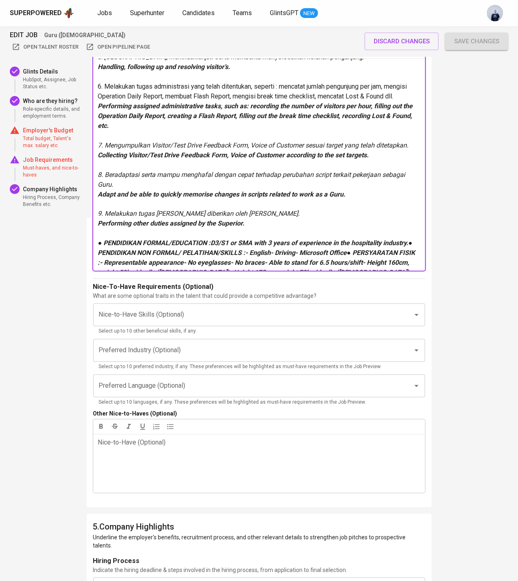
click at [212, 240] on span "● PENDIDIKAN FORMAL/EDUCATION :D3/S1 or SMA with 3 years of experience in the h…" at bounding box center [257, 258] width 319 height 37
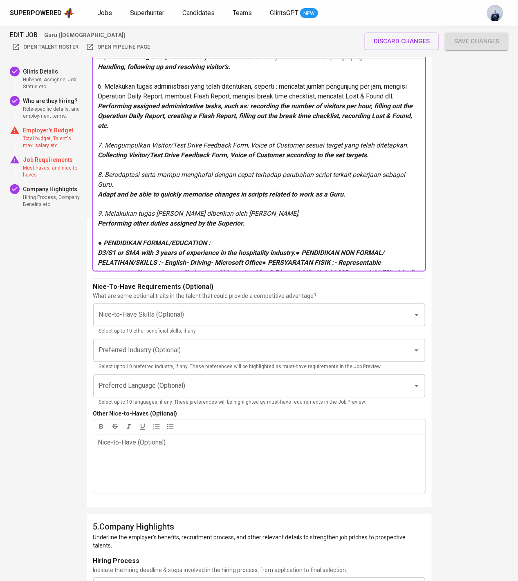
click at [298, 249] on span "D3/S1 or SMA with 3 years of experience in the hospitality industry.● PENDIDIKA…" at bounding box center [258, 267] width 321 height 37
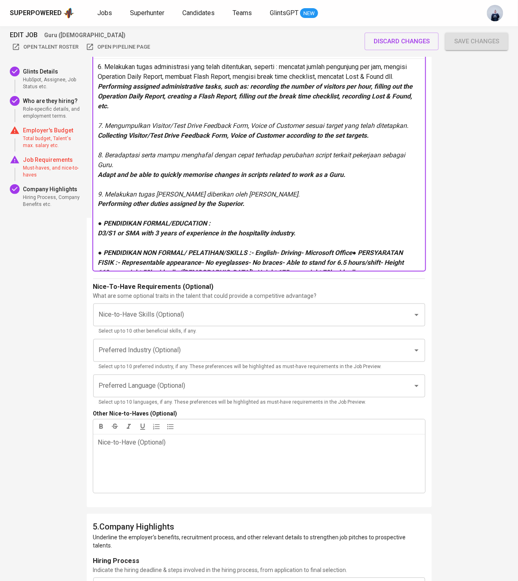
click at [252, 249] on span "● PENDIDIKAN NON FORMAL/ PELATIHAN/SKILLS :- English- Driving- Microsoft Office…" at bounding box center [252, 267] width 308 height 37
click at [130, 259] on span "- English- Driving- Microsoft Office● PERSYARATAN FISIK :- Representable appear…" at bounding box center [259, 272] width 323 height 27
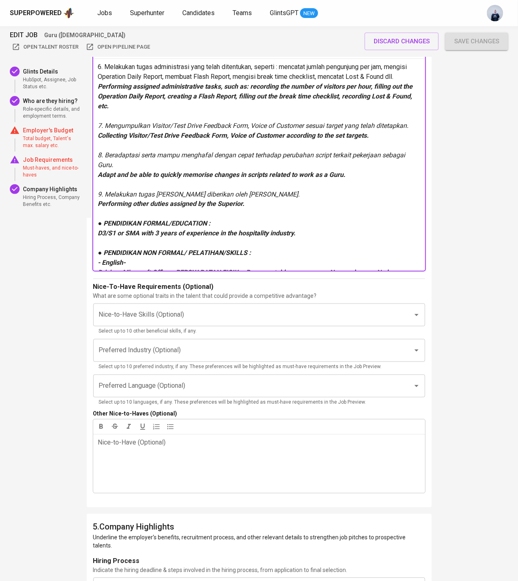
click at [123, 269] on span "Driving- Microsoft Office● PERSYARATAN FISIK :- Representable appearance- No ey…" at bounding box center [259, 282] width 322 height 27
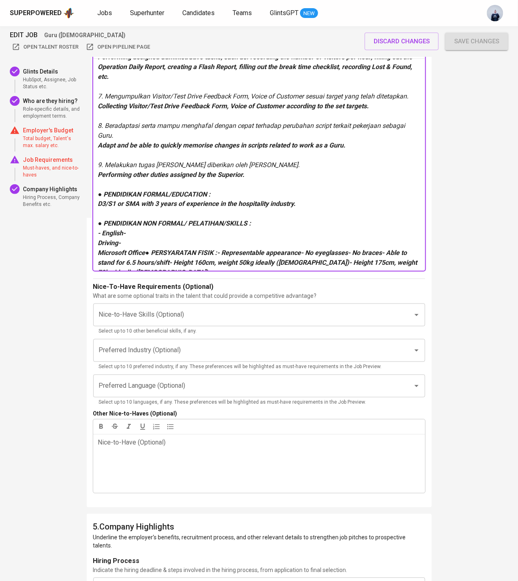
click at [149, 249] on span "Microsoft Office● PERSYARATAN FISIK :- Representable appearance- No eyeglasses-…" at bounding box center [258, 262] width 321 height 27
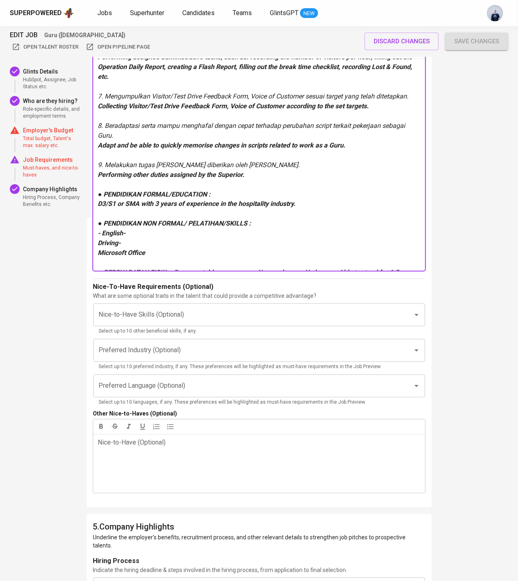
scroll to position [245, 0]
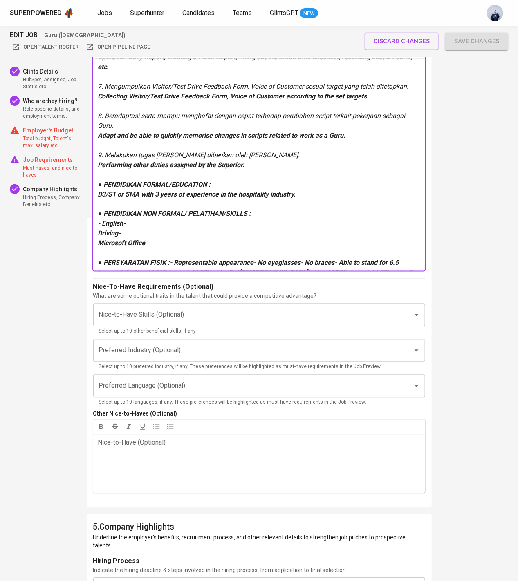
click at [171, 259] on span "● PERSYARATAN FISIK :- Representable appearance- No eyeglasses- No braces- Able…" at bounding box center [257, 272] width 319 height 27
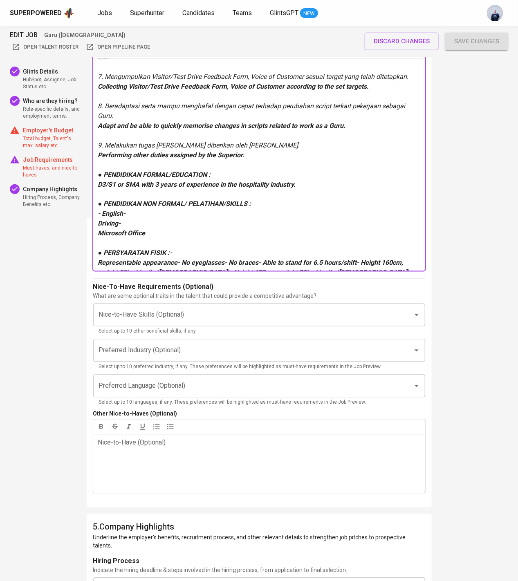
click at [180, 259] on span "Representable appearance- No eyeglasses- No braces- Able to stand for 6.5 hours…" at bounding box center [254, 268] width 312 height 18
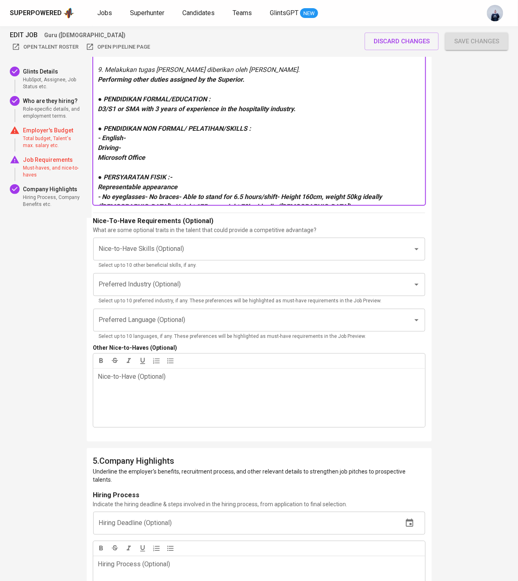
scroll to position [1441, 0]
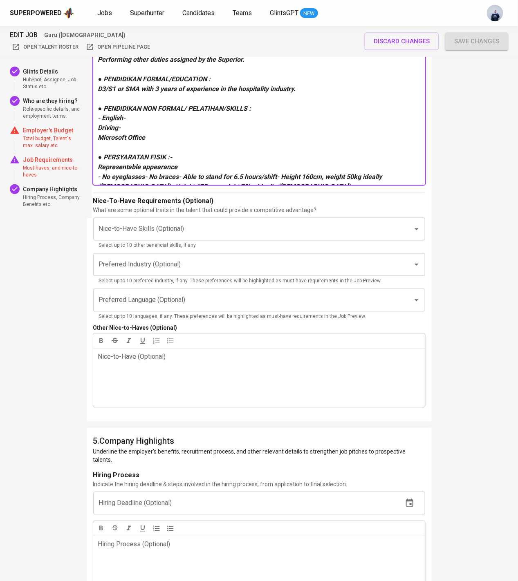
click at [146, 173] on span "- No eyeglasses- No braces- Able to stand for 6.5 hours/shift- Height 160cm, we…" at bounding box center [241, 182] width 286 height 18
click at [133, 183] on span "- No braces- Able to stand for 6.5 hours/shift- Height 160cm, weight 50kg ideal…" at bounding box center [256, 192] width 316 height 18
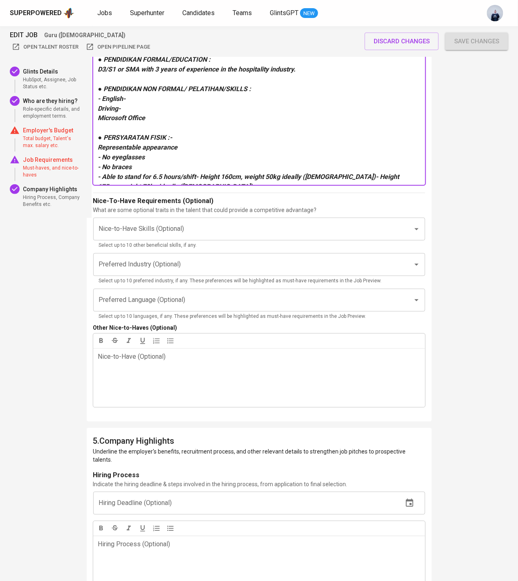
scroll to position [285, 0]
click at [198, 173] on span "- Able to stand for 6.5 hours/shift- Height 160cm, weight 50kg ideally (Female)…" at bounding box center [249, 182] width 303 height 18
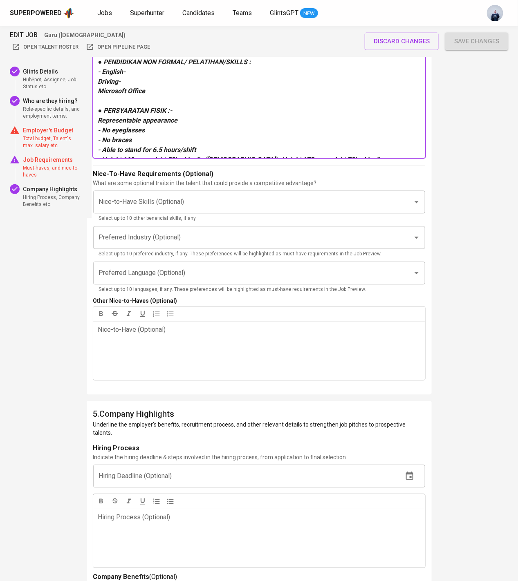
click at [232, 156] on span "- Height 160cm, weight 50kg ideally (Female)- Height 175cm, weight 70kg ideally…" at bounding box center [241, 165] width 287 height 18
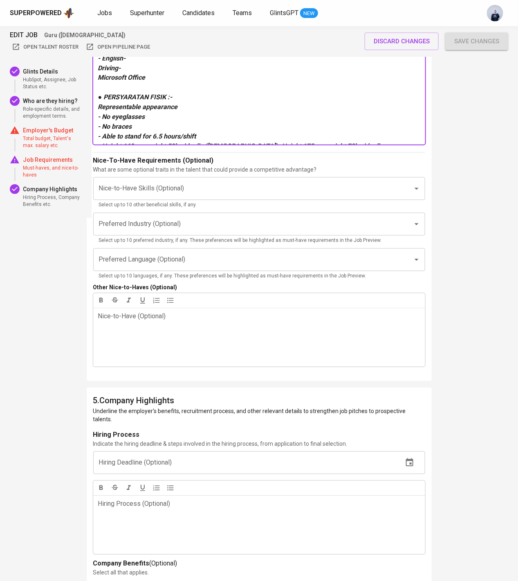
scroll to position [1482, 0]
click at [373, 141] on p "- Height 160cm, weight 50kg ideally (Female)- Height 175cm, weight 70kg ideally…" at bounding box center [259, 151] width 322 height 20
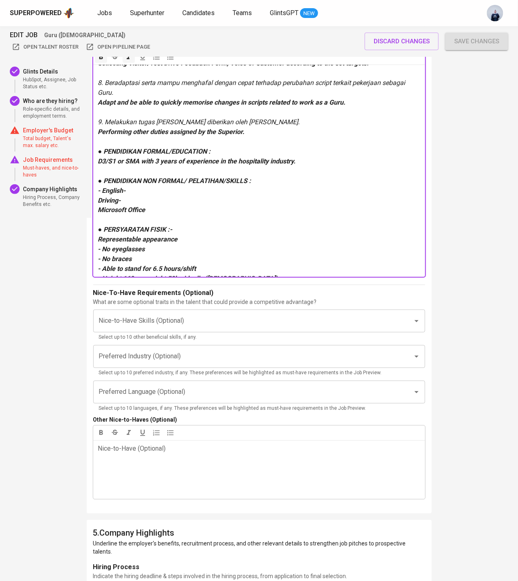
scroll to position [1339, 0]
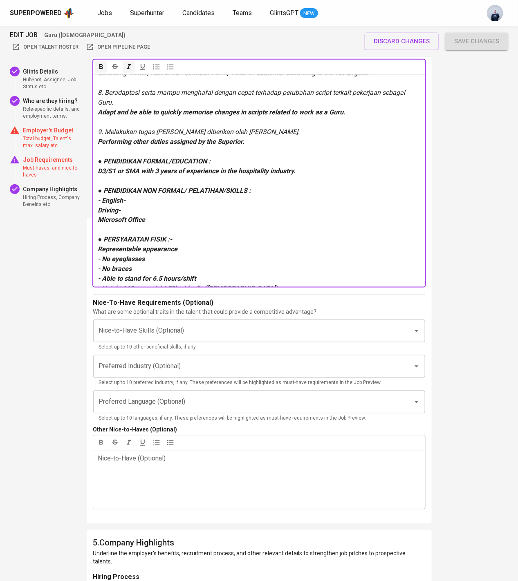
click at [103, 256] on span "- No eyeglasses" at bounding box center [121, 260] width 47 height 8
copy span "-"
click at [183, 245] on p "- Representable appearance" at bounding box center [259, 250] width 322 height 10
click at [174, 235] on p "● PERSYARATAN FISIK :-" at bounding box center [259, 240] width 322 height 10
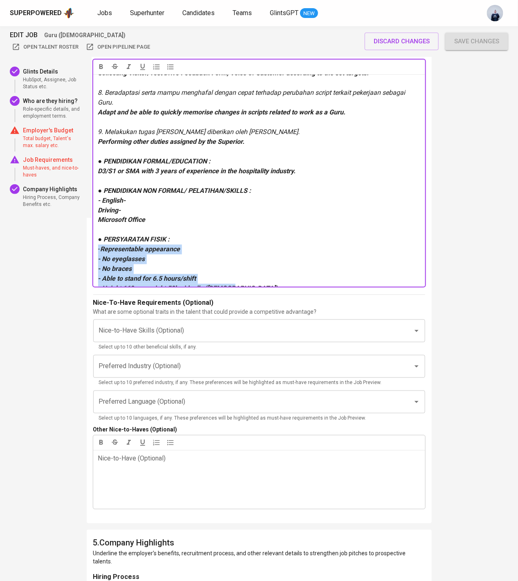
drag, startPoint x: 239, startPoint y: 280, endPoint x: 90, endPoint y: 240, distance: 154.8
click at [90, 240] on div "4 . What are the Job's Requirements Provide the following details to support ef…" at bounding box center [259, 181] width 345 height 687
click at [201, 235] on p "● PERSYARATAN FISIK :" at bounding box center [259, 240] width 322 height 10
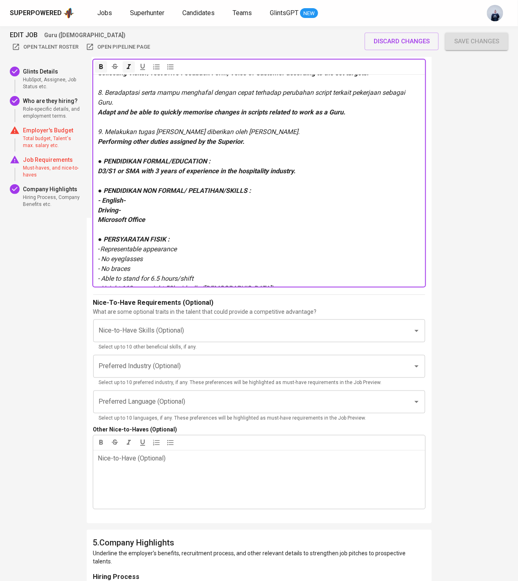
scroll to position [252, 0]
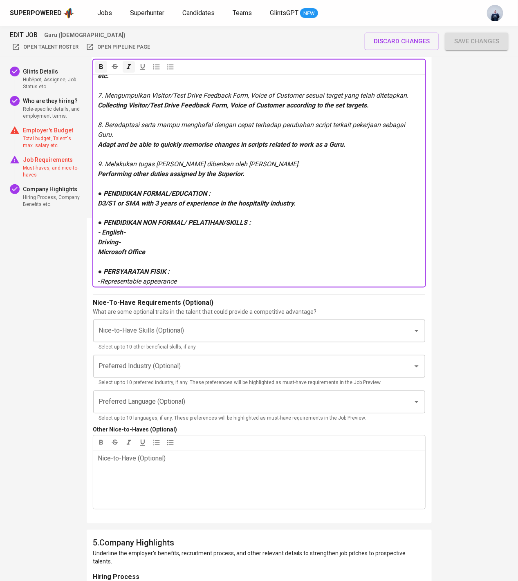
click at [100, 239] on span "Driving-" at bounding box center [109, 243] width 23 height 8
click at [124, 229] on span "- English-" at bounding box center [112, 233] width 28 height 8
click at [103, 228] on p "- English" at bounding box center [259, 233] width 322 height 10
click at [99, 229] on span "- English" at bounding box center [110, 233] width 25 height 8
click at [128, 228] on p "- English" at bounding box center [259, 233] width 322 height 10
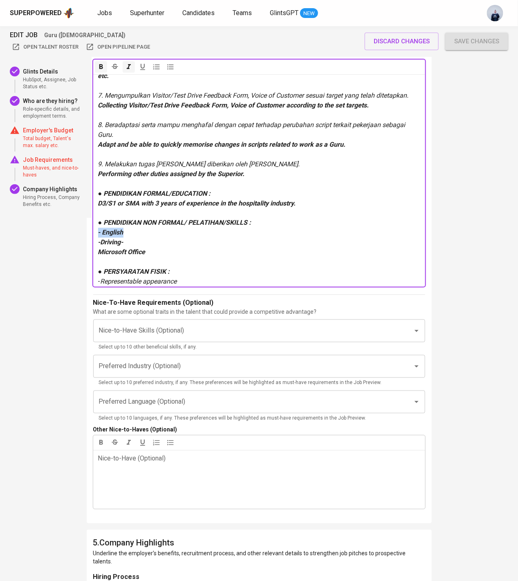
copy span "- English"
drag, startPoint x: 141, startPoint y: 233, endPoint x: 94, endPoint y: 233, distance: 47.0
click at [94, 233] on div "1. Menyambut pengunjung dan memberikan pelayanan sesuai kebutuhan dan standard …" at bounding box center [259, 180] width 332 height 213
click at [98, 239] on span "- English" at bounding box center [110, 243] width 25 height 8
click at [163, 248] on p "Microsoft Office" at bounding box center [259, 253] width 322 height 10
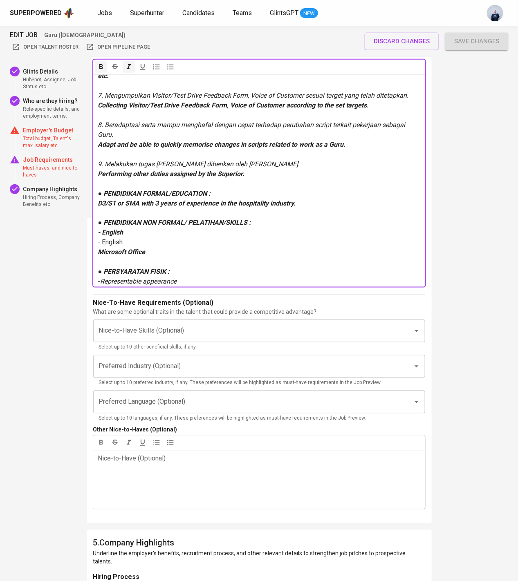
drag, startPoint x: 155, startPoint y: 243, endPoint x: 97, endPoint y: 221, distance: 62.1
click at [97, 221] on div "1. Menyambut pengunjung dan memberikan pelayanan sesuai kebutuhan dan standard …" at bounding box center [259, 180] width 332 height 213
click at [103, 239] on span "- English" at bounding box center [110, 243] width 25 height 8
copy span "-"
click at [110, 239] on span "- English" at bounding box center [110, 243] width 25 height 8
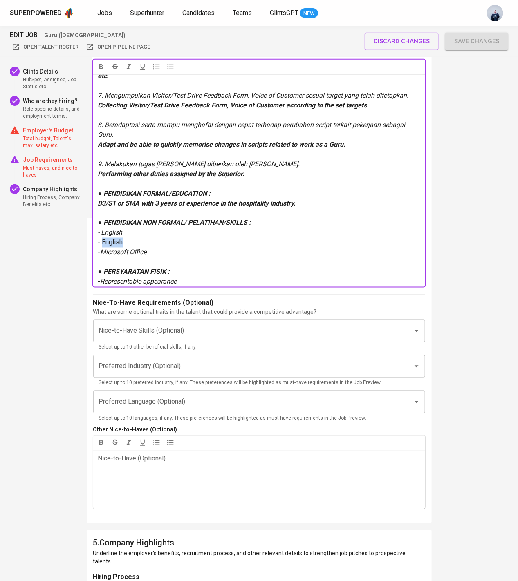
click at [110, 239] on span "- English" at bounding box center [110, 243] width 25 height 8
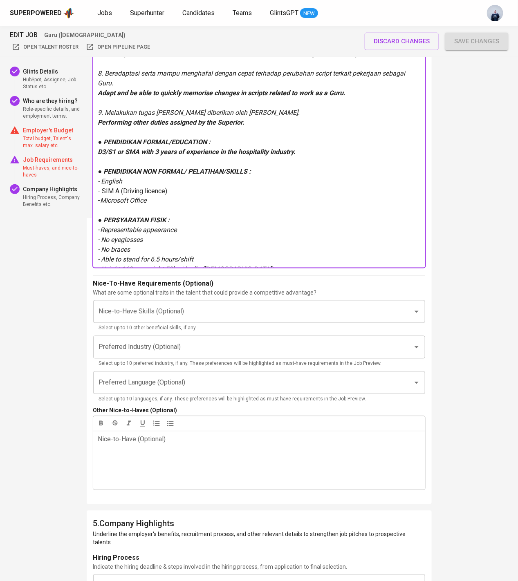
scroll to position [1363, 0]
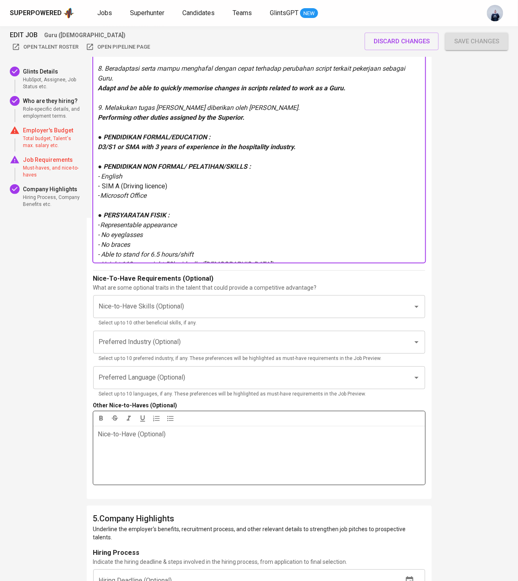
click at [136, 448] on div "Nice-to-Have (Optional) ﻿" at bounding box center [259, 456] width 332 height 59
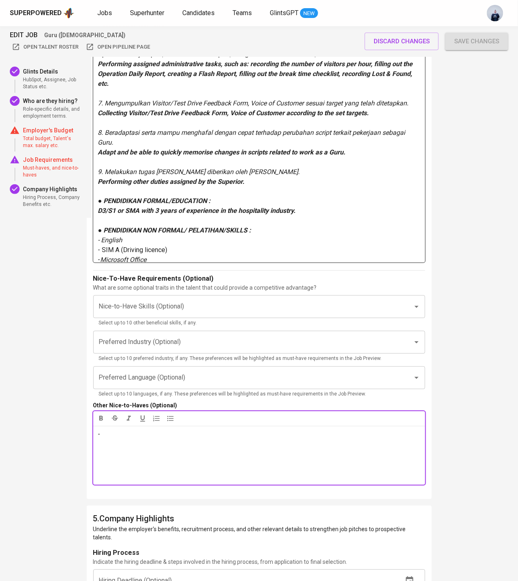
scroll to position [285, 0]
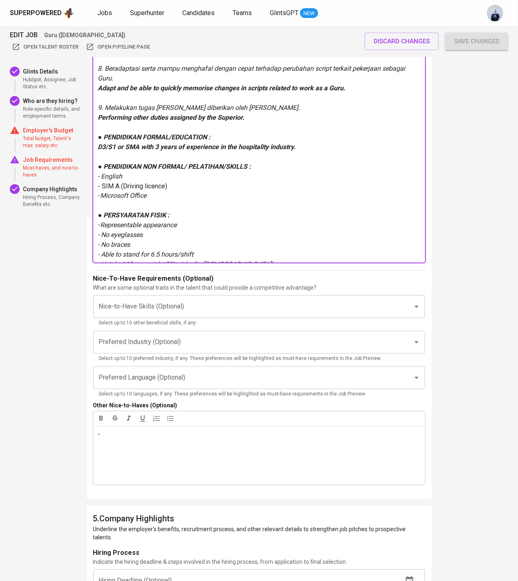
click at [130, 123] on p "﻿" at bounding box center [259, 128] width 322 height 10
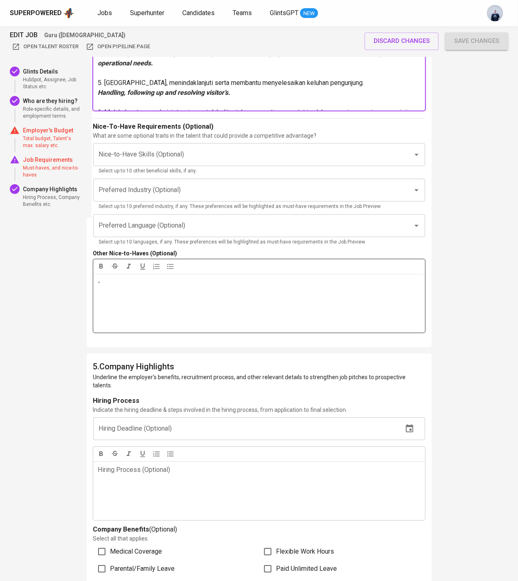
scroll to position [1673, 0]
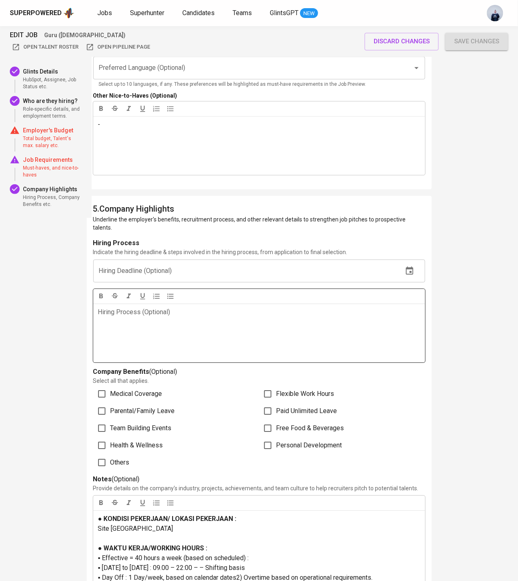
click at [149, 312] on div "Hiring Process (Optional) ﻿" at bounding box center [259, 333] width 332 height 59
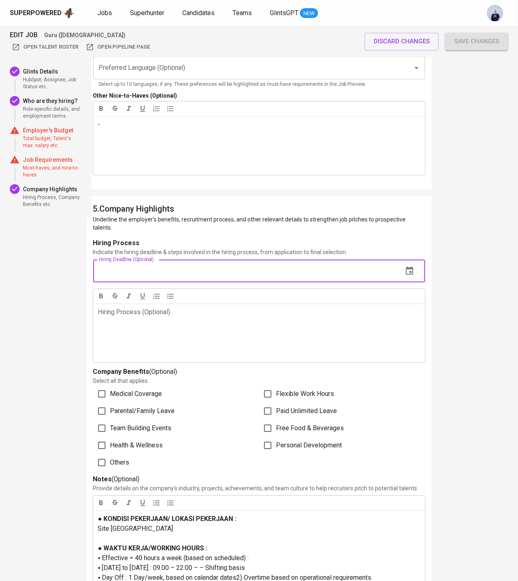
click at [176, 265] on input "text" at bounding box center [244, 271] width 303 height 23
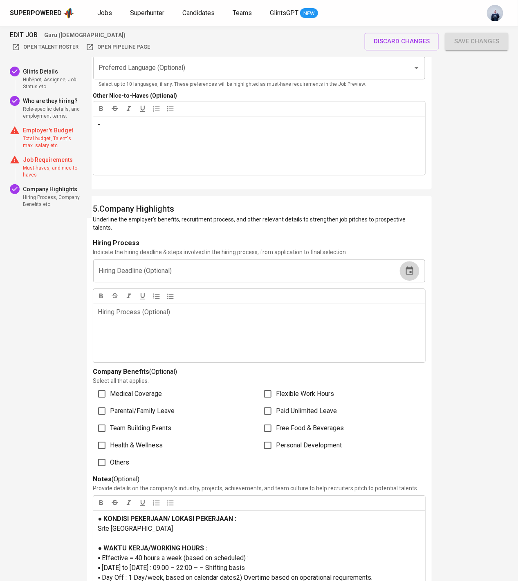
click at [412, 266] on icon "button" at bounding box center [410, 271] width 10 height 10
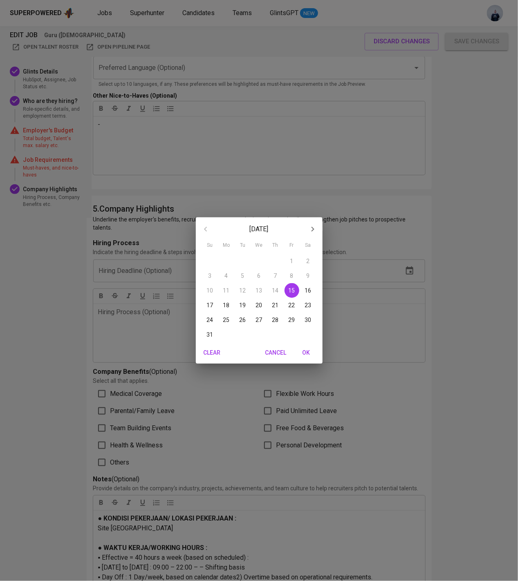
click at [211, 334] on p "31" at bounding box center [210, 335] width 7 height 8
type input "08/31/2025"
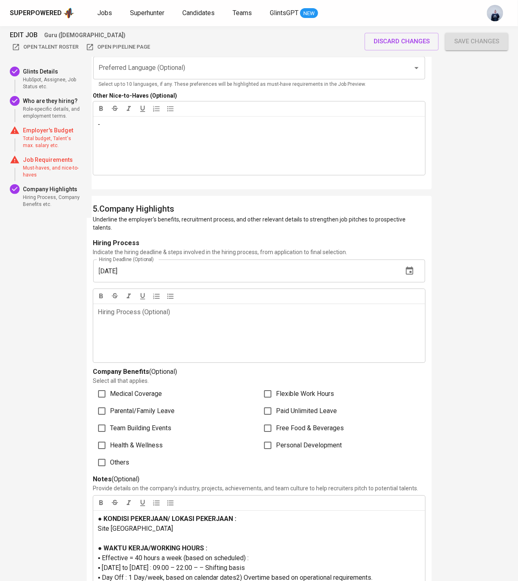
click at [222, 325] on div "Hiring Process (Optional) ﻿" at bounding box center [259, 333] width 332 height 59
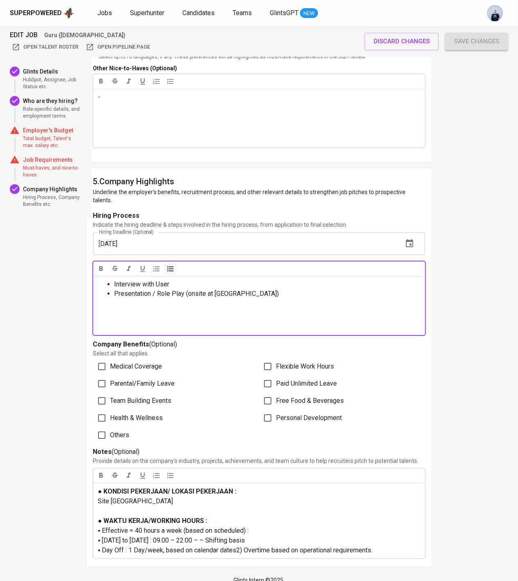
scroll to position [1702, 0]
click at [167, 395] on span "Team Building Events" at bounding box center [140, 400] width 61 height 10
click at [110, 392] on input "Team Building Events" at bounding box center [101, 400] width 17 height 17
checkbox input "true"
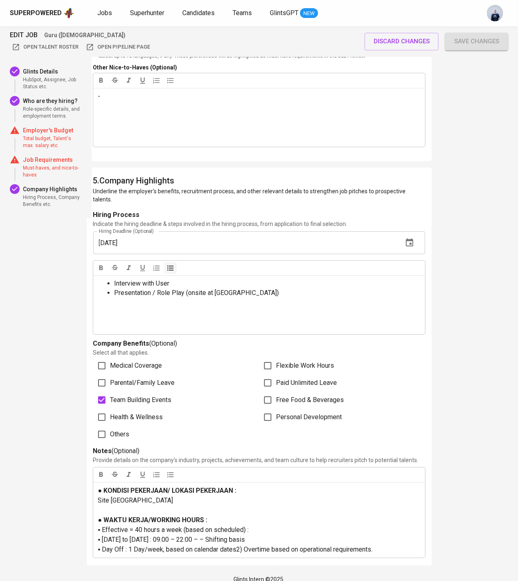
click at [126, 430] on span "Others" at bounding box center [119, 435] width 19 height 10
click at [110, 426] on input "Others" at bounding box center [101, 434] width 17 height 17
checkbox input "true"
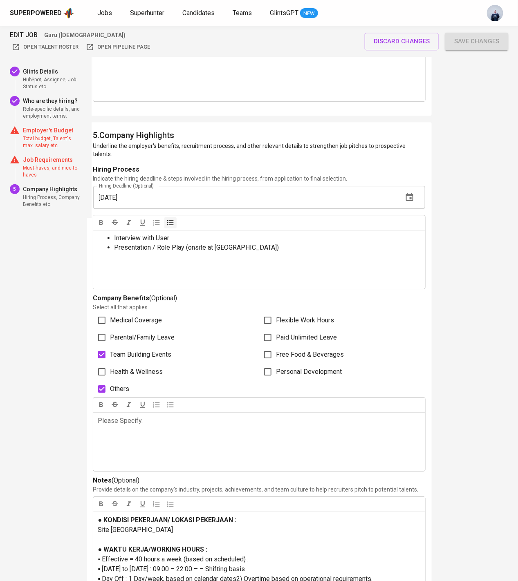
scroll to position [1776, 0]
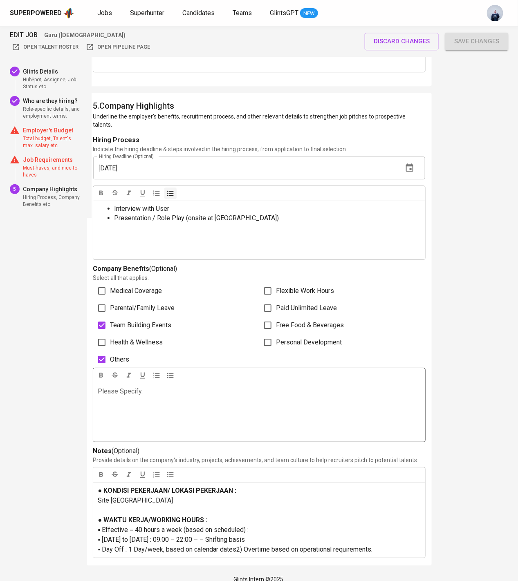
click at [155, 397] on div "Please Specify. ﻿" at bounding box center [259, 412] width 332 height 59
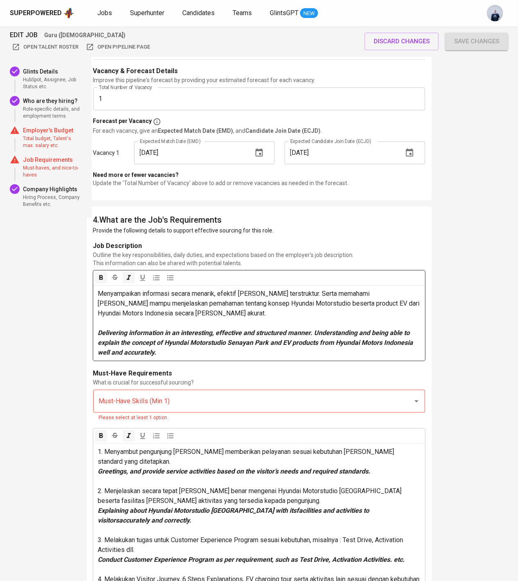
scroll to position [936, 0]
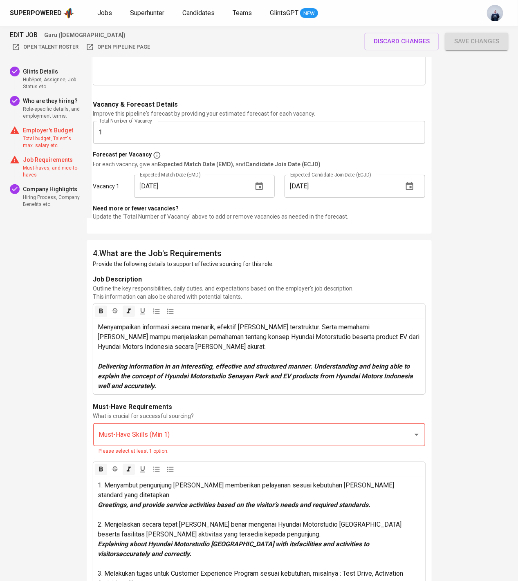
click at [487, 37] on span "Save changes" at bounding box center [476, 41] width 45 height 11
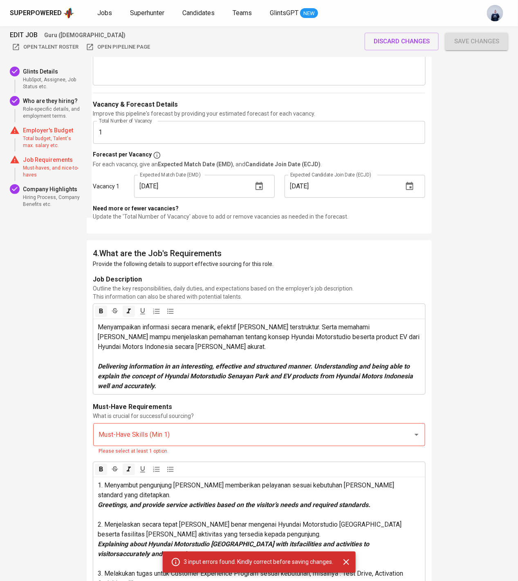
click at [193, 437] on input "Must-Have Skills (Min 1)" at bounding box center [248, 435] width 302 height 16
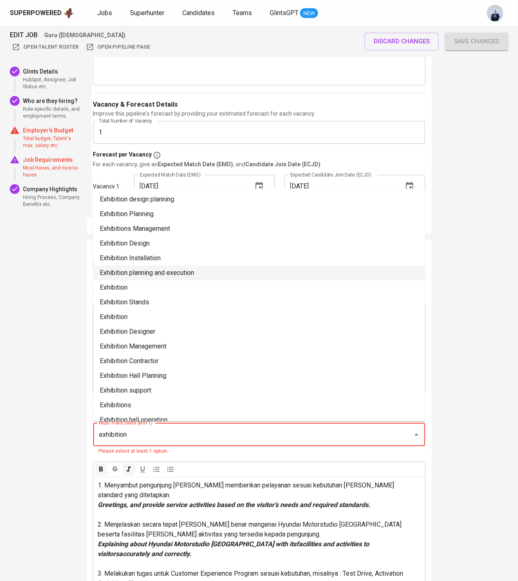
click at [167, 275] on li "Exhibition planning and execution" at bounding box center [259, 273] width 332 height 15
type input "exhibition"
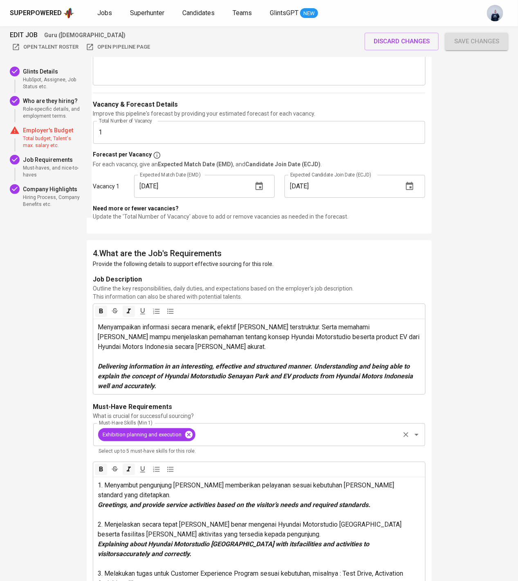
click at [191, 435] on icon at bounding box center [188, 434] width 7 height 7
click at [166, 436] on input "Must-Have Skills (Min 1)" at bounding box center [248, 435] width 302 height 16
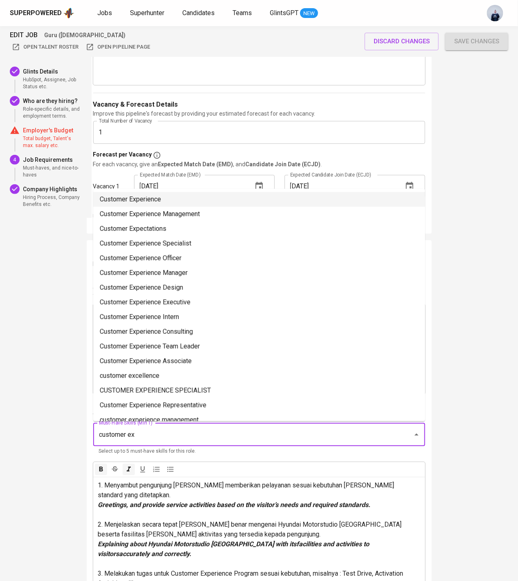
click at [180, 194] on li "Customer Experience" at bounding box center [259, 199] width 332 height 15
type input "customer ex"
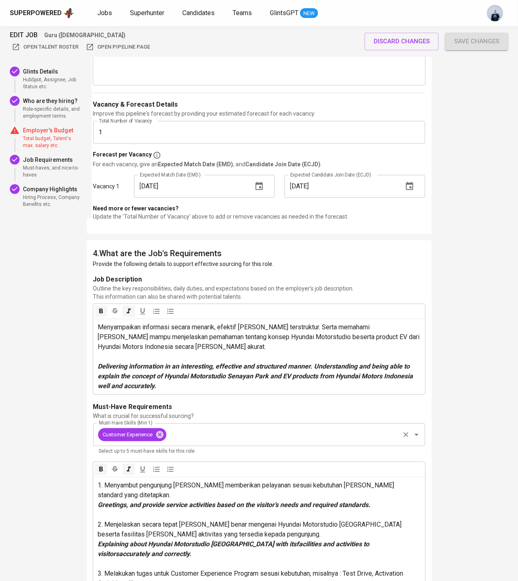
click at [179, 433] on input "Must-Have Skills (Min 1)" at bounding box center [283, 435] width 231 height 16
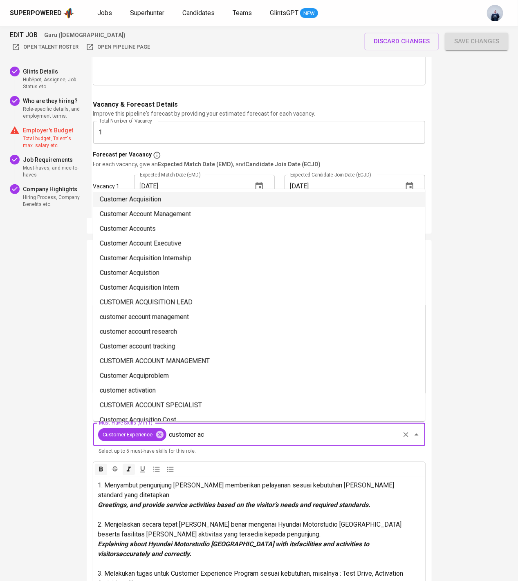
click at [194, 200] on li "Customer Acquisition" at bounding box center [259, 199] width 332 height 15
type input "customer ac"
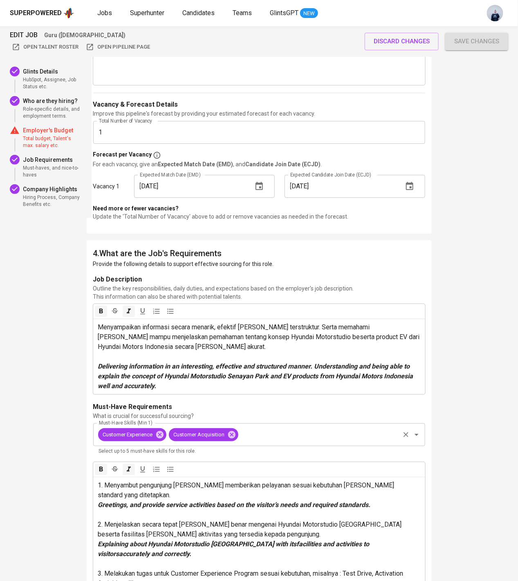
click at [267, 437] on input "Must-Have Skills (Min 1)" at bounding box center [319, 435] width 159 height 16
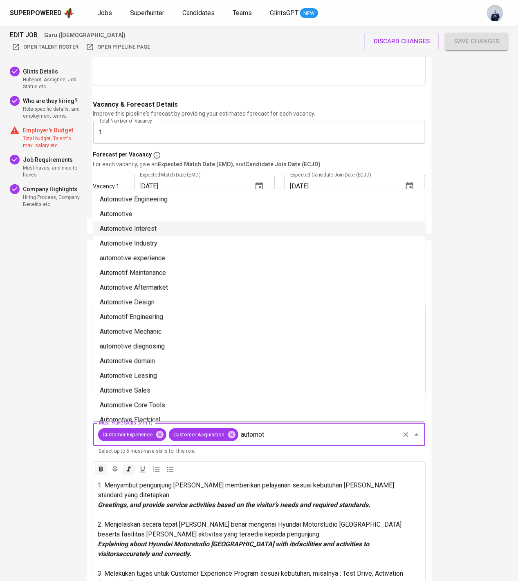
click at [168, 229] on li "Automotive Interest" at bounding box center [259, 229] width 332 height 15
type input "automot"
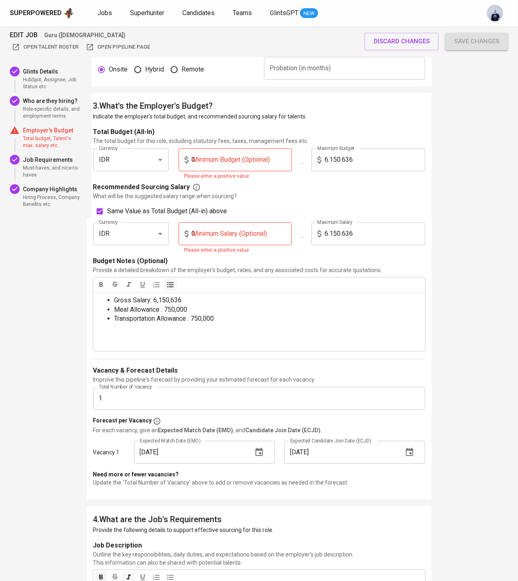
scroll to position [634, 0]
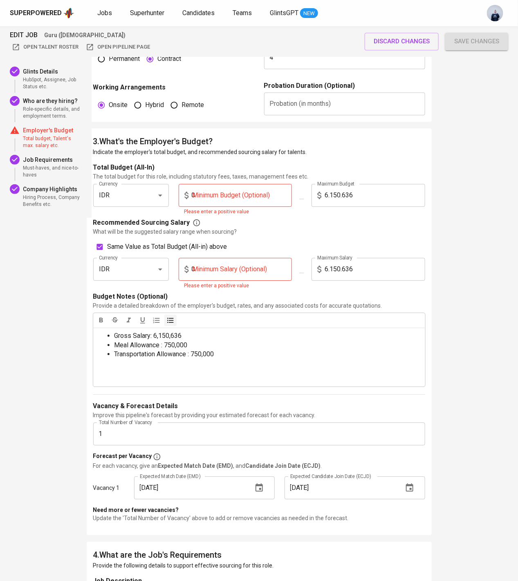
click at [242, 198] on input "0" at bounding box center [242, 195] width 101 height 23
click at [232, 260] on input "0" at bounding box center [242, 269] width 101 height 23
click at [222, 275] on input "0" at bounding box center [242, 269] width 101 height 23
type input "1"
checkbox input "false"
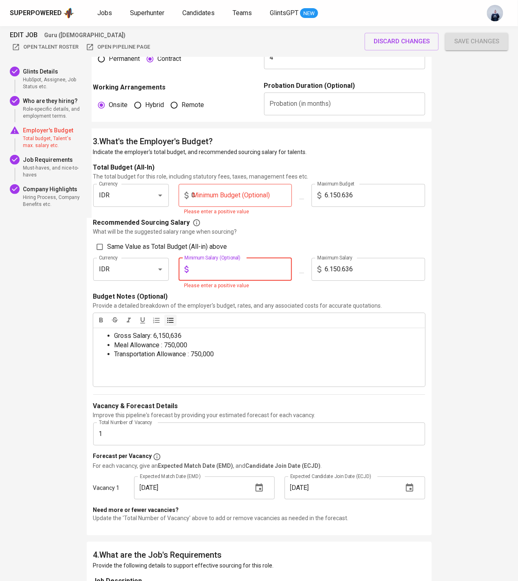
click at [99, 247] on input "Same Value as Total Budget (All-in) above" at bounding box center [100, 247] width 16 height 16
checkbox input "true"
type input "0"
click at [229, 195] on input "0" at bounding box center [242, 195] width 101 height 23
type input "0"
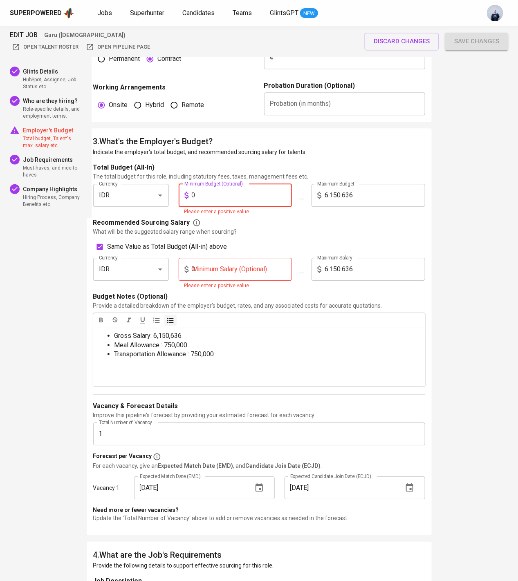
click at [467, 202] on div "EDIT JOB Guru (Female) Open Talent Roster Open Pipeline Page discard changes Sa…" at bounding box center [259, 550] width 518 height 2316
click at [222, 199] on input "0" at bounding box center [242, 195] width 101 height 23
type input "3"
checkbox input "false"
type input "3.000.000"
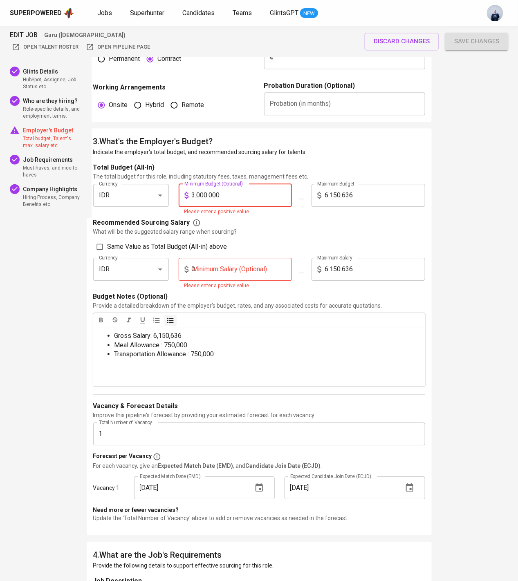
click at [306, 241] on label "Same Value as Total Budget (All-in) above" at bounding box center [255, 247] width 327 height 16
click at [108, 241] on input "Same Value as Total Budget (All-in) above" at bounding box center [100, 247] width 16 height 16
checkbox input "true"
type input "3.000.000"
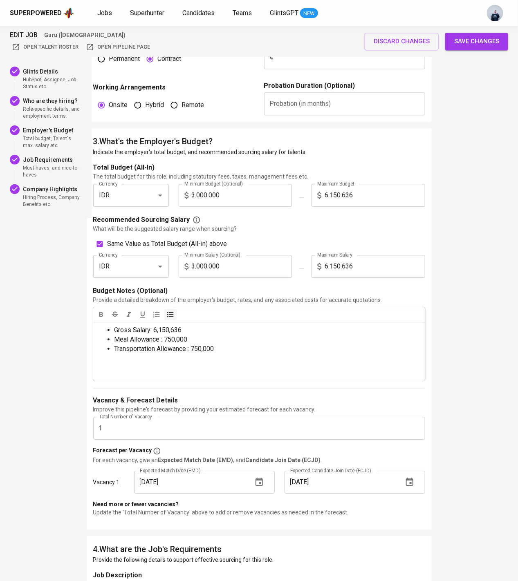
click at [485, 40] on span "Save changes" at bounding box center [476, 41] width 45 height 11
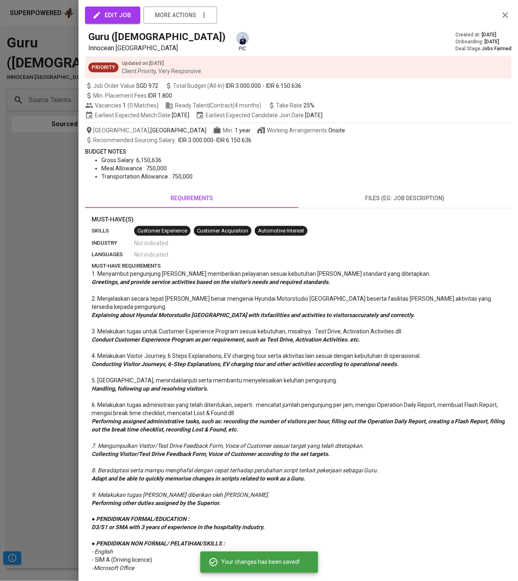
click at [408, 202] on span "files (eg: job description)" at bounding box center [405, 198] width 204 height 10
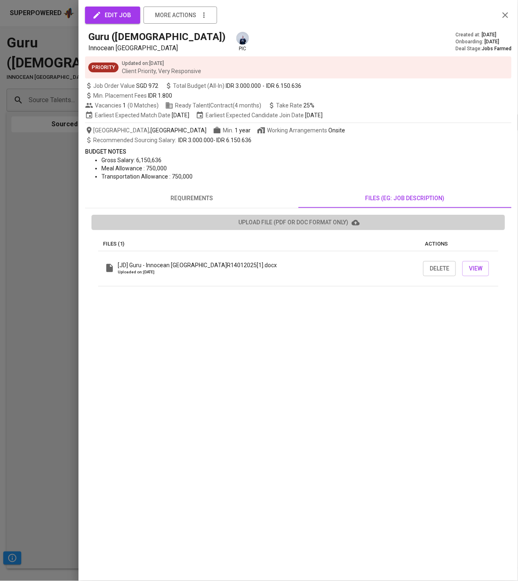
click at [323, 223] on span "upload file (pdf or doc format only)" at bounding box center [298, 223] width 400 height 10
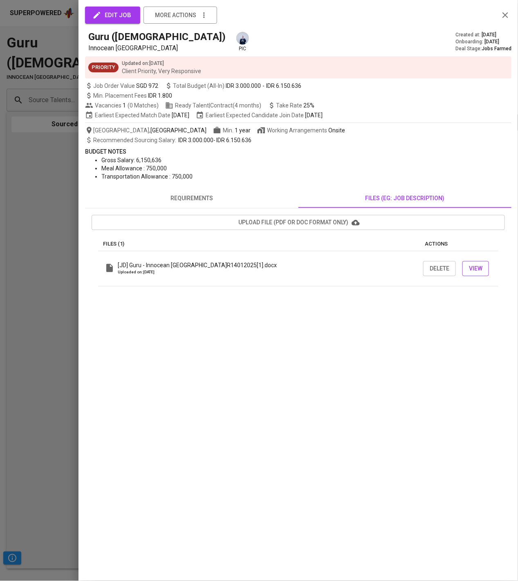
click at [479, 272] on span "View" at bounding box center [475, 269] width 13 height 10
click at [49, 126] on div at bounding box center [259, 290] width 518 height 581
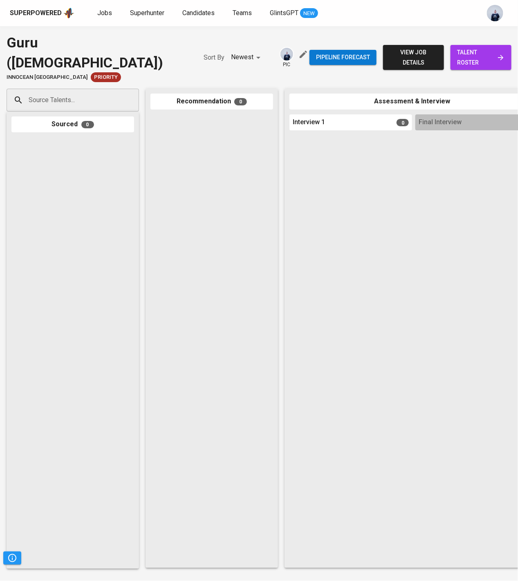
click at [412, 47] on span "view job details" at bounding box center [414, 57] width 48 height 20
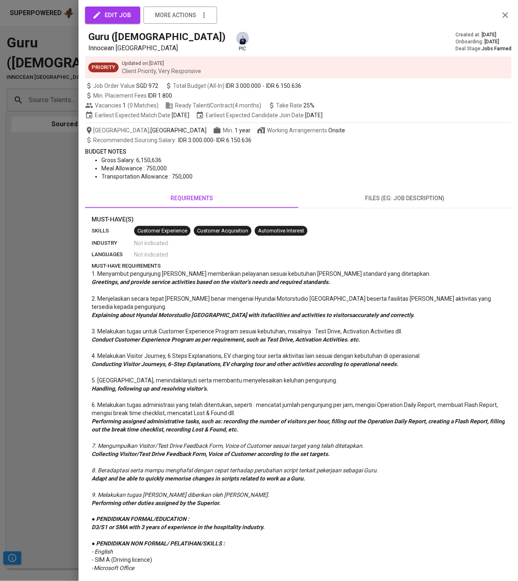
click at [105, 22] on button "edit job" at bounding box center [112, 15] width 55 height 17
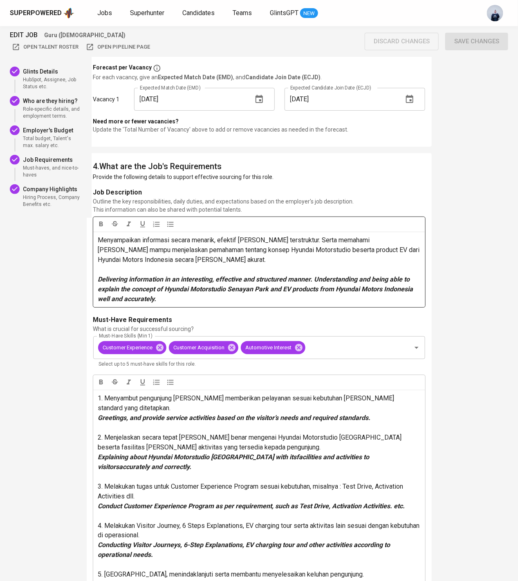
scroll to position [1024, 0]
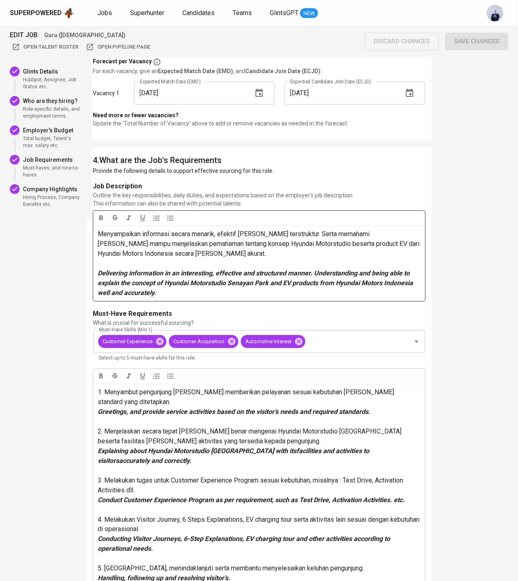
click at [161, 239] on span "Menyampaikan informasi secara menarik, efektif dan terstruktur. Serta memahami …" at bounding box center [259, 243] width 323 height 27
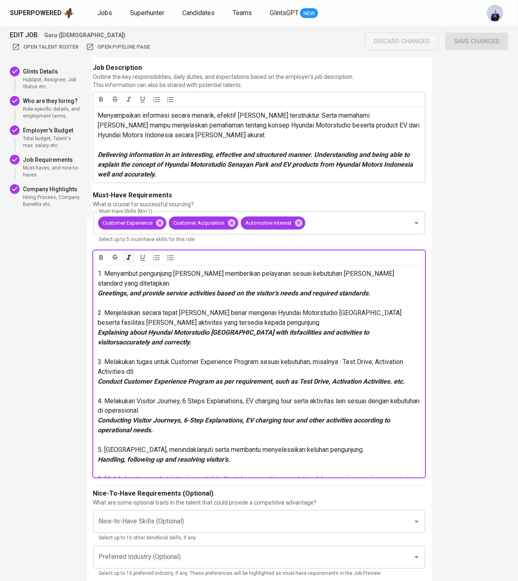
click at [151, 318] on form "Job Description Outline the key responsibilities, daily duties, and expectation…" at bounding box center [259, 382] width 332 height 639
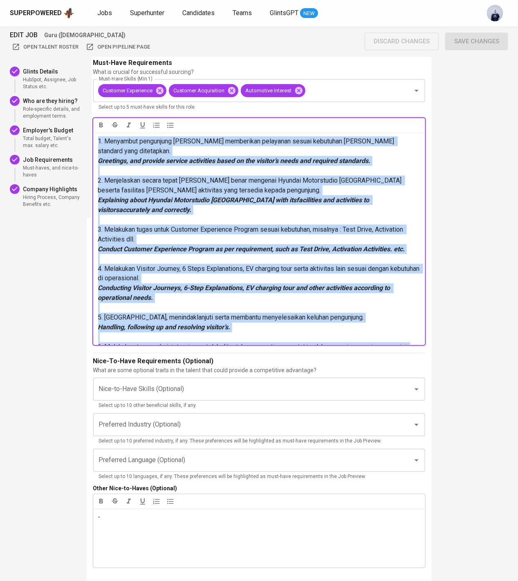
scroll to position [1261, 0]
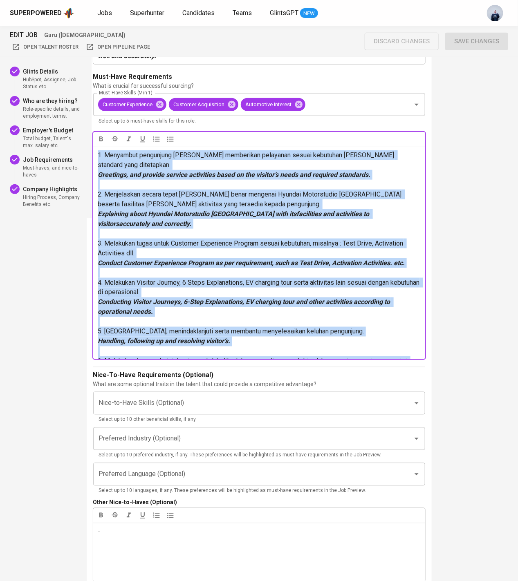
drag, startPoint x: 258, startPoint y: 147, endPoint x: 80, endPoint y: 151, distance: 178.3
copy div "1. Menyambut pengunjung dan memberikan pelayanan sesuai kebutuhan dan standard …"
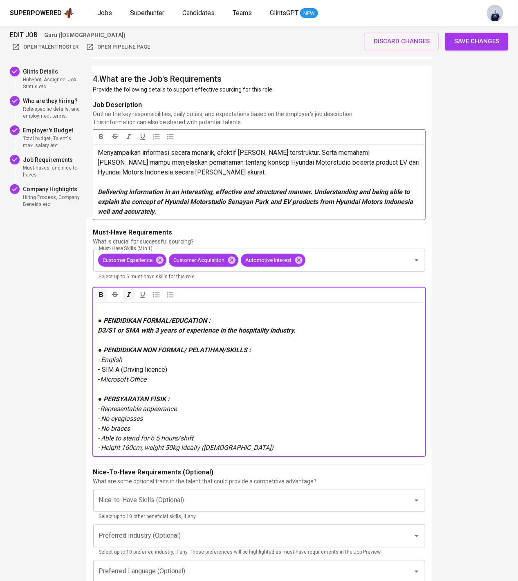
scroll to position [1098, 0]
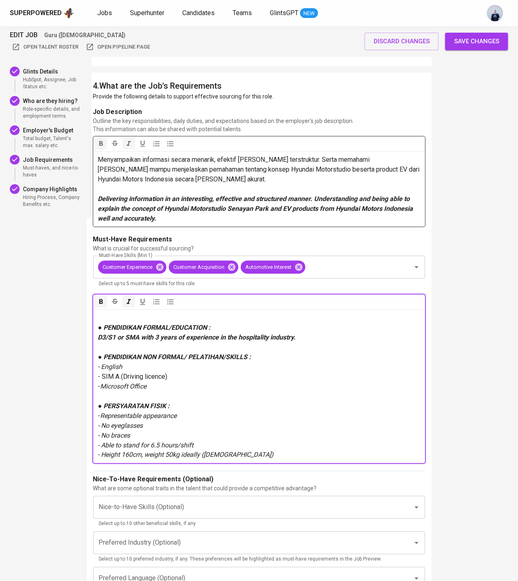
click at [167, 219] on p "Delivering information in an interesting, effective and structured manner. Unde…" at bounding box center [259, 208] width 322 height 29
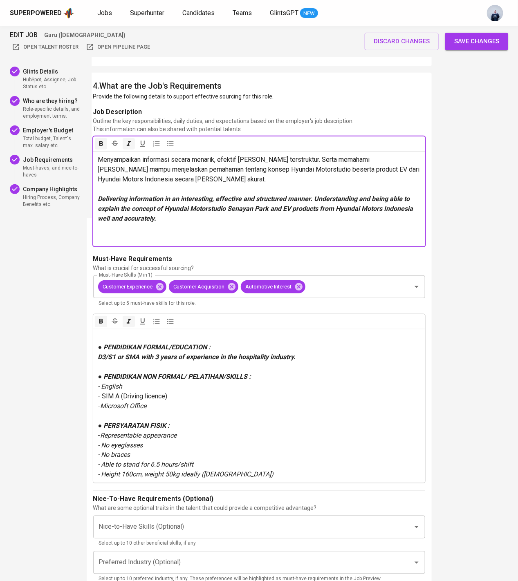
scroll to position [1163, 0]
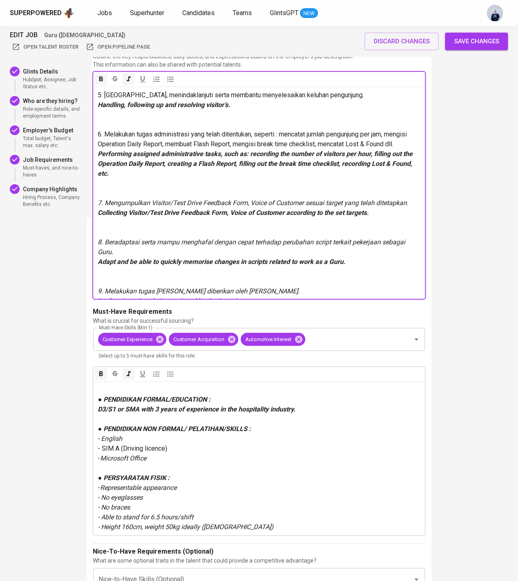
click at [132, 267] on p at bounding box center [259, 277] width 322 height 20
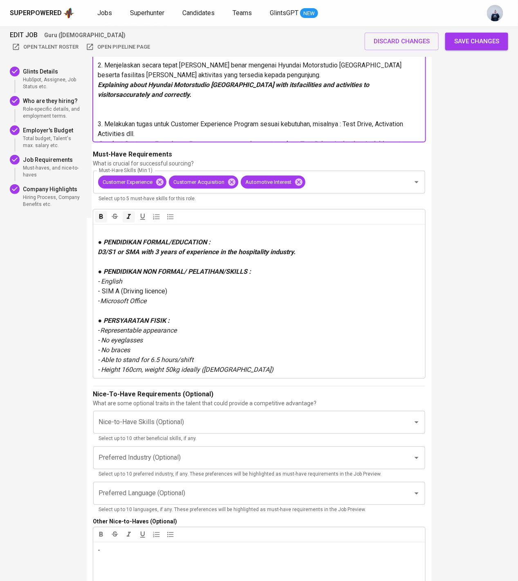
scroll to position [1348, 0]
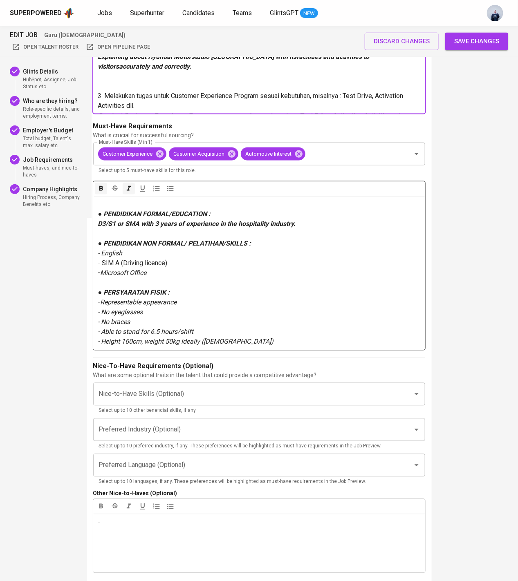
click at [102, 211] on span "● PENDIDIKAN FORMAL/EDUCATION :" at bounding box center [154, 215] width 113 height 8
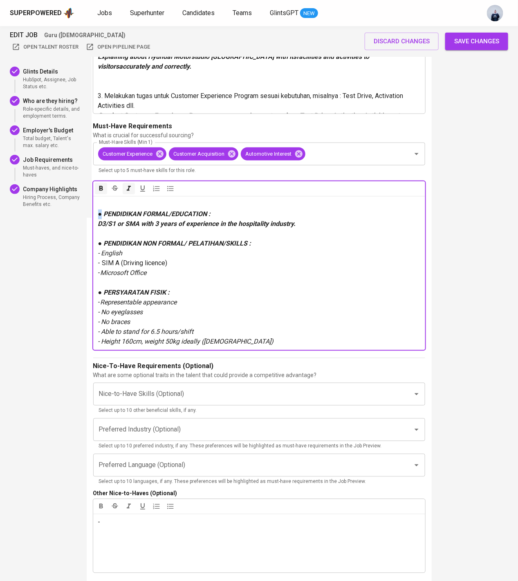
copy span "●"
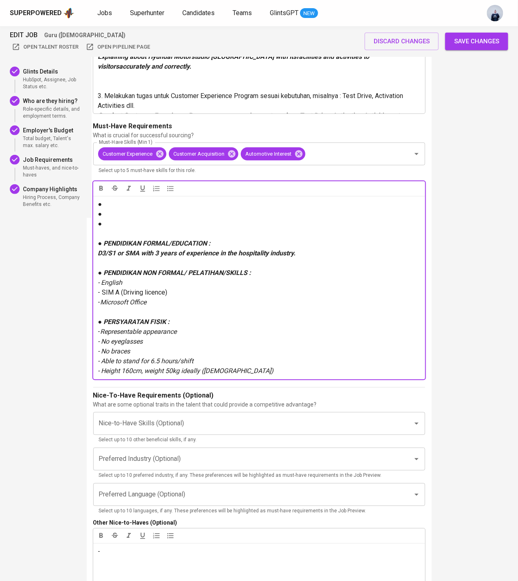
paste div
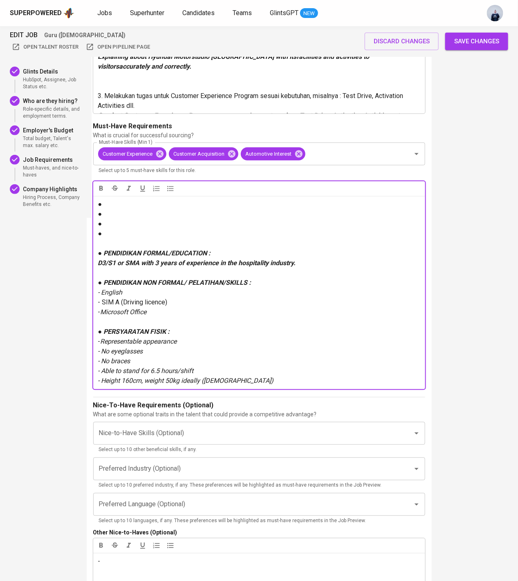
click at [135, 202] on p "●" at bounding box center [259, 205] width 322 height 10
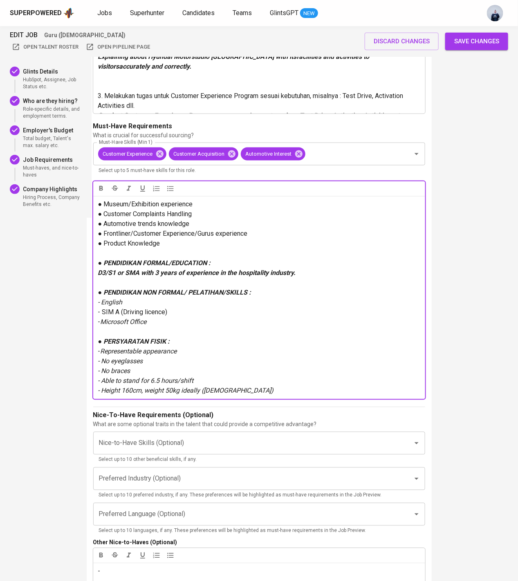
click at [198, 242] on p "● Product Knowledge" at bounding box center [259, 244] width 322 height 10
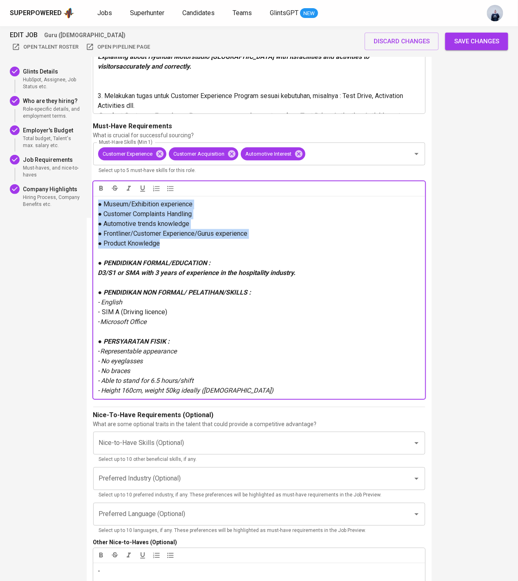
drag, startPoint x: 175, startPoint y: 245, endPoint x: 70, endPoint y: 174, distance: 126.3
copy div "● Museum/Exhibition experience ● Customer Complaints Handling ● Automotive tren…"
drag, startPoint x: 175, startPoint y: 247, endPoint x: 54, endPoint y: 171, distance: 142.3
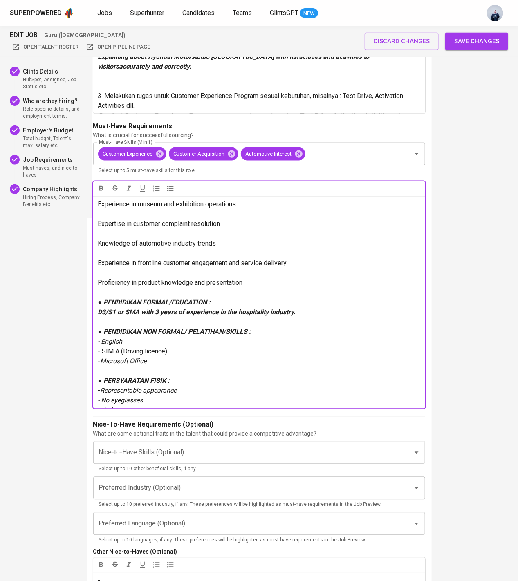
click at [134, 266] on span "Experience in frontline customer engagement and service delivery" at bounding box center [192, 264] width 189 height 8
click at [107, 267] on p "Experience in frontline customer engagement and service delivery" at bounding box center [259, 264] width 322 height 10
click at [119, 275] on p "﻿" at bounding box center [259, 274] width 322 height 10
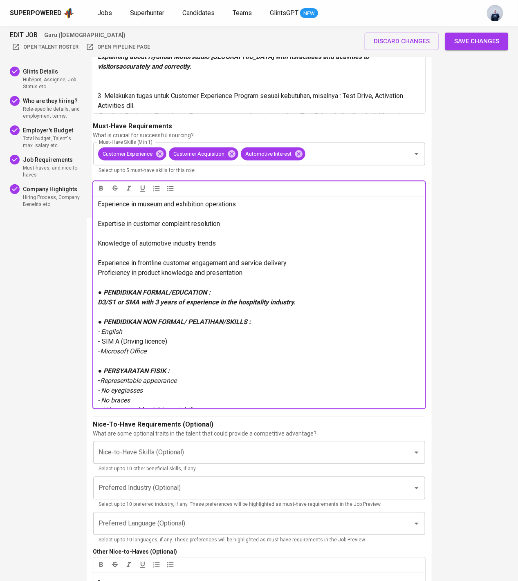
click at [112, 254] on p "﻿" at bounding box center [259, 254] width 322 height 10
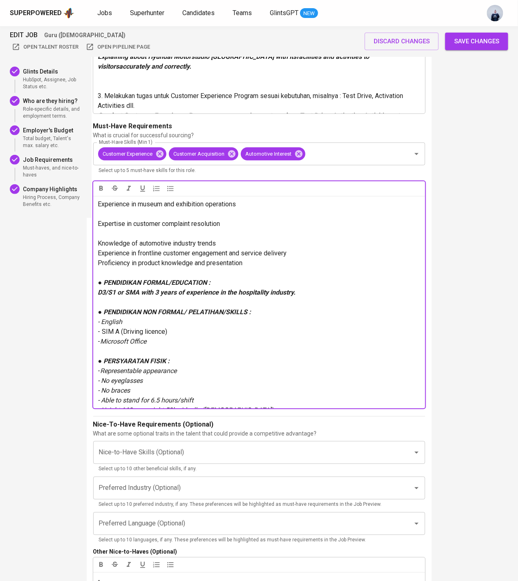
click at [119, 232] on p "﻿" at bounding box center [259, 234] width 322 height 10
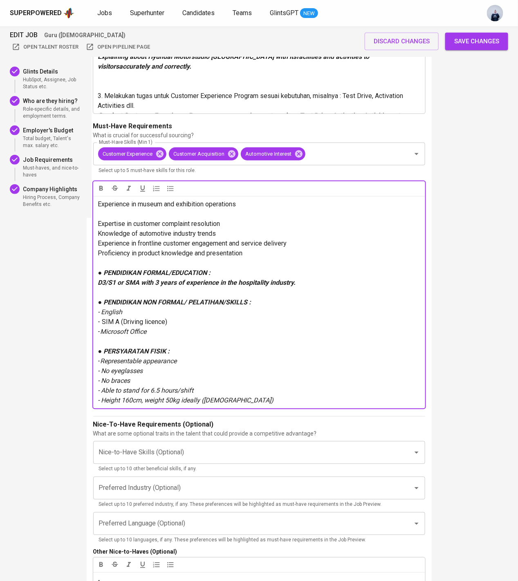
click at [112, 213] on p "﻿" at bounding box center [259, 215] width 322 height 10
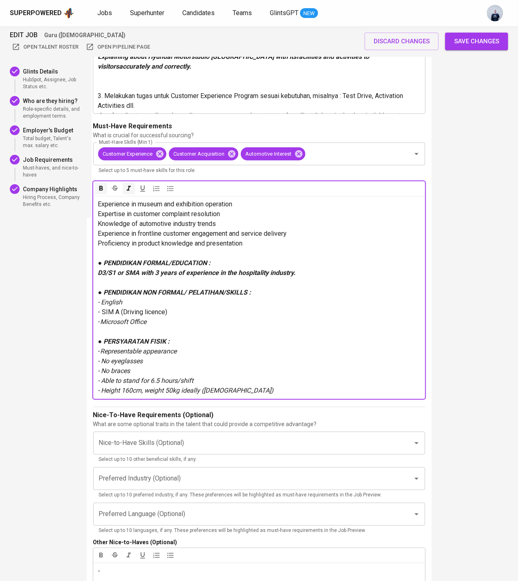
click at [98, 263] on span "● PENDIDIKAN FORMAL/EDUCATION :" at bounding box center [154, 264] width 113 height 8
copy span "●"
click at [97, 207] on div "Experience in museum and exhibition operation Expertise in customer complaint r…" at bounding box center [259, 297] width 332 height 203
click at [491, 38] on span "Save changes" at bounding box center [476, 41] width 45 height 11
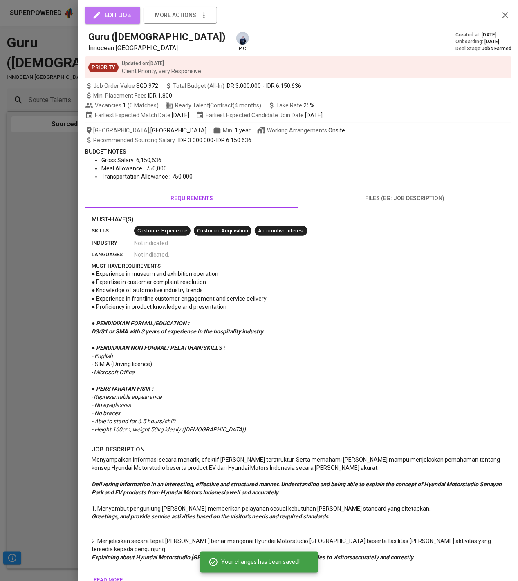
click at [110, 18] on span "edit job" at bounding box center [112, 15] width 37 height 11
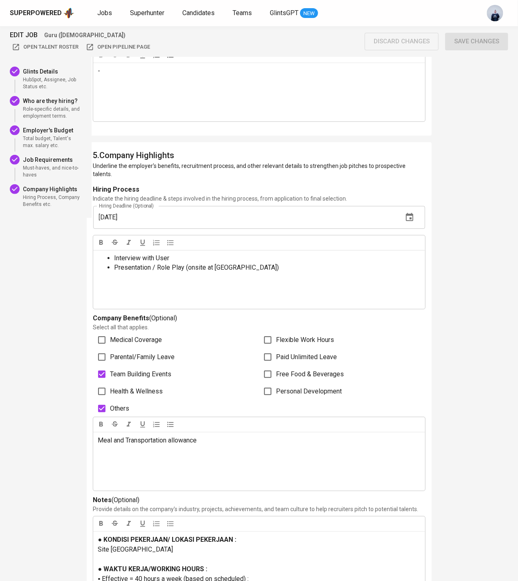
scroll to position [1898, 0]
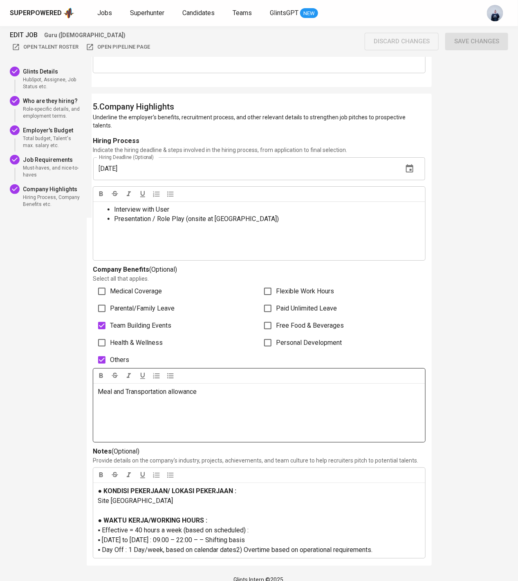
click at [218, 387] on p "Meal and Transportation allowance" at bounding box center [259, 392] width 322 height 10
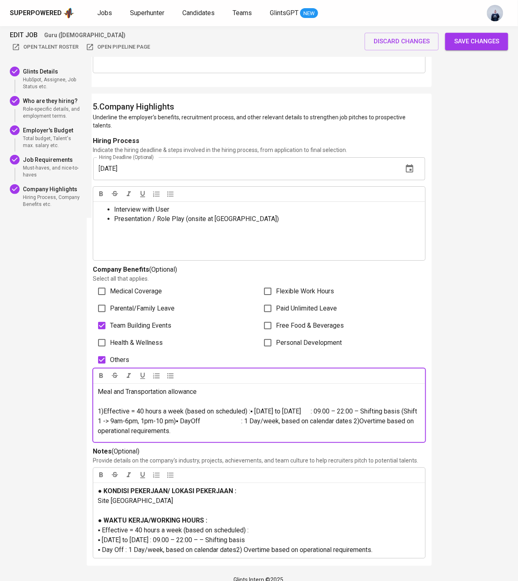
click at [252, 408] on span "1)Effective = 40 hours a week (based on scheduled) :▪ Monday to Sunday : 09.00 …" at bounding box center [258, 421] width 321 height 27
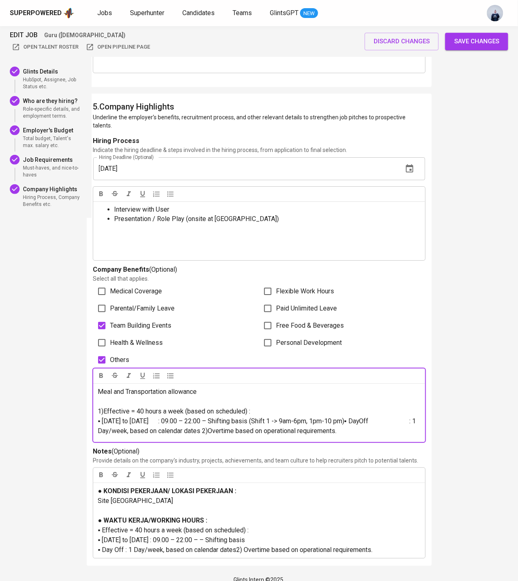
click at [357, 418] on span "▪ Monday to Sunday : 09.00 – 22:00 – Shifting basis (Shift 1 -> 9am-6pm, 1pm-10…" at bounding box center [258, 427] width 320 height 18
click at [103, 408] on span "1)Effective = 40 hours a week (based on scheduled) :" at bounding box center [174, 412] width 153 height 8
click at [166, 372] on icon "button" at bounding box center [170, 376] width 8 height 8
copy span "▪"
click at [475, 36] on span "Save changes" at bounding box center [476, 41] width 45 height 11
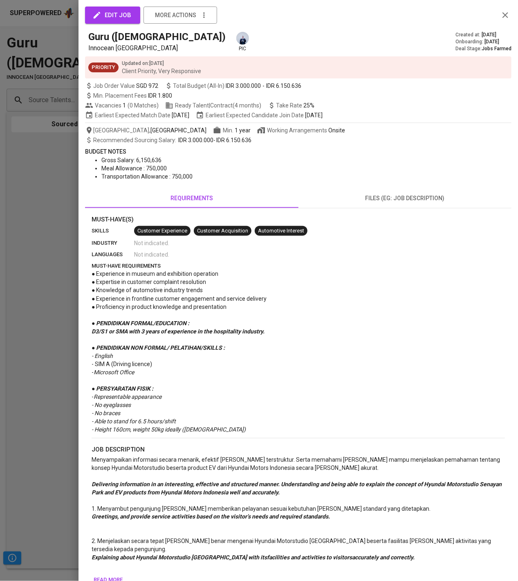
click at [119, 17] on span "edit job" at bounding box center [112, 15] width 37 height 11
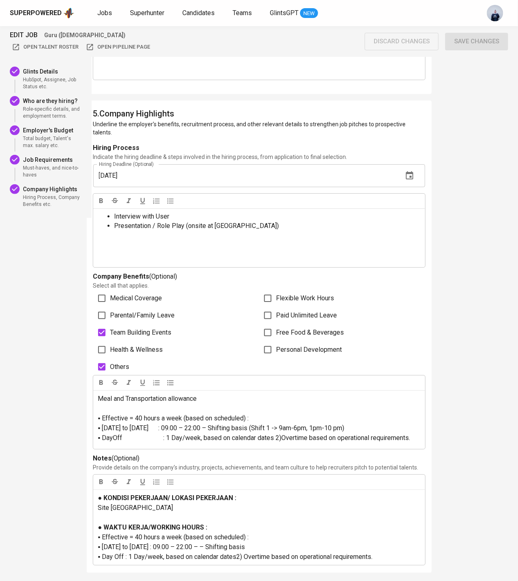
scroll to position [1898, 0]
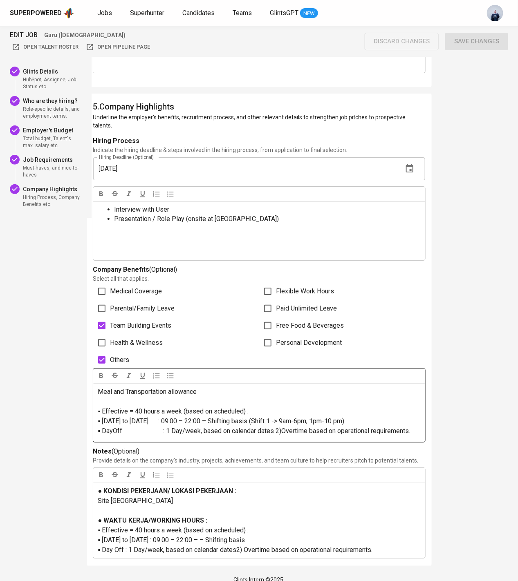
click at [418, 427] on p "▪ DayOff : 1 Day/week, based on calendar dates 2)Overtime based on operational …" at bounding box center [259, 432] width 322 height 10
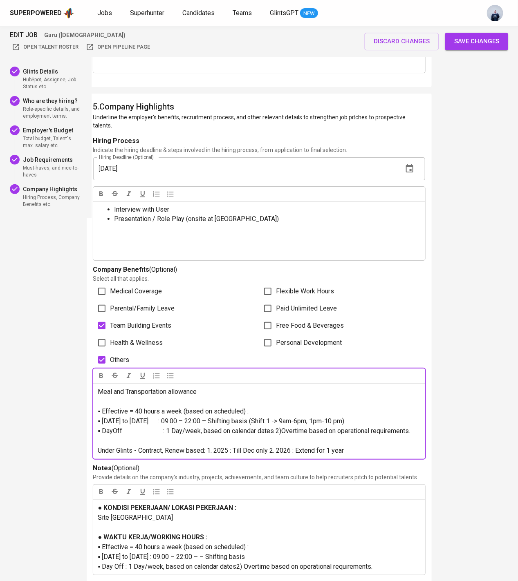
scroll to position [1915, 0]
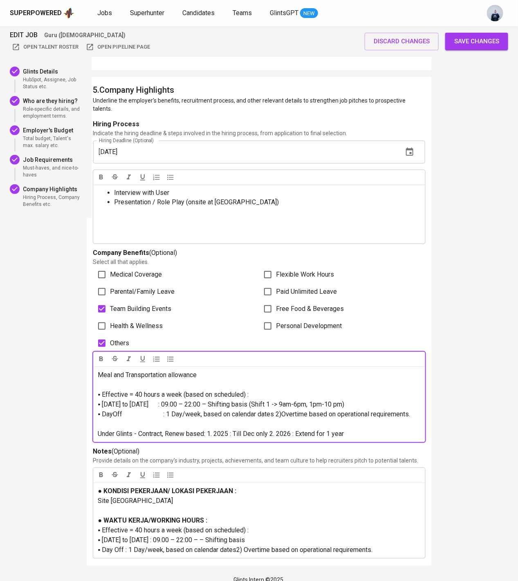
click at [103, 391] on span "▪ Effective = 40 hours a week (based on scheduled) :" at bounding box center [173, 395] width 151 height 8
copy span "▪"
paste div
click at [98, 371] on span "Meal and Transportation allowance" at bounding box center [147, 375] width 99 height 8
click at [158, 380] on p "﻿" at bounding box center [259, 385] width 322 height 10
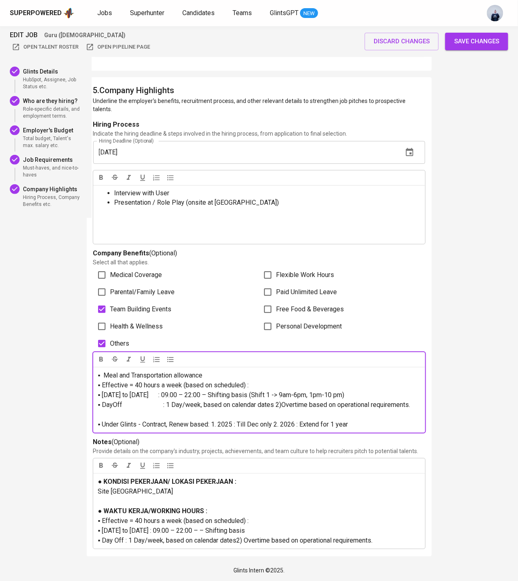
scroll to position [1905, 0]
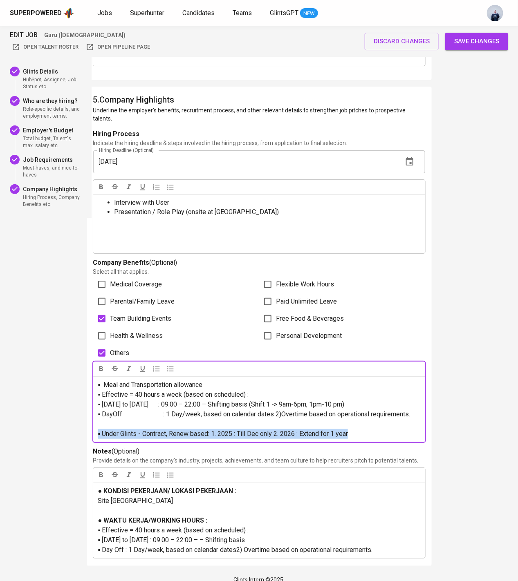
drag, startPoint x: 361, startPoint y: 426, endPoint x: 85, endPoint y: 423, distance: 276.0
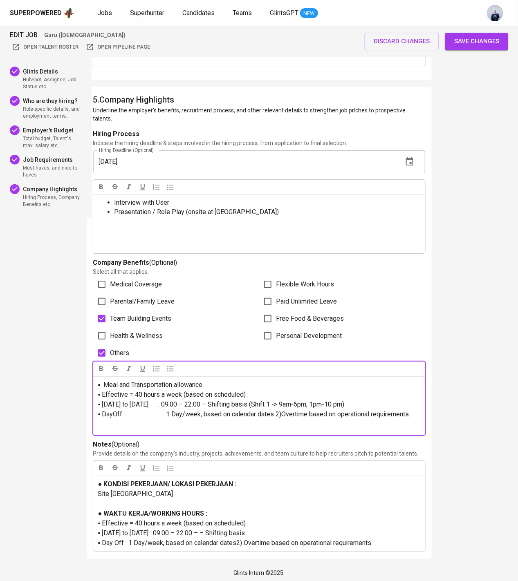
scroll to position [1898, 0]
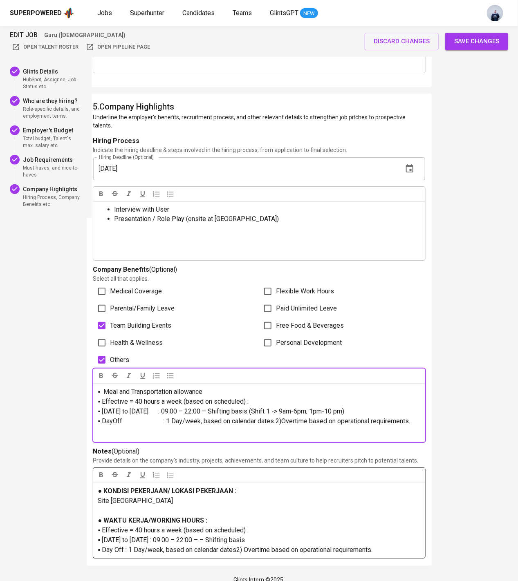
click at [395, 512] on p "▪ Day Off : 1 Day/week, based on calendar dates2) Overtime based on operational…" at bounding box center [259, 551] width 322 height 10
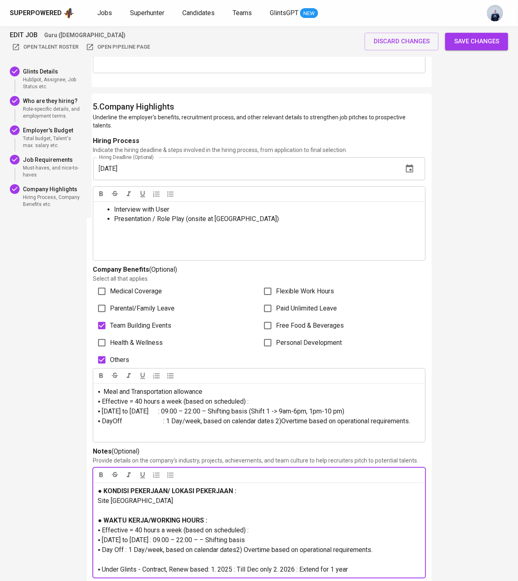
scroll to position [1917, 0]
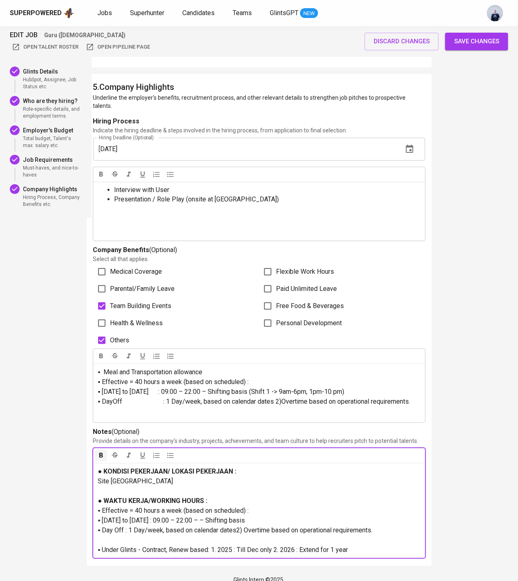
click at [99, 497] on span "● WAKTU KERJA/WORKING HOURS :" at bounding box center [153, 501] width 110 height 8
click at [103, 512] on span "▪ Under Glints - Contract, Renew based: 1.⁠ ⁠2025 : Till Dec only 2.⁠ ⁠⁠2026 : …" at bounding box center [223, 550] width 250 height 8
paste div
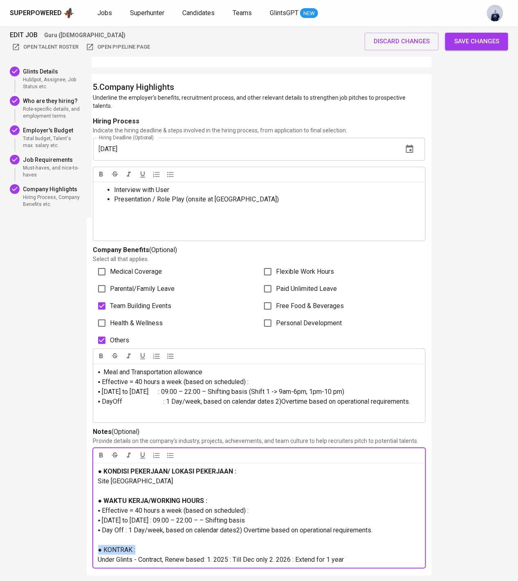
drag, startPoint x: 139, startPoint y: 541, endPoint x: 88, endPoint y: 540, distance: 51.5
click at [88, 512] on div "5 . Company Highlights Underline the employer's benefits, recruitment process, …" at bounding box center [259, 325] width 345 height 502
click at [102, 512] on span "▪ Day Off : 1 Day/week, based on calendar dates2) Overtime based on operational…" at bounding box center [235, 531] width 275 height 8
click at [215, 512] on span "▪ Under Glints - Contract, Renew based: 1.⁠ ⁠2025 : Till Dec only 2.⁠ ⁠⁠2026 : …" at bounding box center [224, 560] width 252 height 8
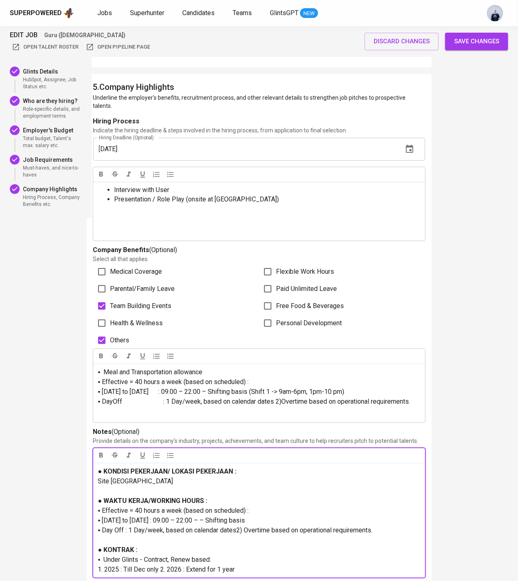
click at [162, 512] on span "1.⁠ ⁠2025 : Till Dec only 2.⁠ ⁠⁠2026 : Extend for 1 year" at bounding box center [166, 570] width 137 height 8
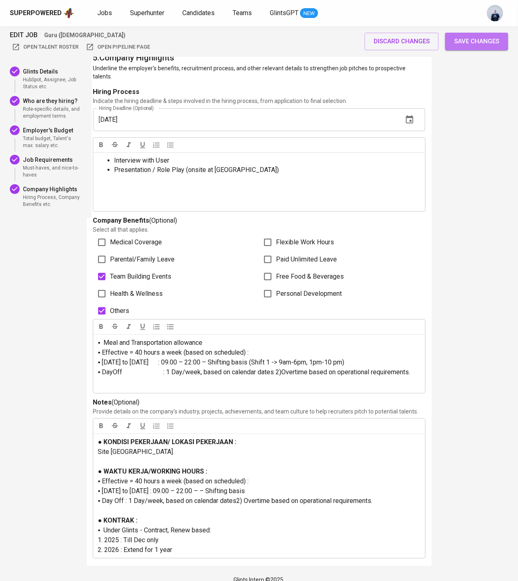
click at [469, 42] on span "Save changes" at bounding box center [476, 41] width 45 height 11
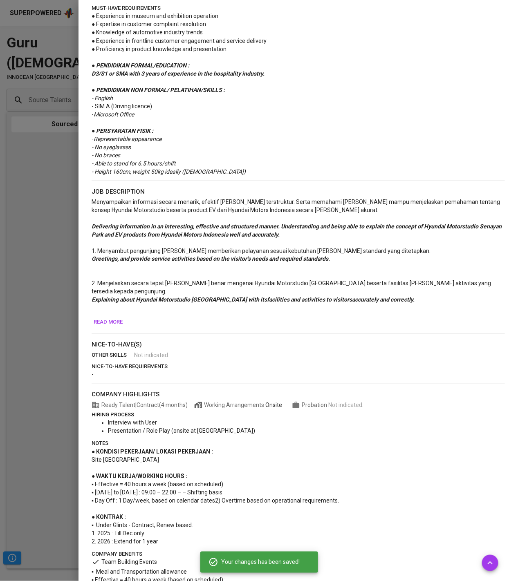
scroll to position [292, 0]
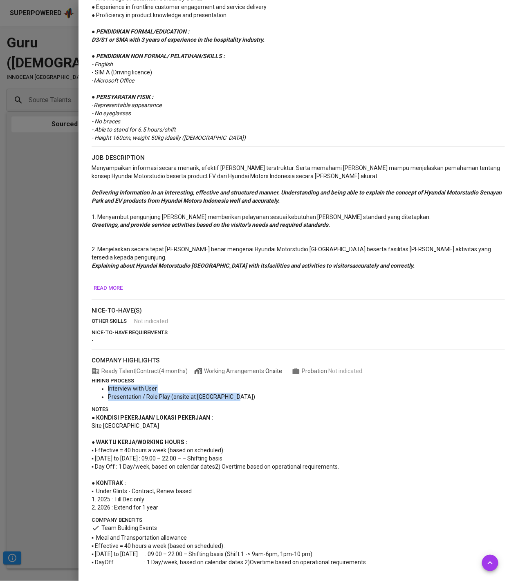
drag, startPoint x: 238, startPoint y: 400, endPoint x: 96, endPoint y: 391, distance: 143.0
click at [96, 391] on ul "Interview with User Presentation / Role Play (onsite at Senayan Park)" at bounding box center [298, 393] width 413 height 16
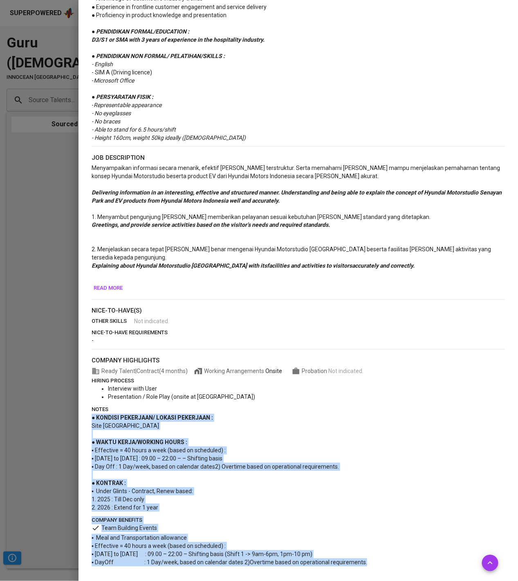
drag, startPoint x: 92, startPoint y: 421, endPoint x: 402, endPoint y: 575, distance: 346.7
click at [402, 512] on div "edit job more actions Guru (Female) Innocean Indonesia pic Created at : Aug 07,…" at bounding box center [299, 290] width 440 height 581
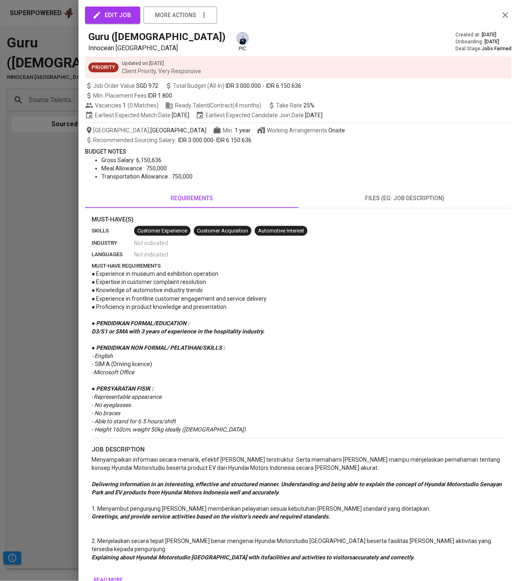
click at [98, 17] on icon "button" at bounding box center [96, 15] width 9 height 9
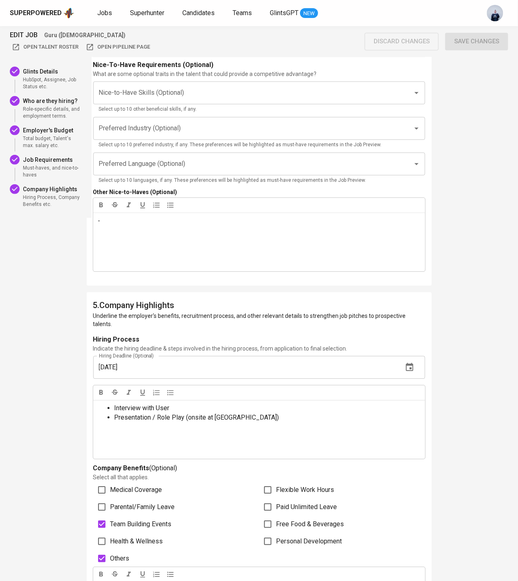
scroll to position [1947, 0]
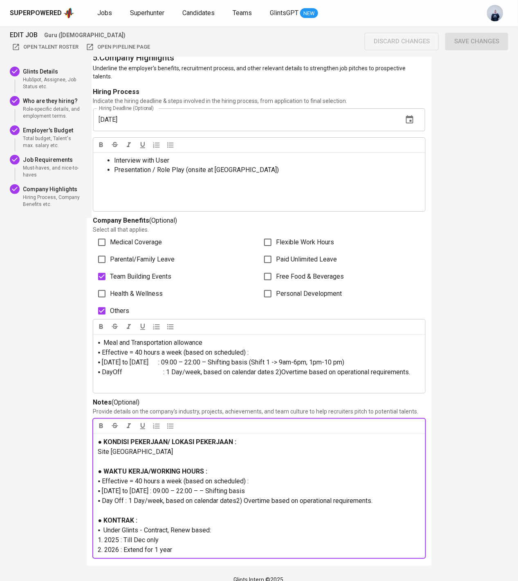
click at [203, 512] on div "● KONDISI PEKERJAAN/ LOKASI PEKERJAAN : Site Senayan Park ﻿ ● WAKTU KERJA/WORKI…" at bounding box center [259, 496] width 332 height 125
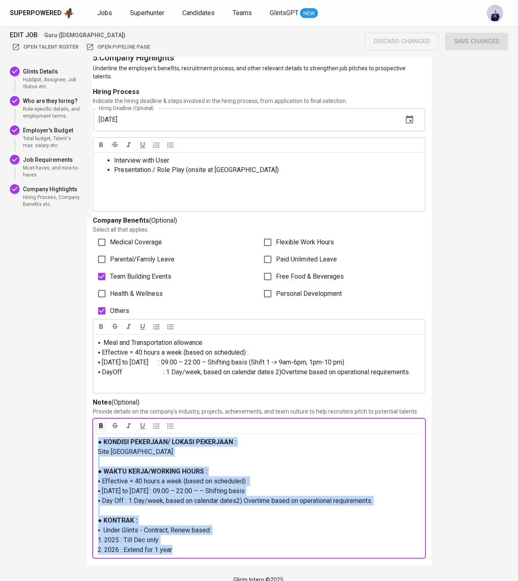
click at [224, 512] on p "2.⁠ ⁠⁠2026 : Extend for 1 year" at bounding box center [259, 551] width 322 height 10
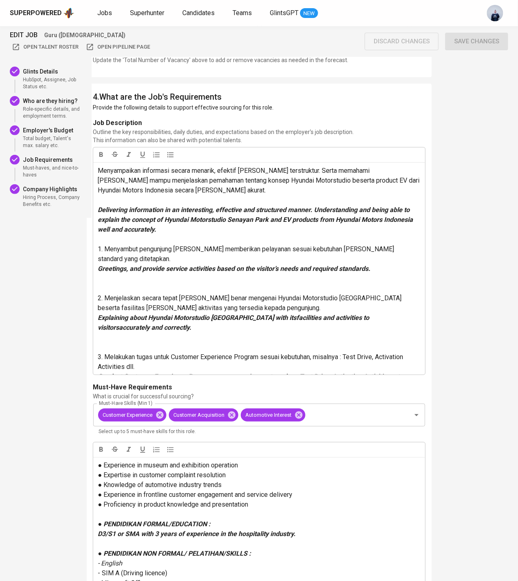
scroll to position [715, 0]
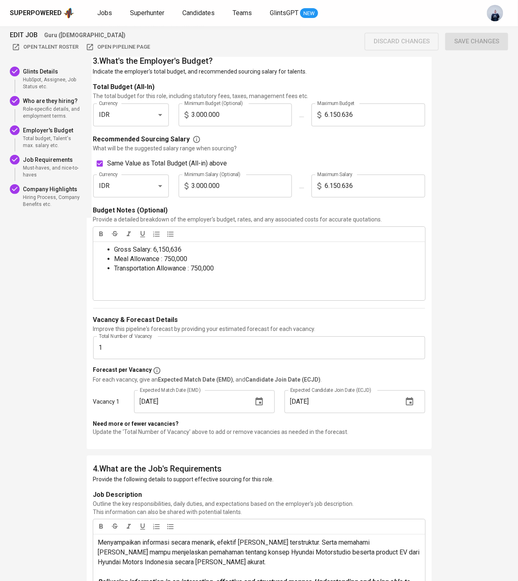
click at [484, 38] on div "discard changes Save changes" at bounding box center [437, 41] width 144 height 17
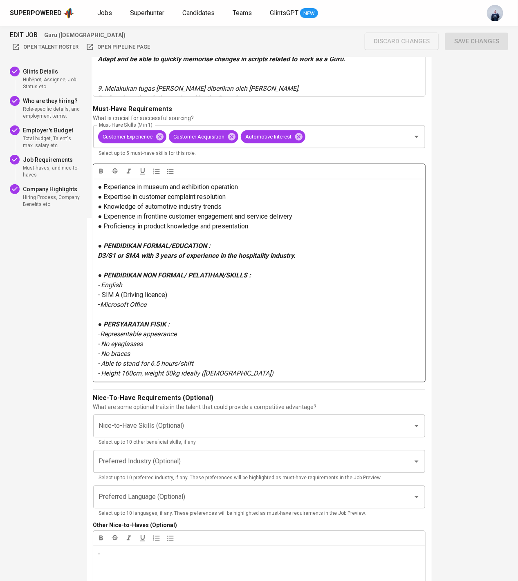
scroll to position [1366, 0]
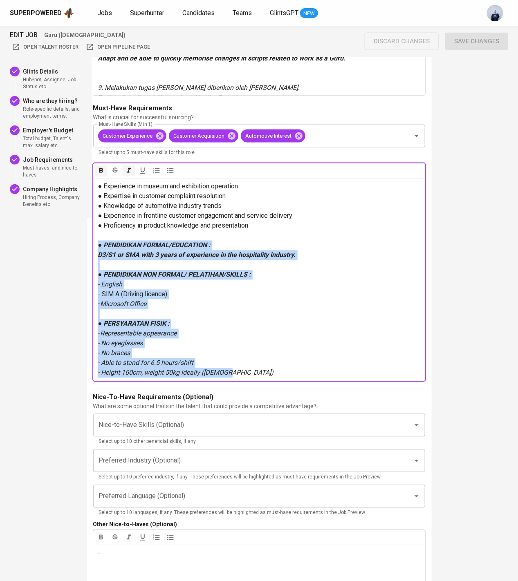
drag, startPoint x: 241, startPoint y: 376, endPoint x: 96, endPoint y: 243, distance: 196.8
click at [96, 243] on div "● Experience in museum and exhibition operation ● Expertise in customer complai…" at bounding box center [259, 279] width 332 height 203
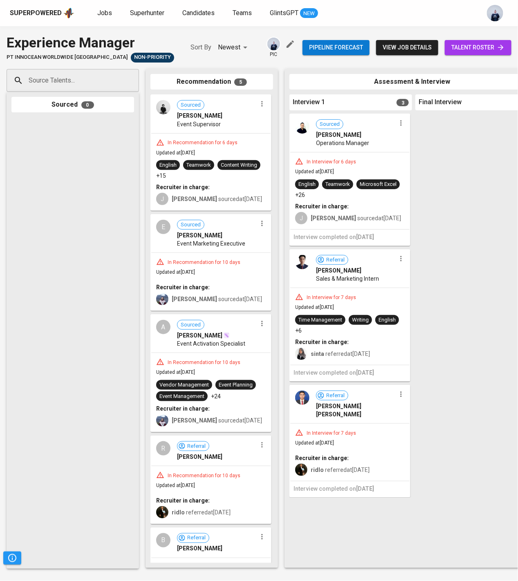
click at [415, 49] on span "view job details" at bounding box center [407, 48] width 49 height 10
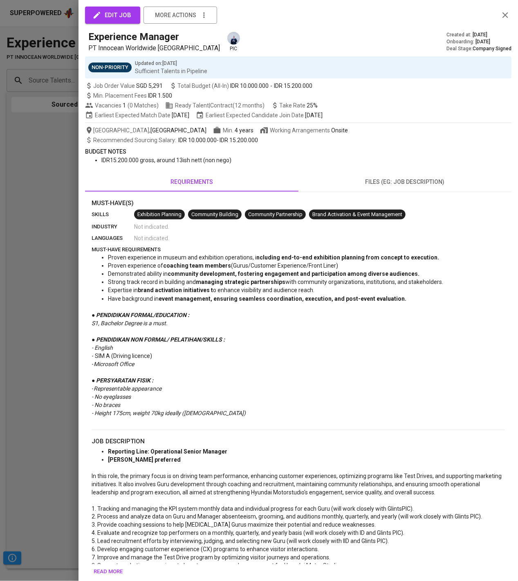
click at [417, 178] on span "files (eg: job description)" at bounding box center [405, 182] width 204 height 10
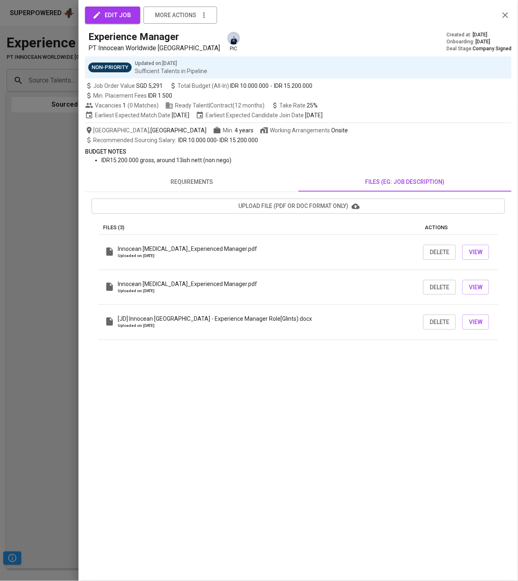
click at [56, 228] on div at bounding box center [259, 290] width 518 height 581
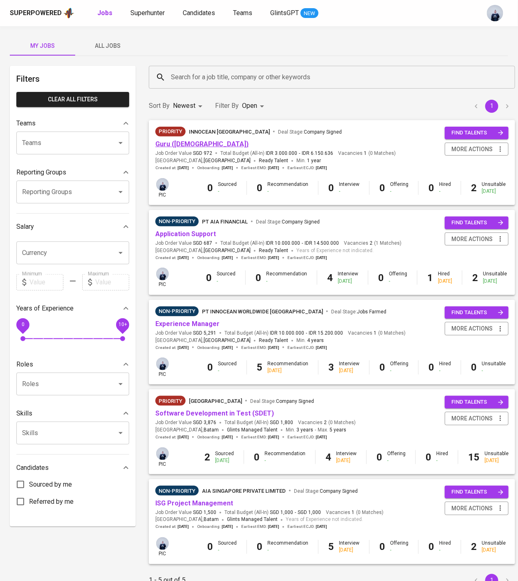
click at [182, 143] on link "Guru (Female)" at bounding box center [201, 144] width 93 height 8
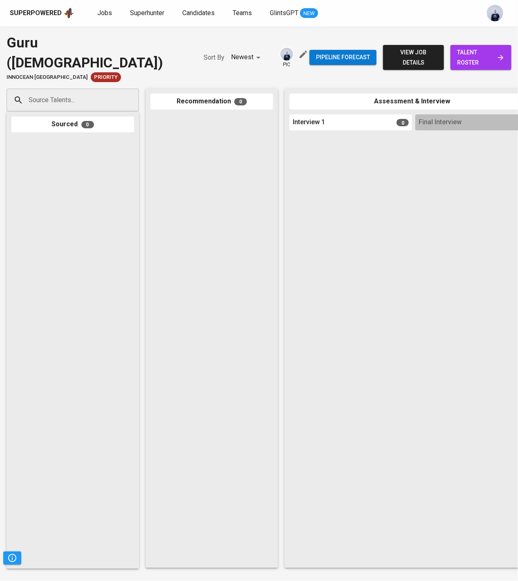
click at [409, 47] on span "view job details" at bounding box center [414, 57] width 48 height 20
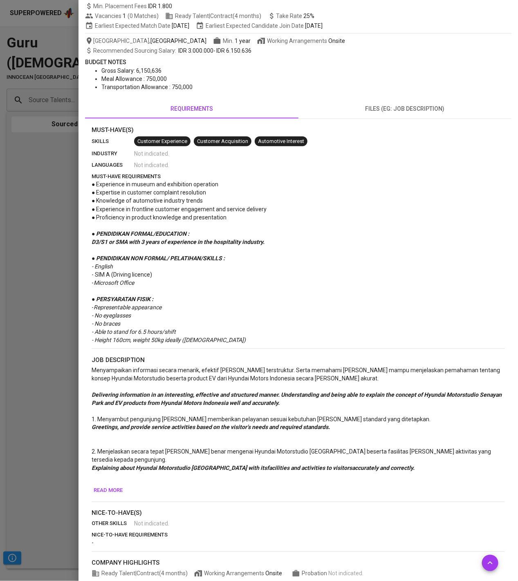
scroll to position [292, 0]
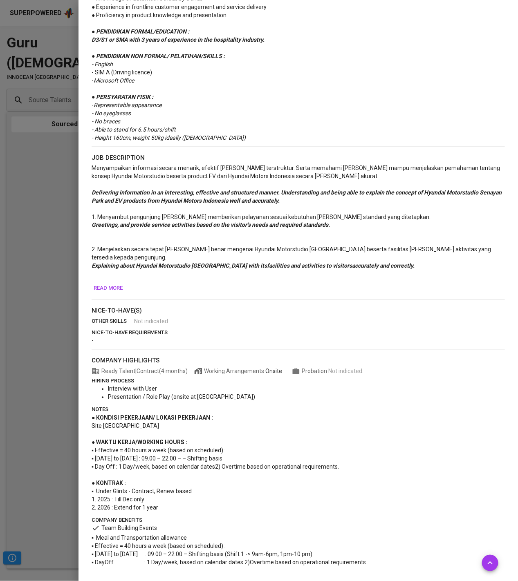
click at [117, 290] on span "Read more" at bounding box center [108, 288] width 29 height 9
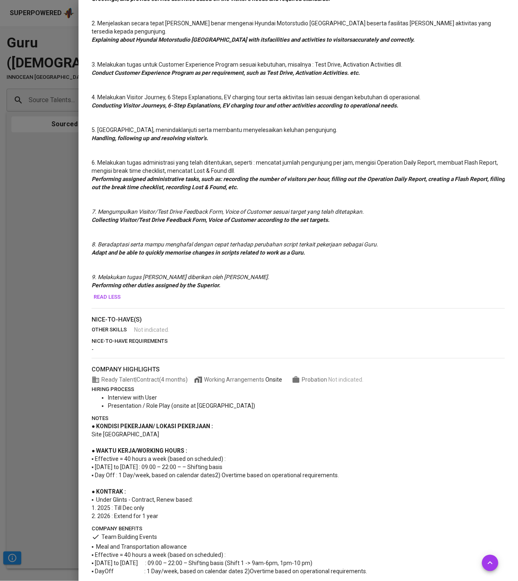
scroll to position [0, 0]
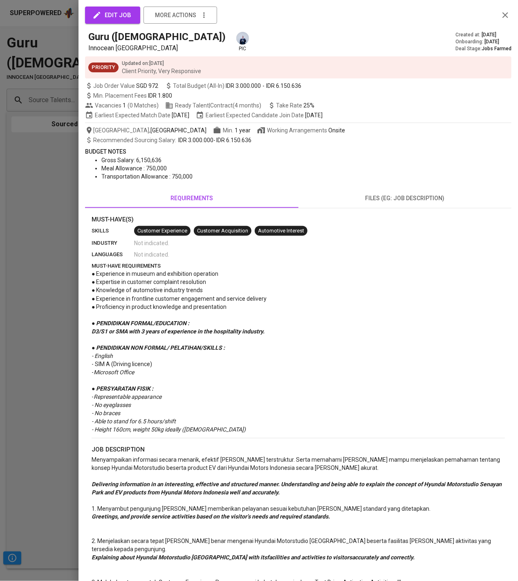
click at [119, 5] on div "edit job more actions Guru (Female) Innocean Indonesia pic Created at : Aug 07,…" at bounding box center [299, 290] width 440 height 581
click at [112, 18] on span "edit job" at bounding box center [112, 15] width 37 height 11
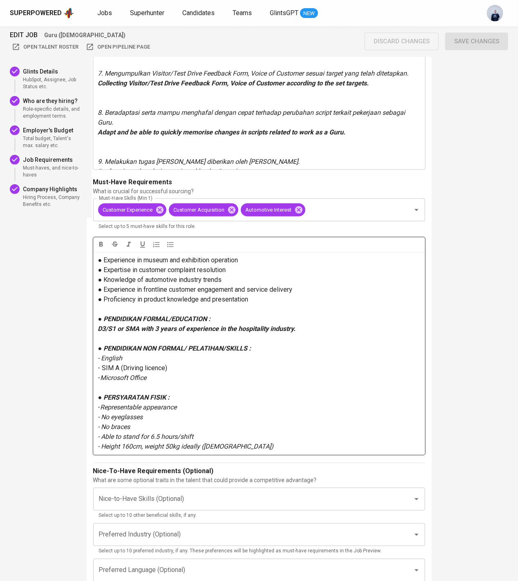
scroll to position [1293, 0]
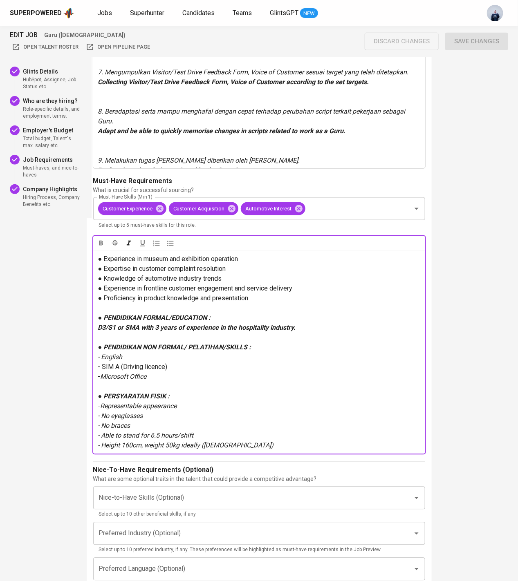
click at [97, 260] on div "● Experience in museum and exhibition operation ● Expertise in customer complai…" at bounding box center [259, 352] width 332 height 203
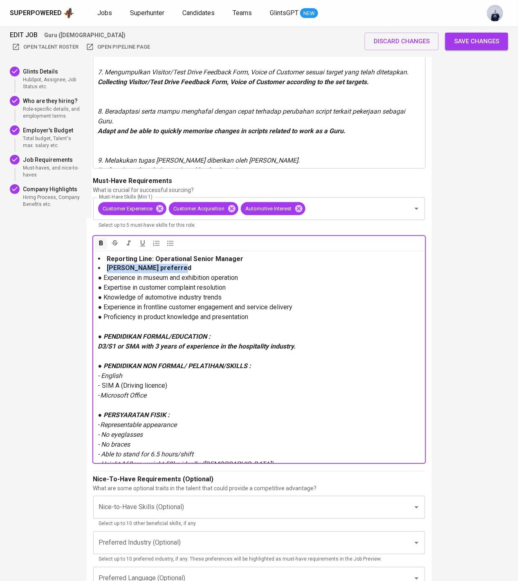
drag, startPoint x: 183, startPoint y: 269, endPoint x: 104, endPoint y: 265, distance: 79.0
click at [104, 265] on li "[PERSON_NAME] preferred" at bounding box center [259, 268] width 322 height 9
copy span "[PERSON_NAME] preferred"
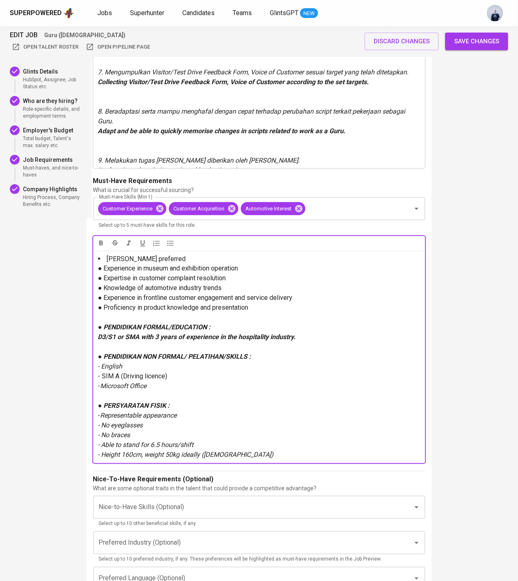
click at [103, 267] on span "● Experience in museum and exhibition operation" at bounding box center [168, 269] width 140 height 8
copy span "●"
click at [97, 259] on div "Jabodetabek preferred ● Experience in museum and exhibition operation ● Experti…" at bounding box center [259, 357] width 332 height 213
click at [98, 259] on li "[PERSON_NAME] preferred" at bounding box center [259, 259] width 322 height 9
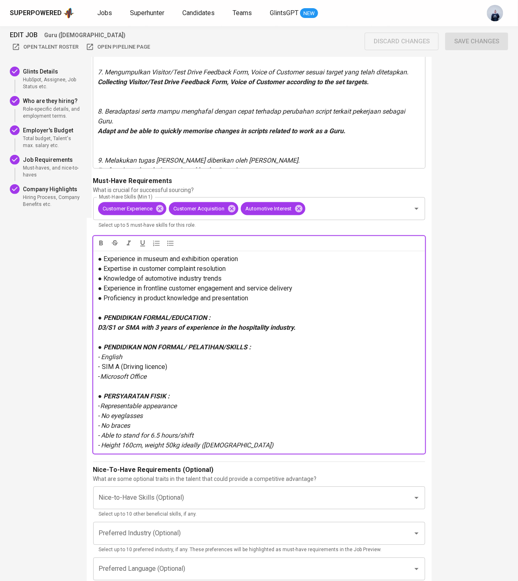
click at [103, 257] on span "● Experience in museum and exhibition operation" at bounding box center [168, 260] width 140 height 8
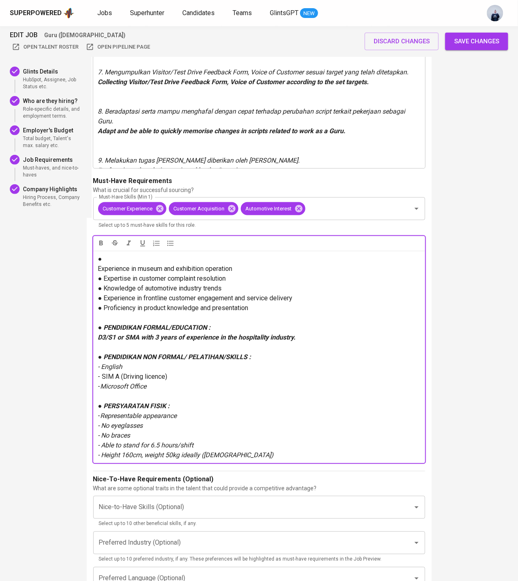
paste div
click at [135, 257] on p "●" at bounding box center [259, 260] width 322 height 10
click at [146, 278] on span "● Expertise in customer complaint resolution" at bounding box center [162, 279] width 128 height 8
click at [107, 268] on span "● Experience in museum and exhibition operation" at bounding box center [168, 269] width 140 height 8
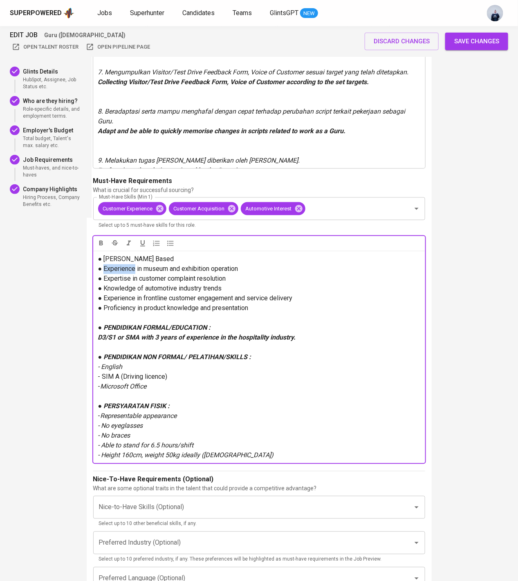
copy span "Experience"
click at [117, 256] on span "● Jabodetabek Based" at bounding box center [136, 260] width 76 height 8
click at [126, 260] on span "● Experience Jabodetabek Based" at bounding box center [146, 260] width 97 height 8
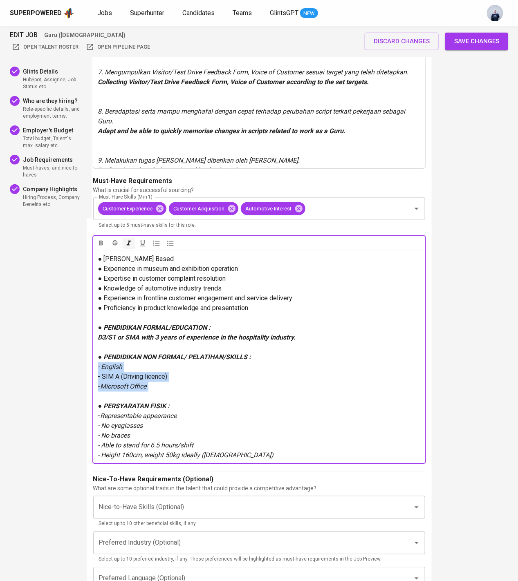
drag, startPoint x: 163, startPoint y: 392, endPoint x: 95, endPoint y: 369, distance: 71.5
click at [95, 369] on div "● Jabodetabek Based ● Experience in museum and exhibition operation ● Expertise…" at bounding box center [259, 357] width 332 height 213
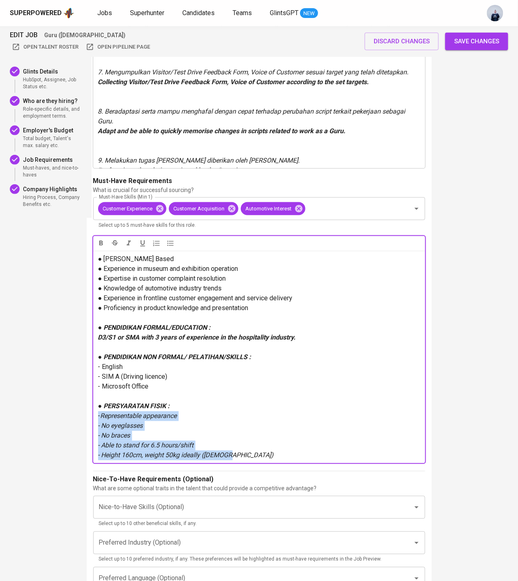
drag, startPoint x: 237, startPoint y: 455, endPoint x: 89, endPoint y: 418, distance: 152.8
click at [89, 418] on div "4 . What are the Job's Requirements Provide the following details to support ef…" at bounding box center [259, 289] width 345 height 824
click at [105, 414] on span "- Representable appearance" at bounding box center [139, 417] width 83 height 8
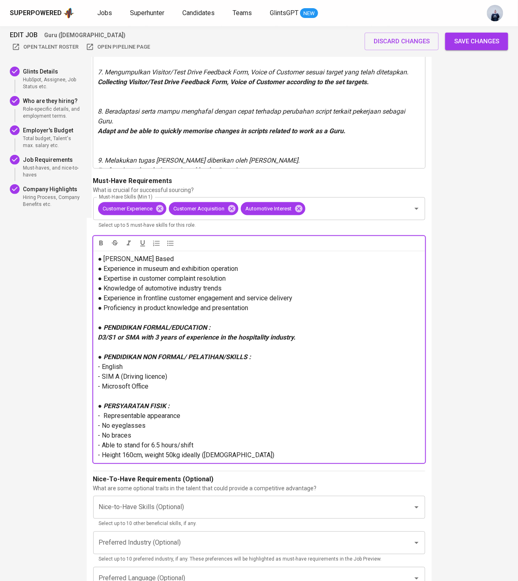
click at [481, 45] on span "Save changes" at bounding box center [476, 41] width 45 height 11
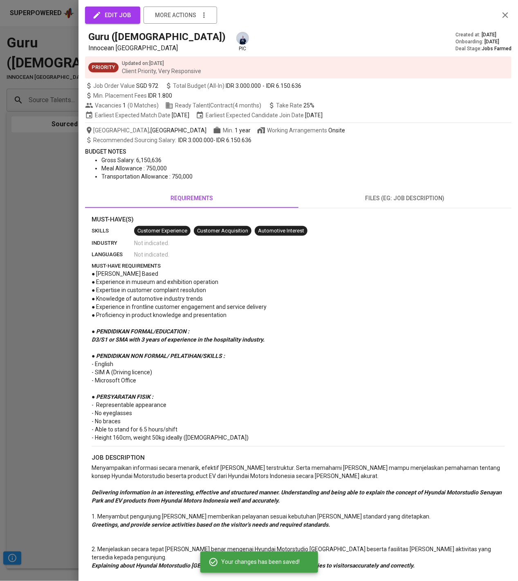
click at [398, 204] on button "files (eg: job description)" at bounding box center [405, 199] width 213 height 20
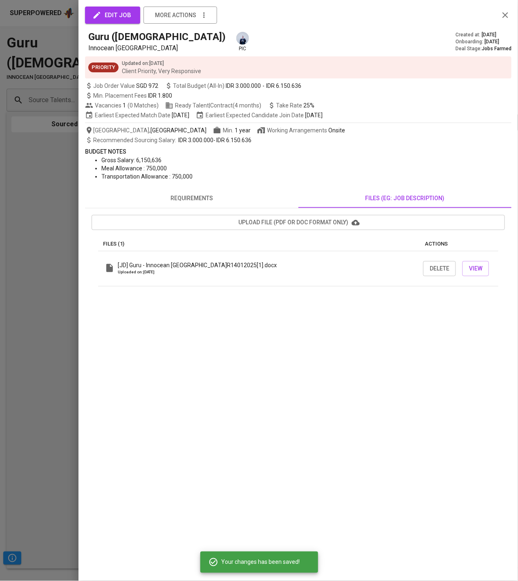
click at [287, 223] on span "upload file (pdf or doc format only)" at bounding box center [298, 223] width 400 height 10
click at [52, 140] on div at bounding box center [259, 290] width 518 height 581
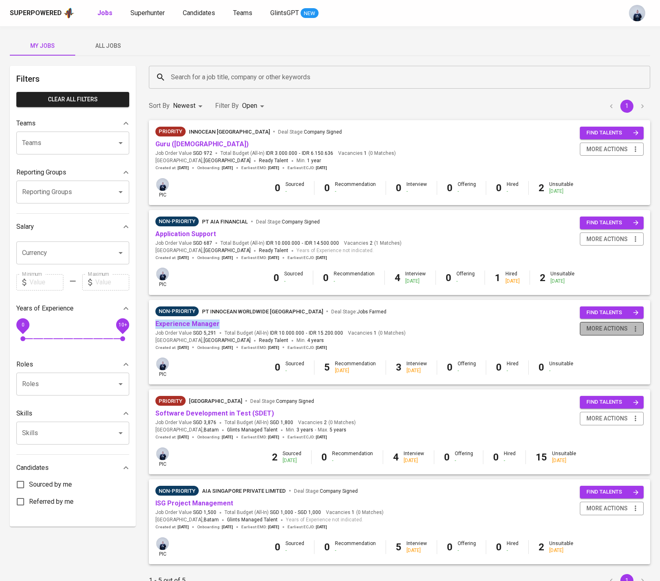
click at [607, 329] on span "more actions" at bounding box center [606, 329] width 41 height 10
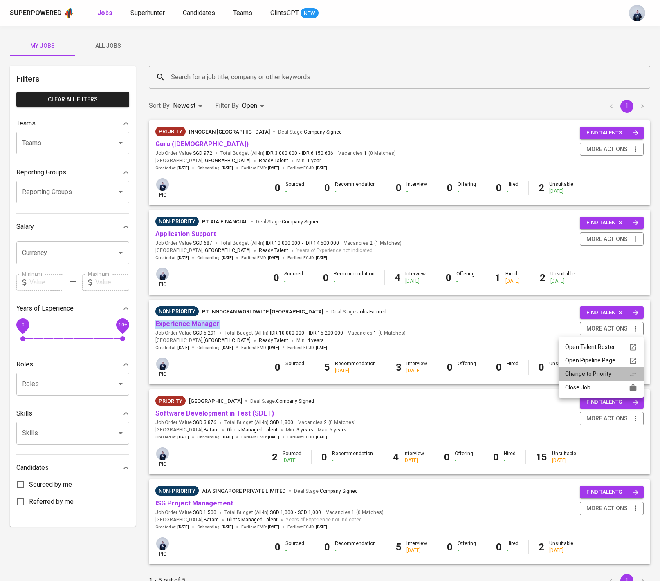
click at [590, 377] on div "Change to Priority" at bounding box center [601, 374] width 72 height 9
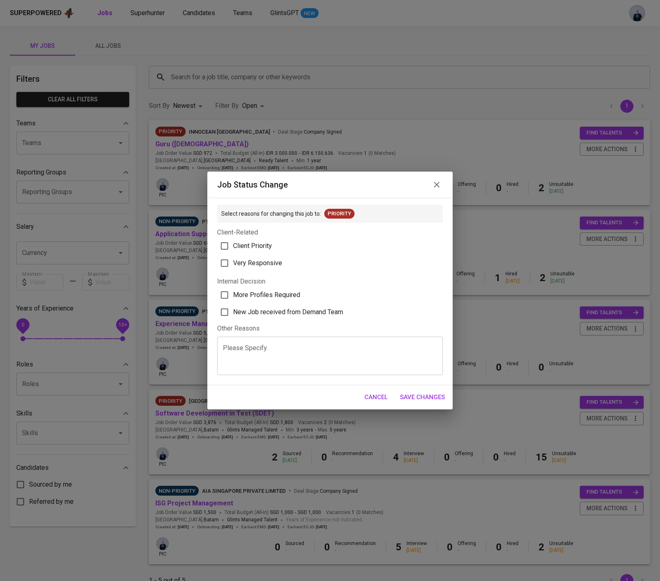
click at [264, 247] on span "Client Priority" at bounding box center [252, 246] width 39 height 10
click at [233, 247] on input "Client Priority" at bounding box center [224, 246] width 17 height 17
checkbox input "true"
click at [262, 261] on span "Very Responsive" at bounding box center [257, 263] width 49 height 10
click at [233, 261] on input "Very Responsive" at bounding box center [224, 263] width 17 height 17
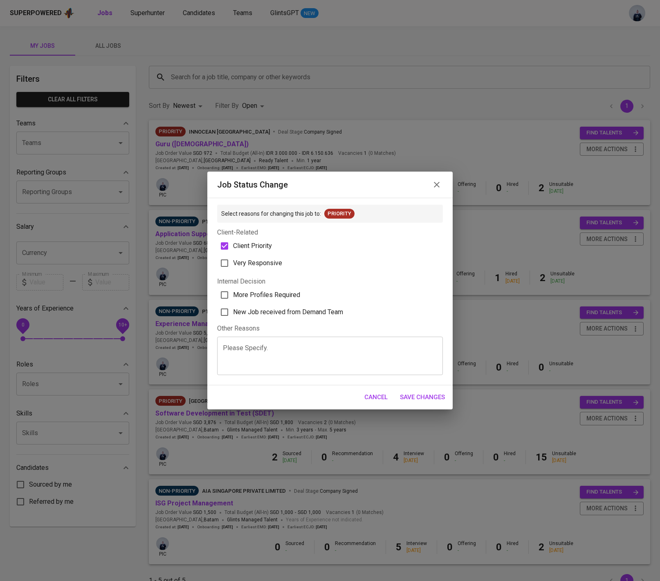
checkbox input "true"
click at [281, 292] on span "More Profiles Required" at bounding box center [266, 295] width 67 height 10
click at [233, 292] on input "More Profiles Required" at bounding box center [224, 295] width 17 height 17
checkbox input "true"
click at [427, 396] on span "Save Changes" at bounding box center [422, 397] width 45 height 11
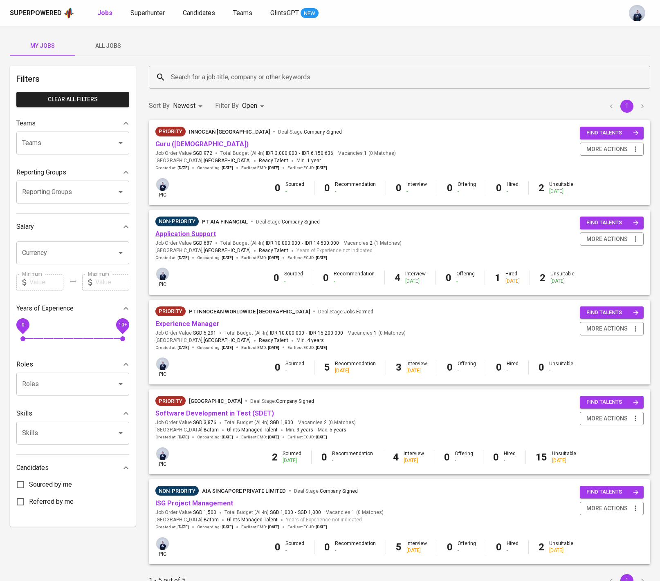
click at [200, 233] on link "Application Support" at bounding box center [185, 234] width 61 height 8
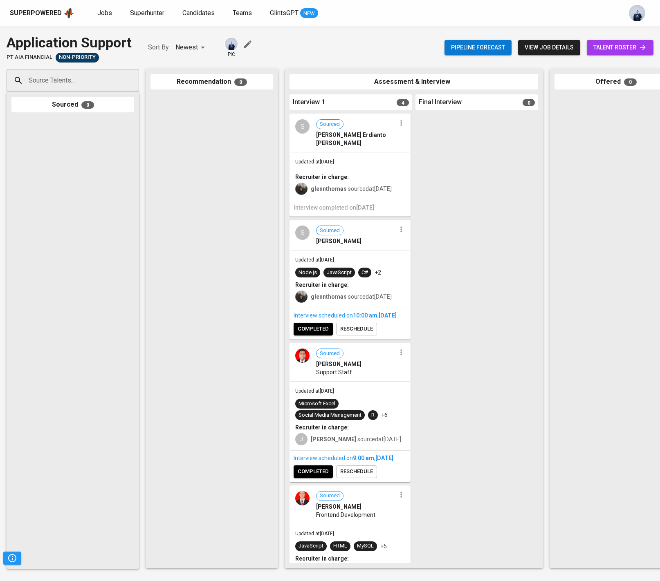
scroll to position [47, 0]
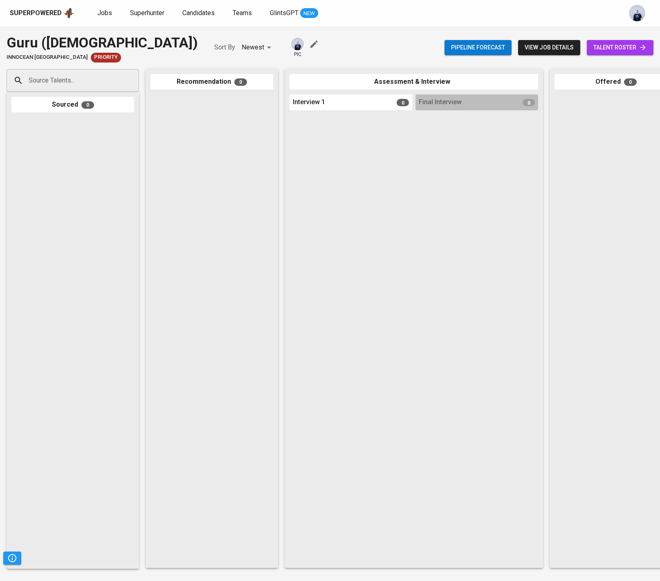
click at [533, 50] on span "view job details" at bounding box center [549, 48] width 49 height 10
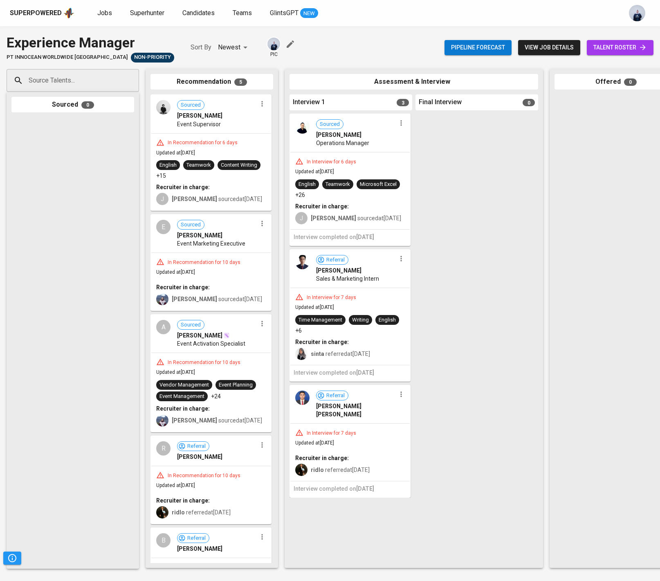
click at [547, 46] on span "view job details" at bounding box center [549, 48] width 49 height 10
